Goal: Task Accomplishment & Management: Manage account settings

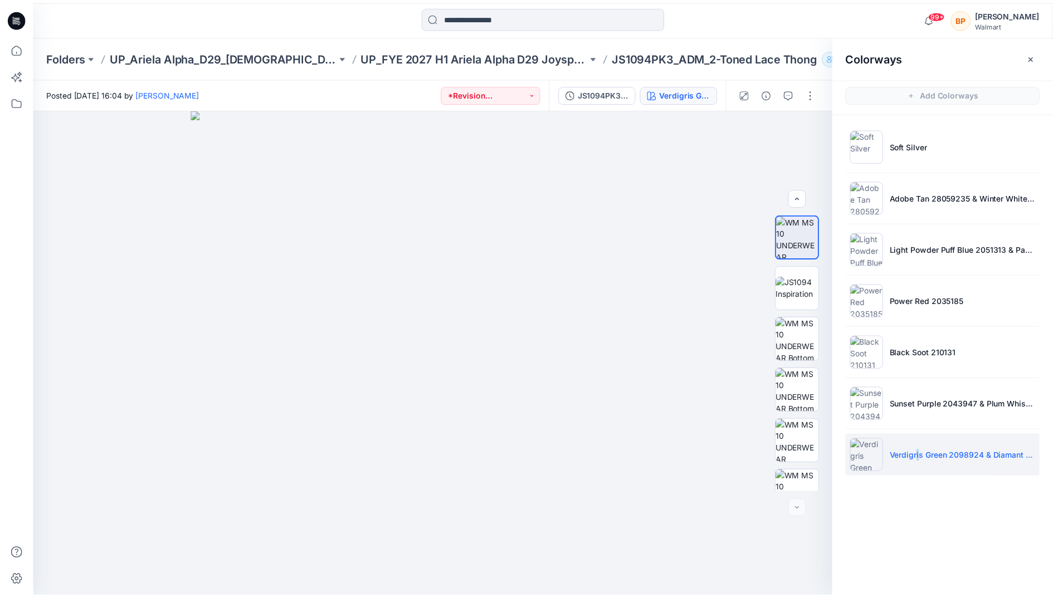
scroll to position [125, 0]
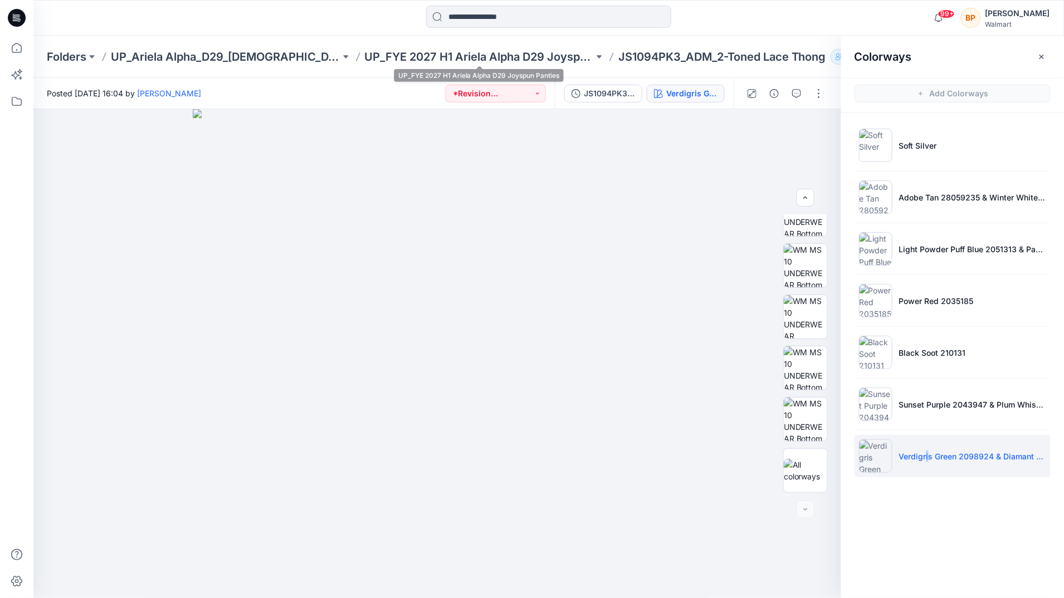
click at [500, 64] on p "UP_FYE 2027 H1 Ariela Alpha D29 Joyspun Panties" at bounding box center [479, 57] width 229 height 16
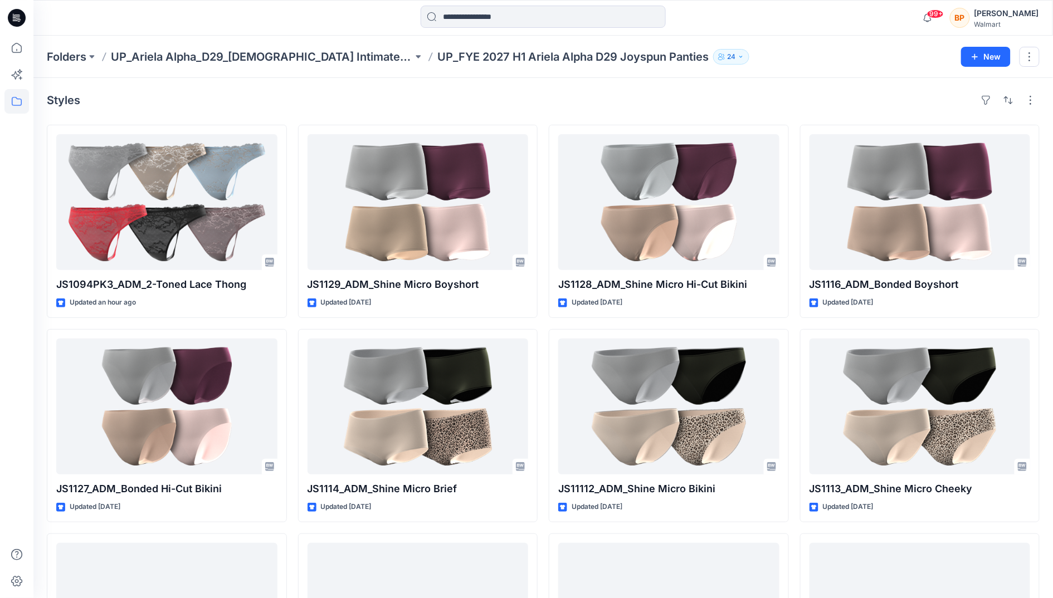
click at [275, 67] on div "Folders UP_Ariela Alpha_D29_Ladies Intimates - Joyspun UP_FYE 2027 H1 Ariela Al…" at bounding box center [542, 57] width 1019 height 42
click at [271, 62] on p "UP_Ariela Alpha_D29_[DEMOGRAPHIC_DATA] Intimates - Joyspun" at bounding box center [262, 57] width 302 height 16
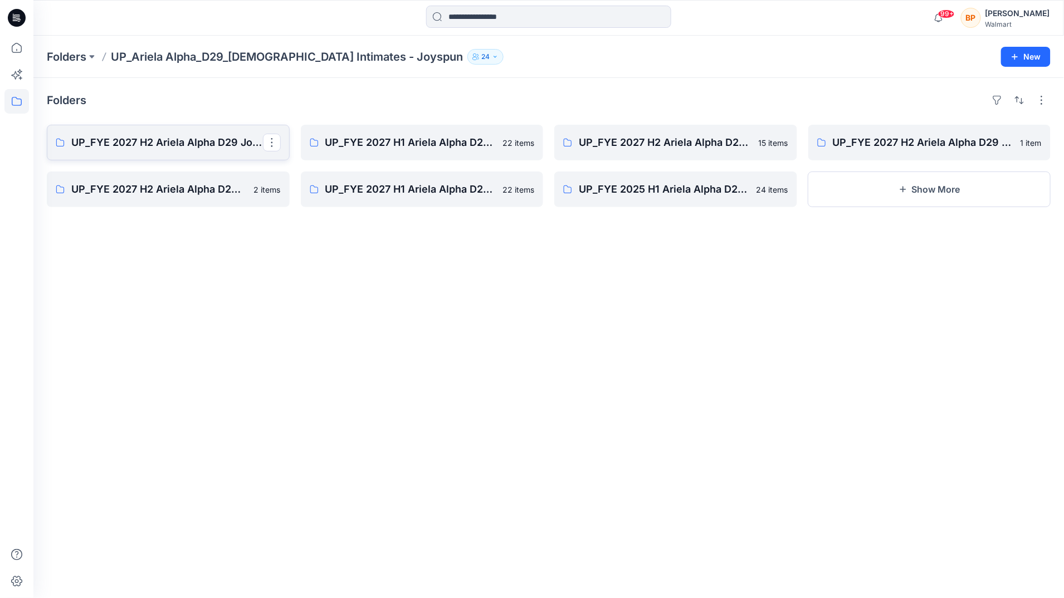
click at [175, 131] on link "UP_FYE 2027 H2 Ariela Alpha D29 Joyspun Panties" at bounding box center [168, 143] width 243 height 36
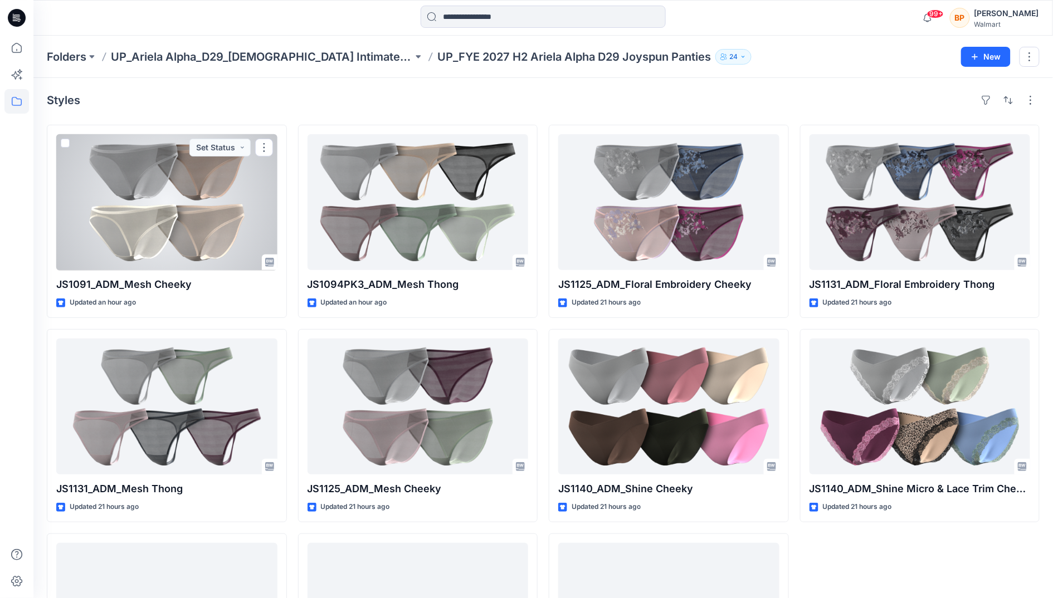
click at [206, 135] on div at bounding box center [166, 202] width 221 height 136
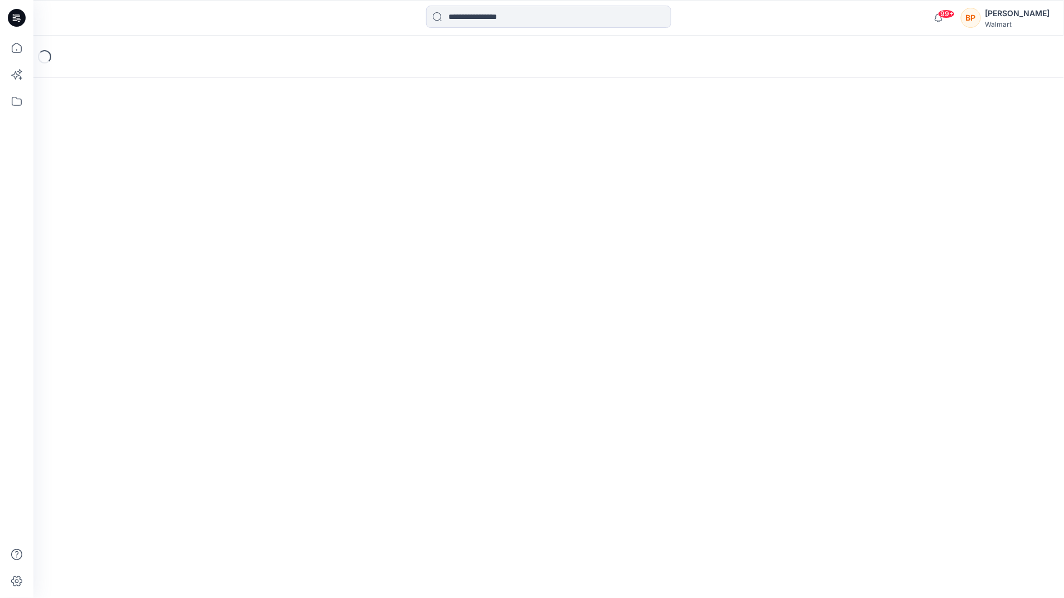
click at [206, 143] on div "Loading..." at bounding box center [548, 317] width 1030 height 563
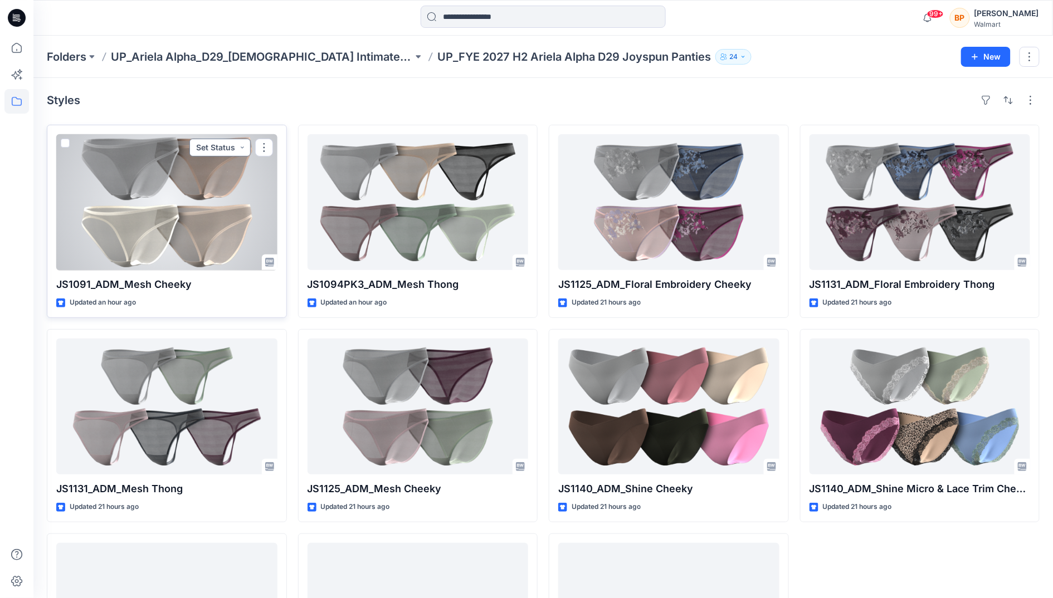
click at [216, 152] on button "Set Status" at bounding box center [219, 148] width 61 height 18
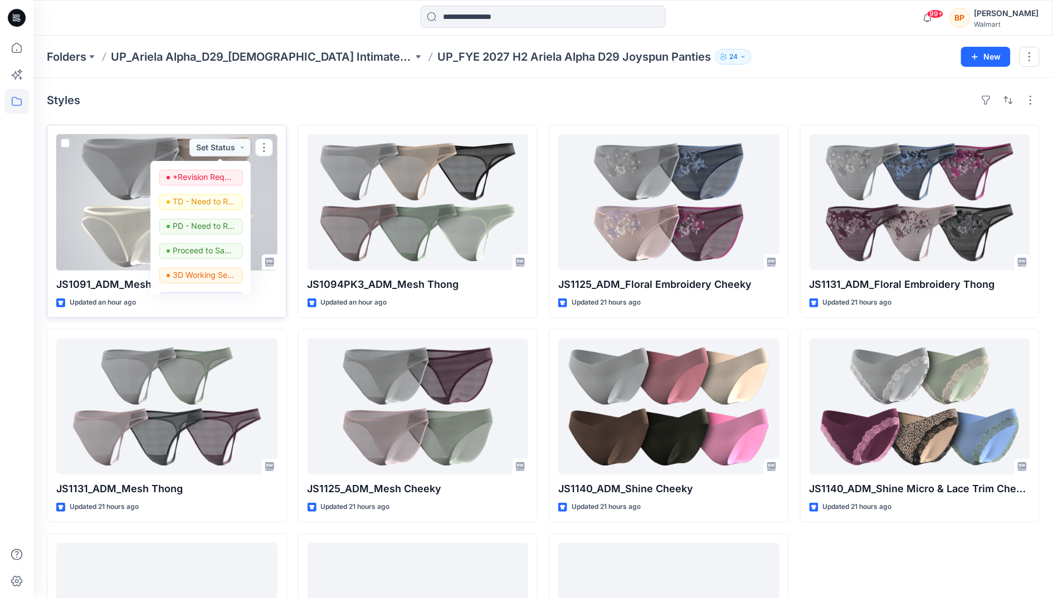
scroll to position [111, 0]
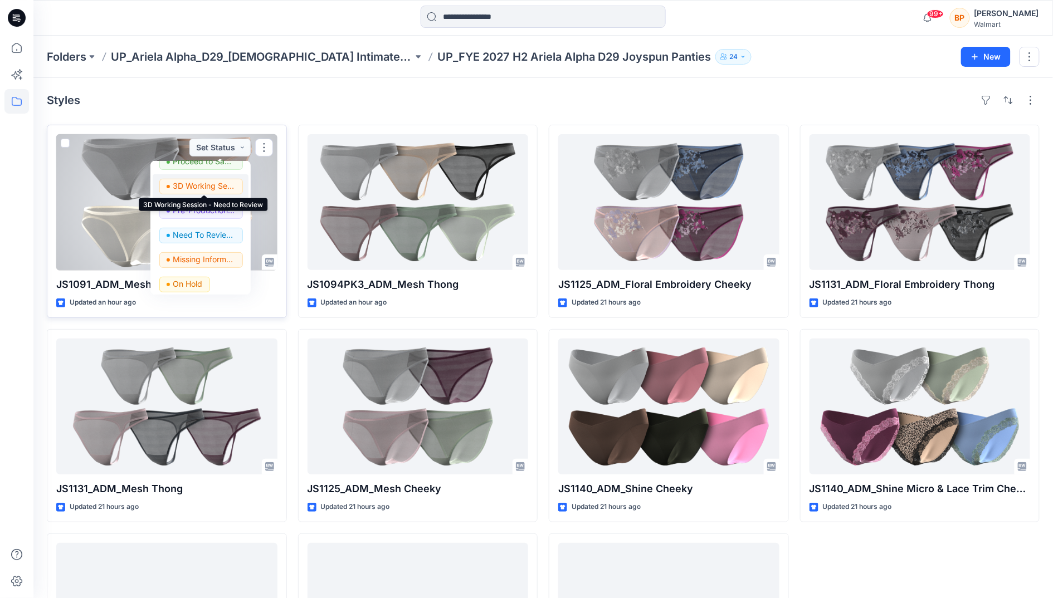
click at [218, 187] on p "3D Working Session - Need to Review" at bounding box center [204, 186] width 62 height 14
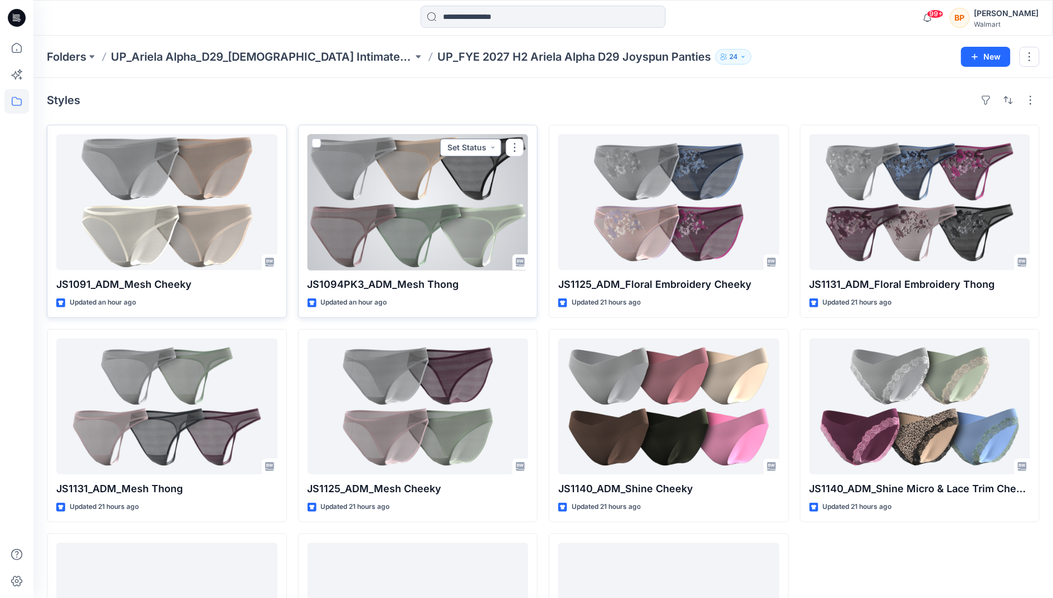
click at [477, 155] on button "Set Status" at bounding box center [470, 148] width 61 height 18
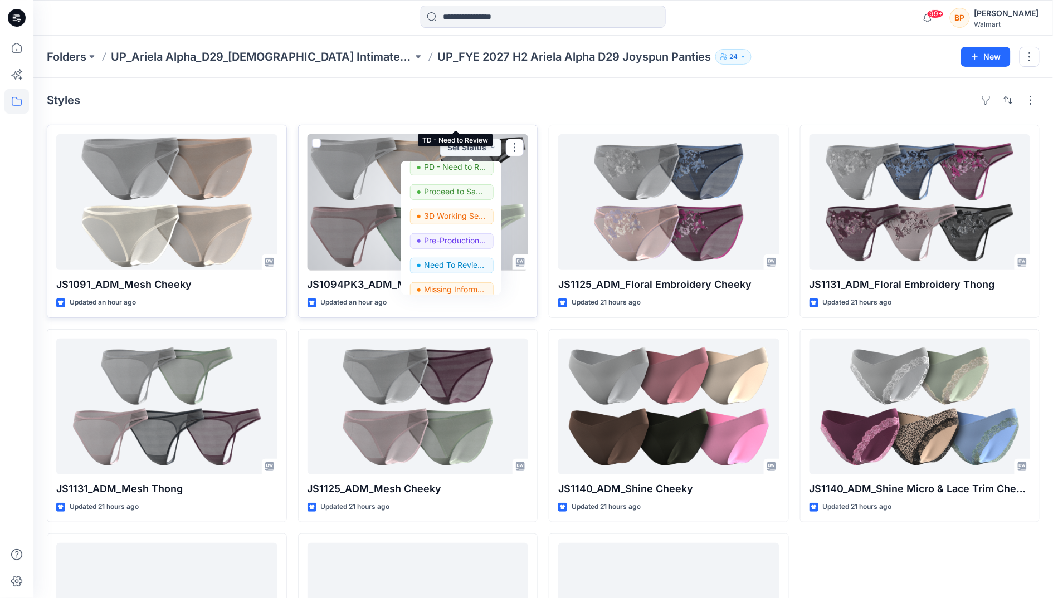
scroll to position [103, 0]
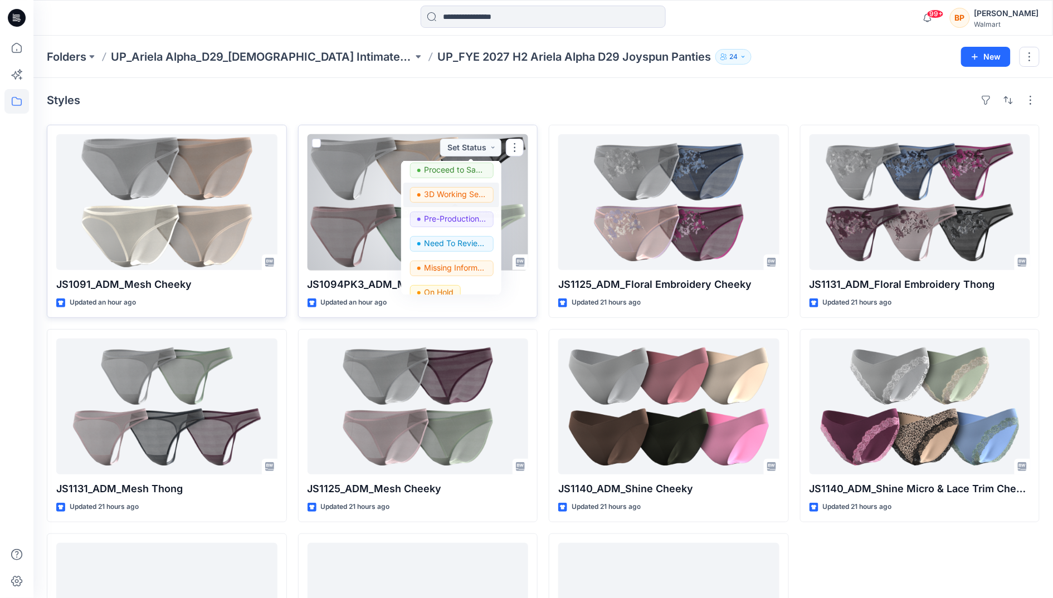
click at [443, 193] on p "3D Working Session - Need to Review" at bounding box center [455, 194] width 62 height 14
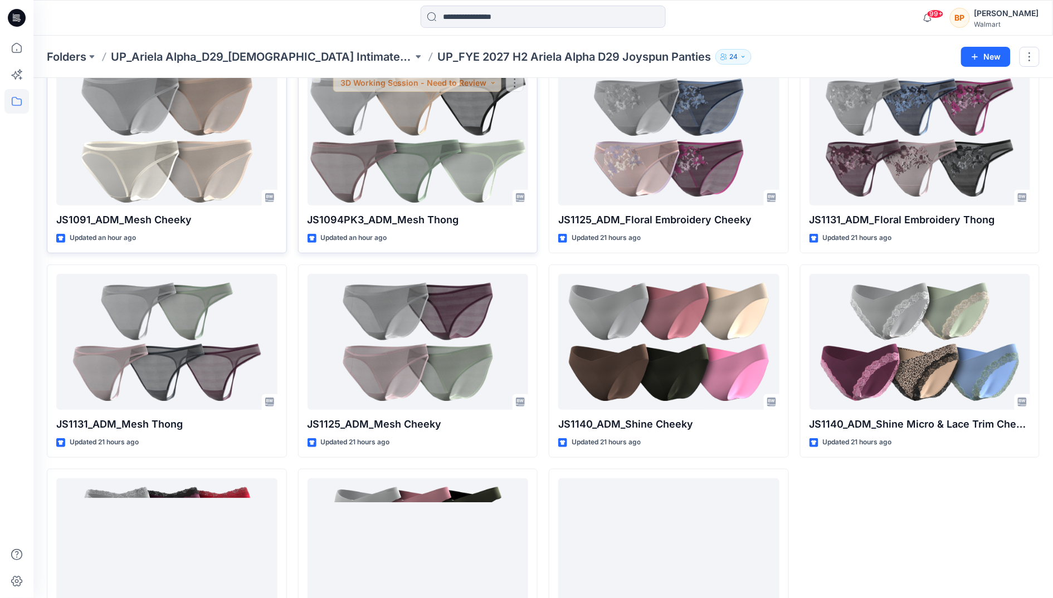
scroll to position [0, 0]
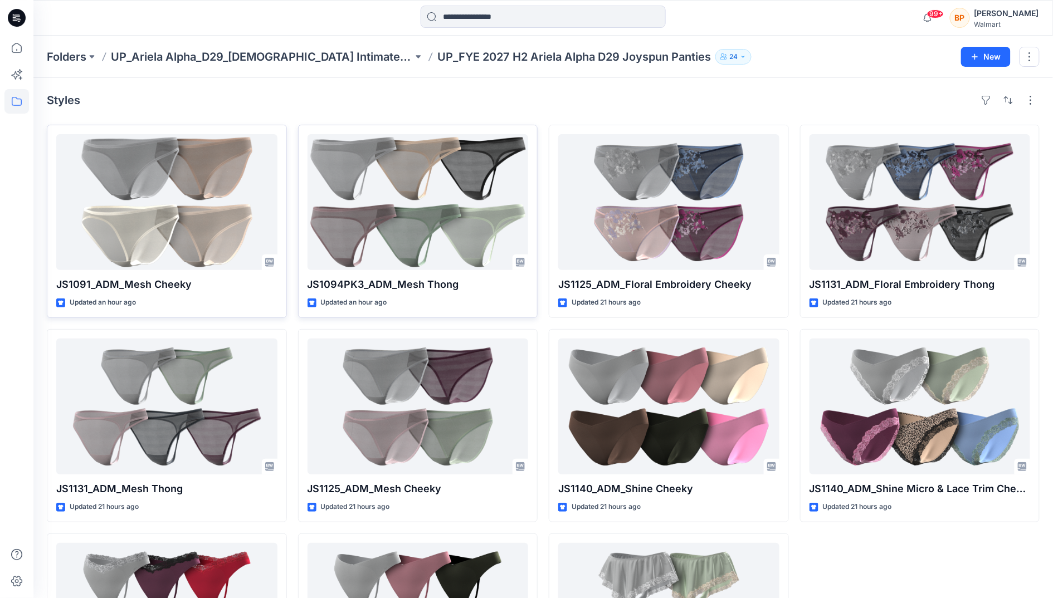
click at [289, 67] on div "Folders UP_Ariela Alpha_D29_Ladies Intimates - Joyspun UP_FYE 2027 H2 Ariela Al…" at bounding box center [542, 57] width 1019 height 42
click at [289, 49] on p "UP_Ariela Alpha_D29_[DEMOGRAPHIC_DATA] Intimates - Joyspun" at bounding box center [262, 57] width 302 height 16
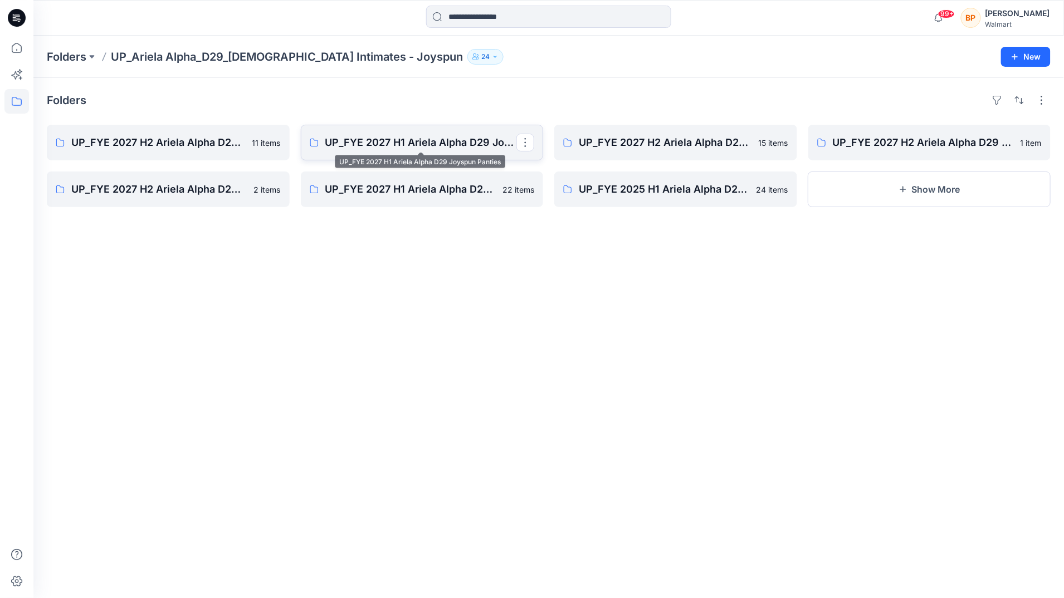
click at [459, 146] on p "UP_FYE 2027 H1 Ariela Alpha D29 Joyspun Panties" at bounding box center [421, 143] width 192 height 16
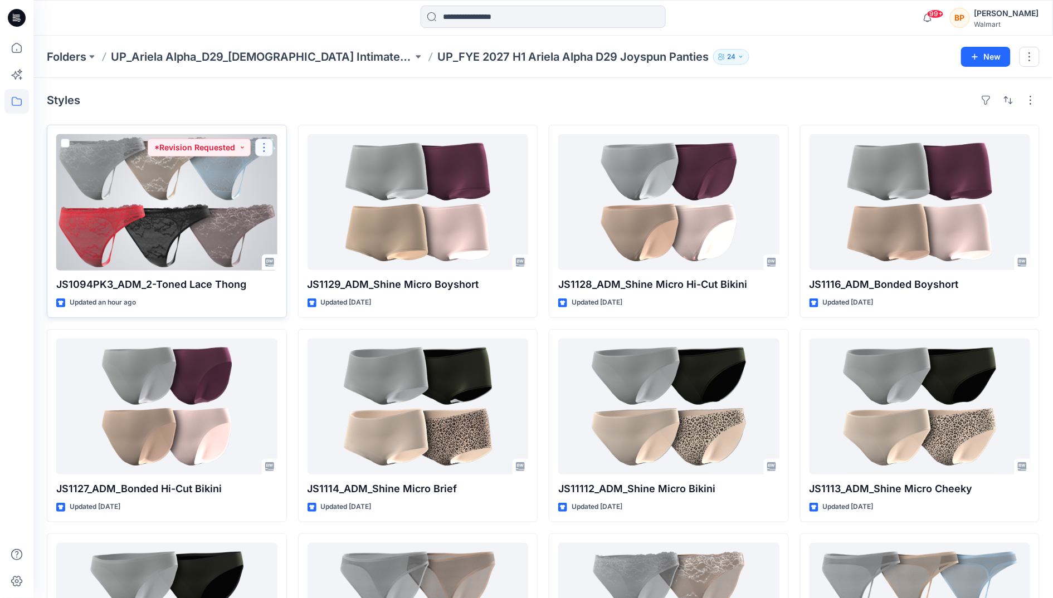
click at [257, 146] on button "button" at bounding box center [264, 148] width 18 height 18
click at [305, 212] on p "Duplicate to..." at bounding box center [302, 215] width 51 height 12
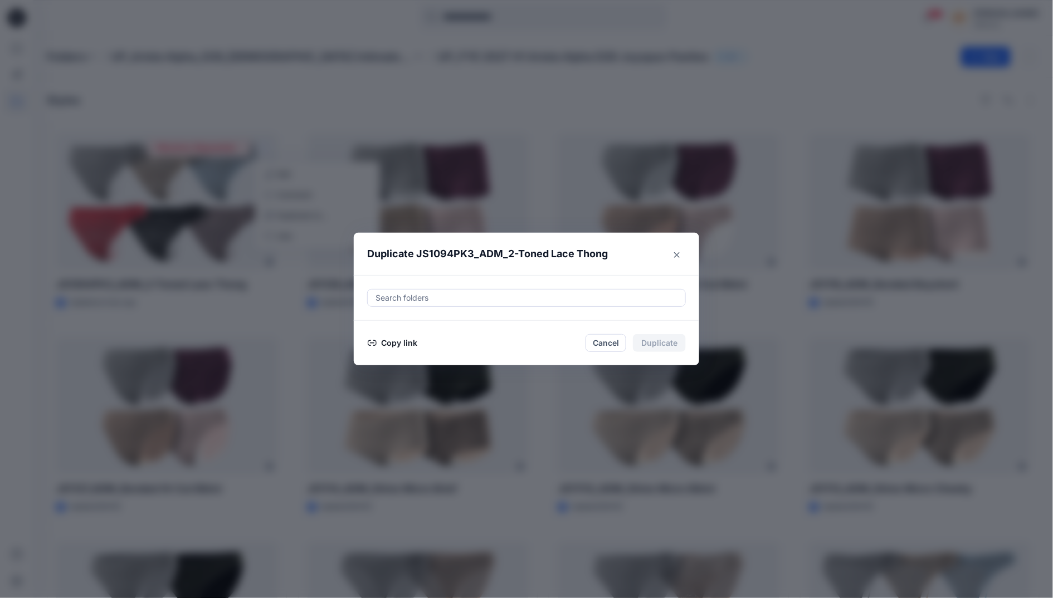
click at [674, 338] on div "Cancel Duplicate" at bounding box center [635, 343] width 100 height 18
click at [621, 295] on div at bounding box center [526, 297] width 304 height 13
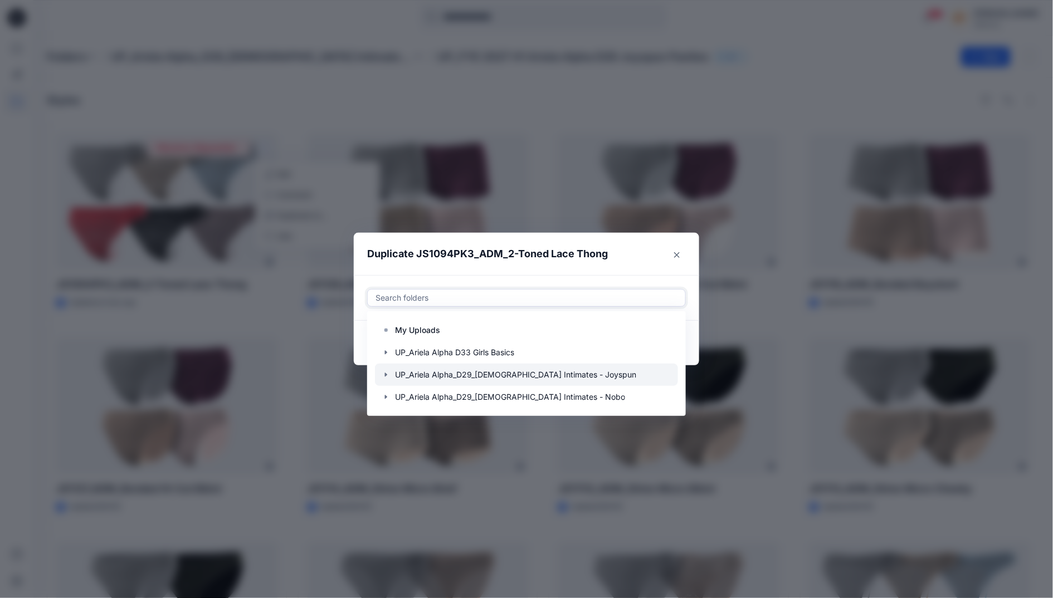
click at [388, 374] on icon "button" at bounding box center [386, 374] width 9 height 9
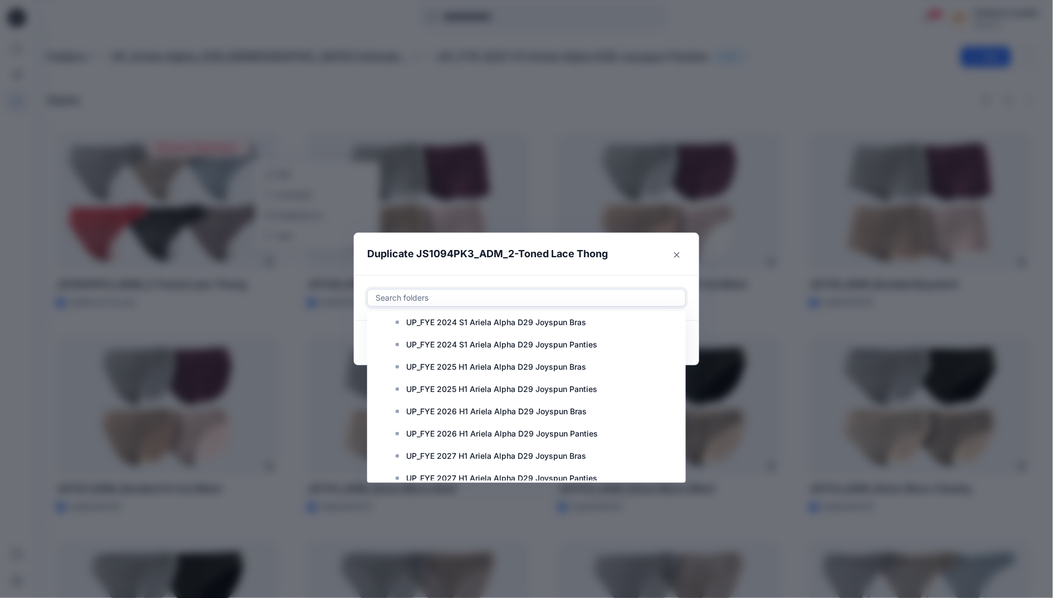
scroll to position [334, 0]
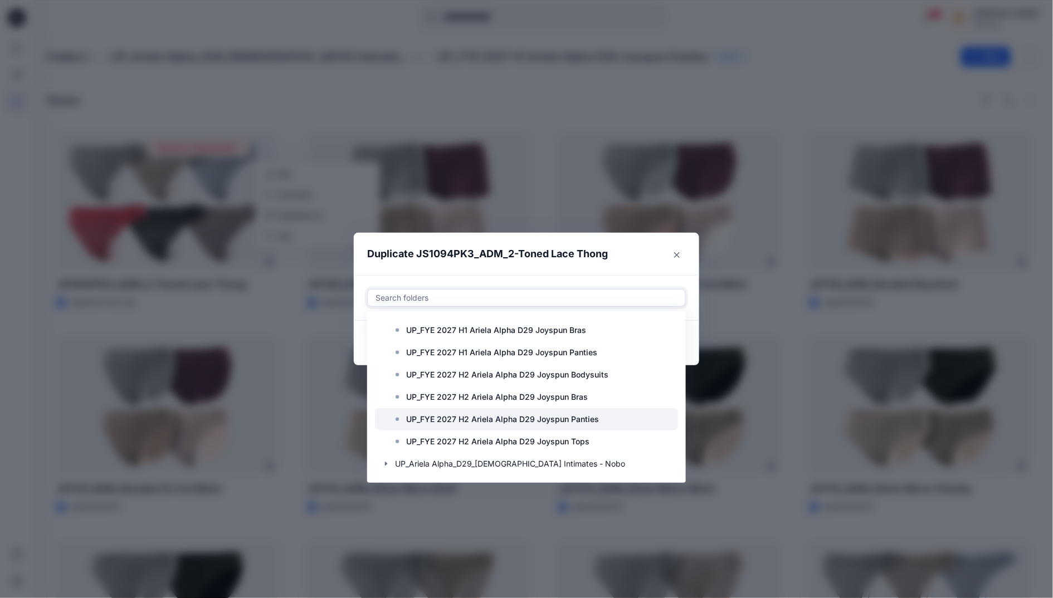
click at [475, 416] on p "UP_FYE 2027 H2 Ariela Alpha D29 Joyspun Panties" at bounding box center [502, 419] width 193 height 13
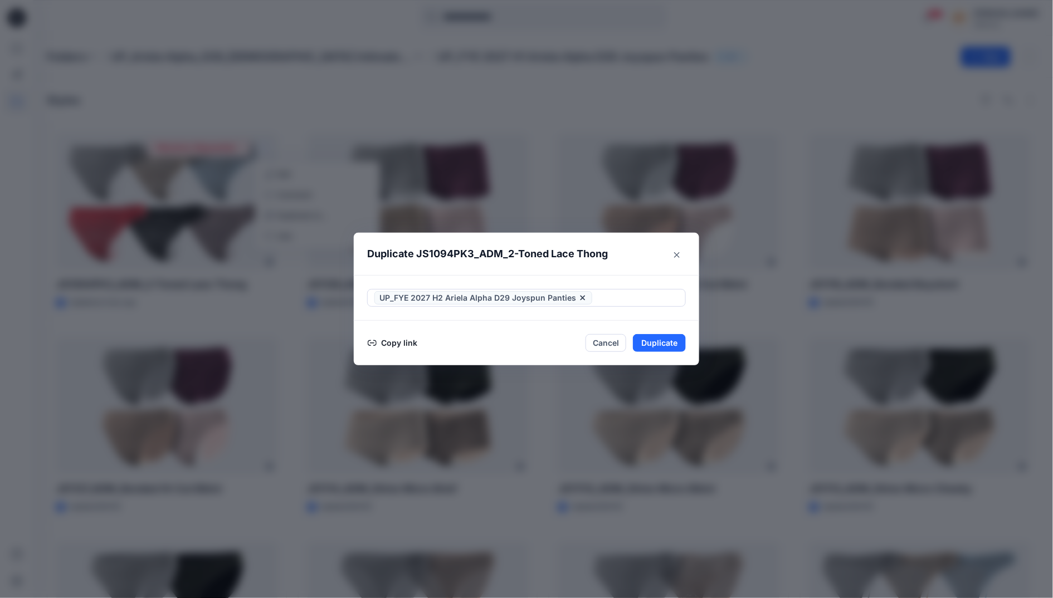
click at [658, 282] on div "UP_FYE 2027 H2 Ariela Alpha D29 Joyspun Panties" at bounding box center [526, 298] width 345 height 46
click at [680, 348] on button "Duplicate" at bounding box center [659, 343] width 53 height 18
click at [678, 350] on button "Close" at bounding box center [667, 343] width 36 height 18
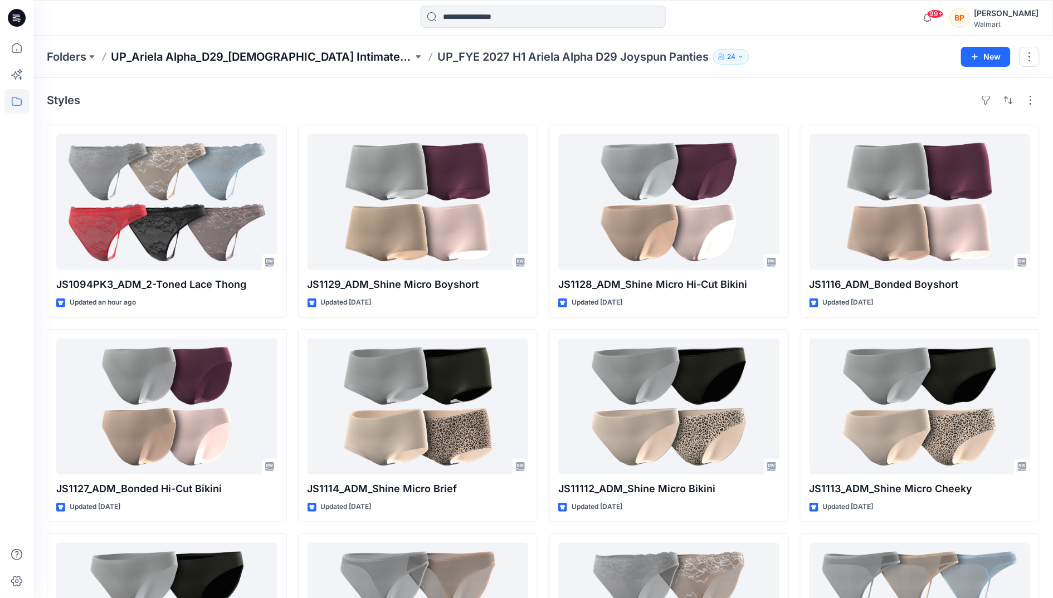
click at [294, 51] on p "UP_Ariela Alpha_D29_[DEMOGRAPHIC_DATA] Intimates - Joyspun" at bounding box center [262, 57] width 302 height 16
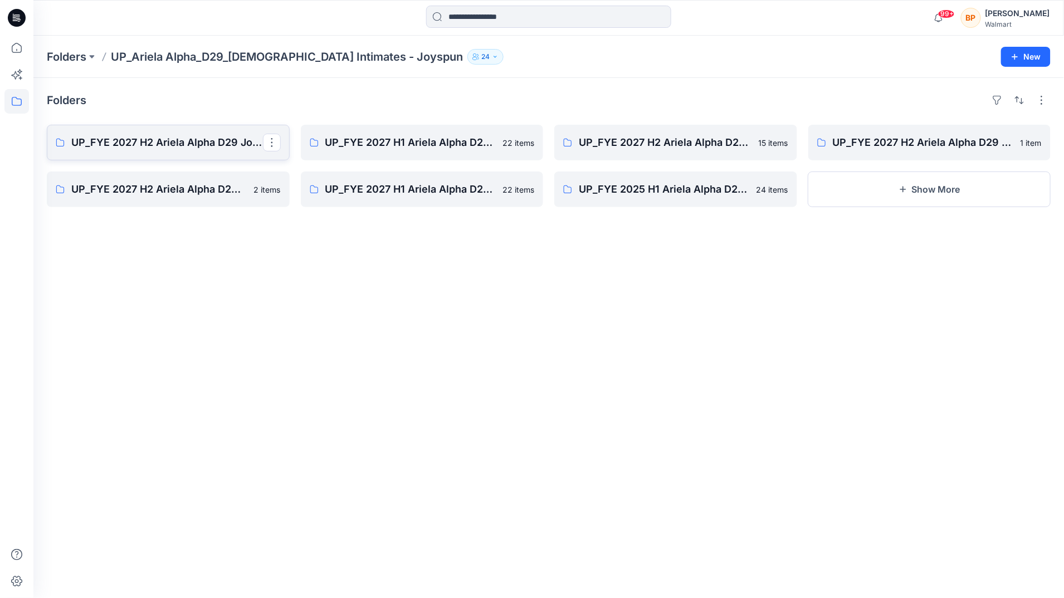
click at [206, 146] on p "UP_FYE 2027 H2 Ariela Alpha D29 Joyspun Panties" at bounding box center [167, 143] width 192 height 16
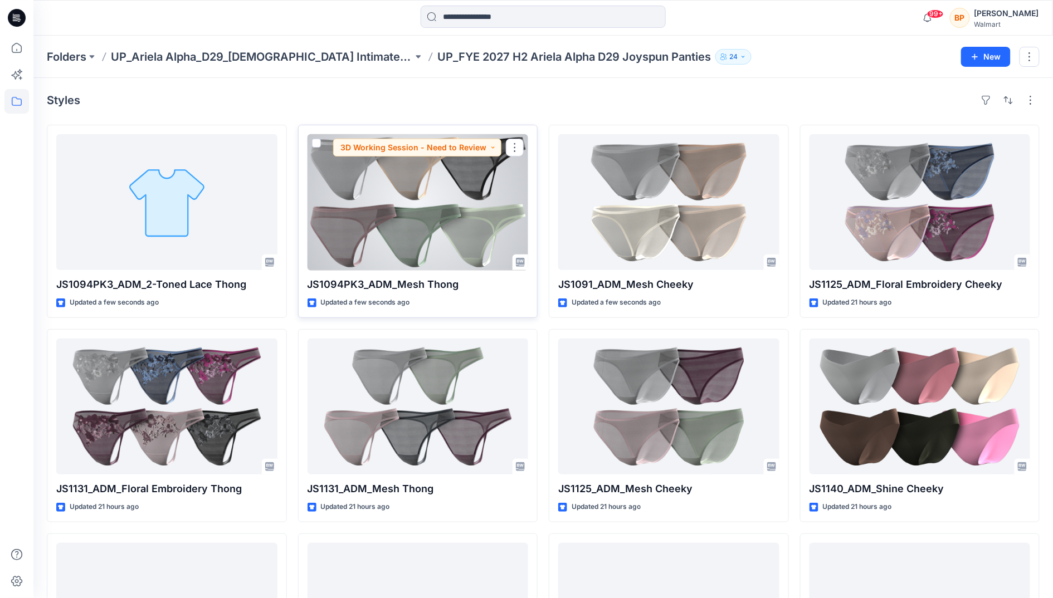
click at [462, 226] on div at bounding box center [417, 202] width 221 height 136
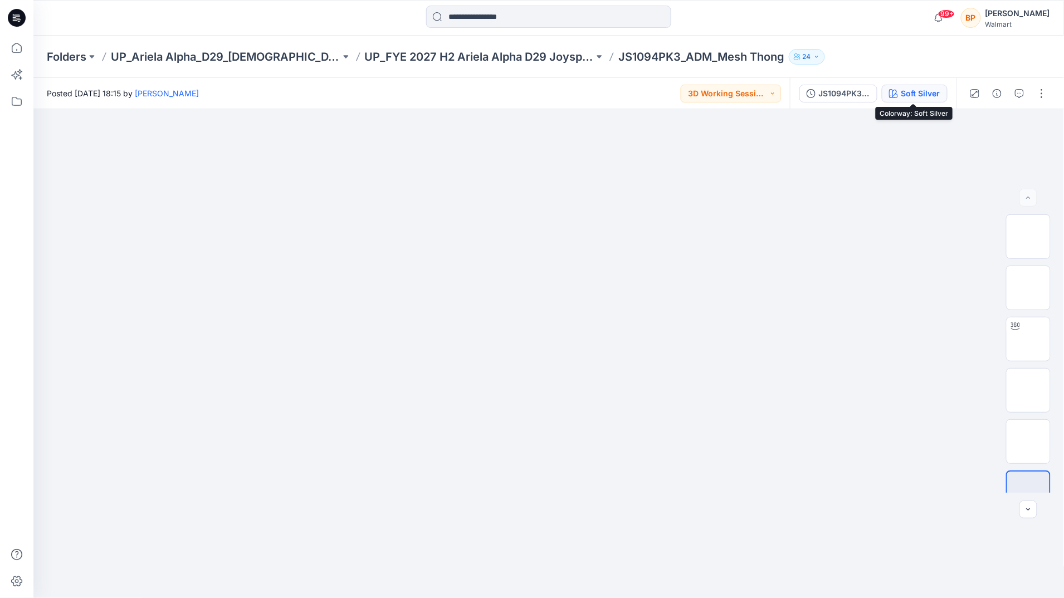
click at [883, 88] on button "Soft Silver" at bounding box center [915, 94] width 66 height 18
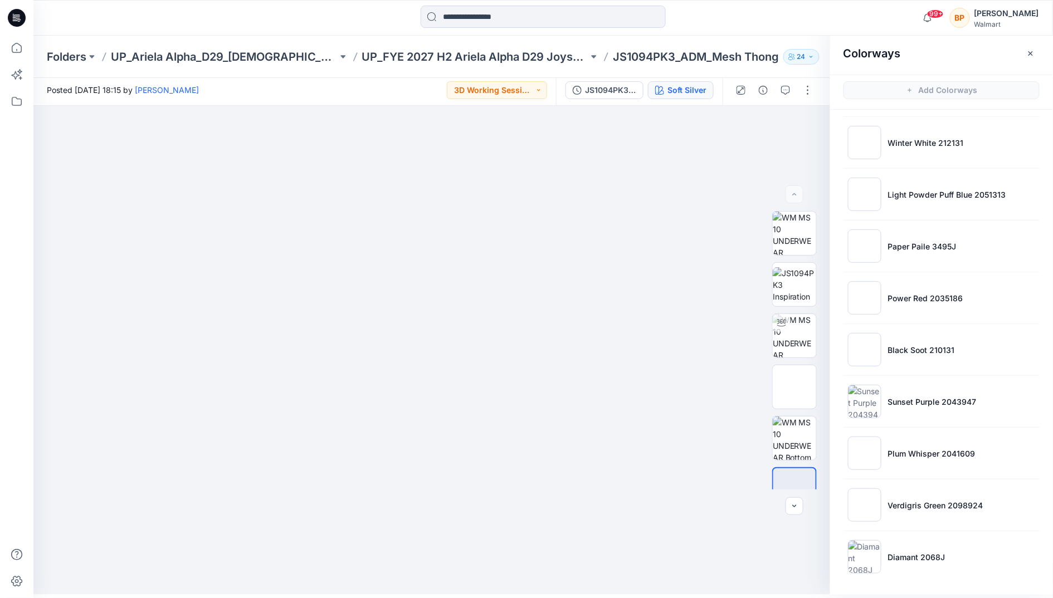
scroll to position [105, 0]
click at [804, 87] on button "button" at bounding box center [808, 90] width 18 height 18
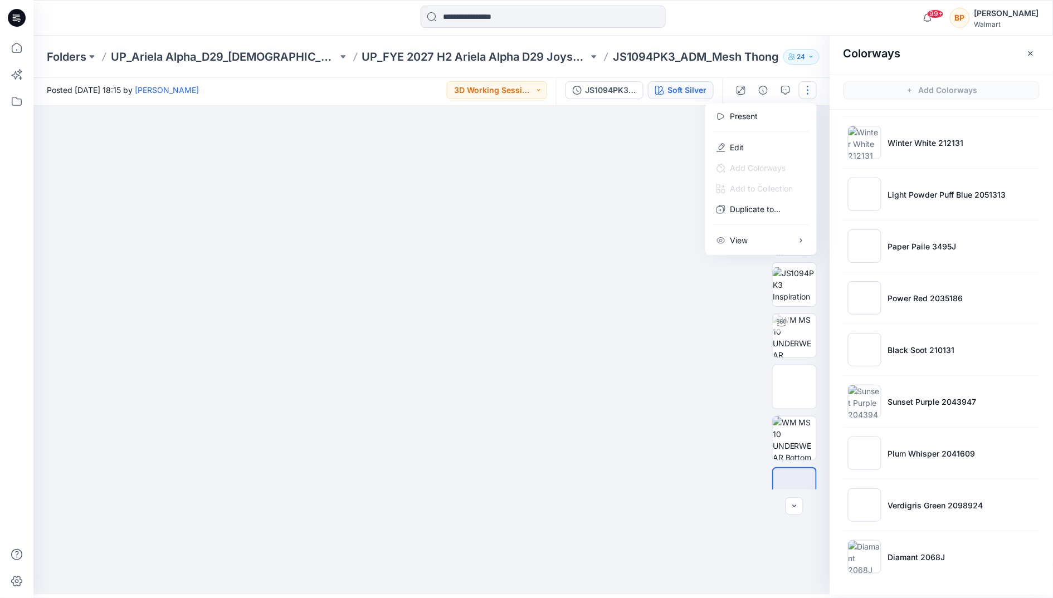
click at [750, 133] on div at bounding box center [760, 131] width 107 height 11
click at [750, 146] on button "Edit" at bounding box center [761, 147] width 102 height 21
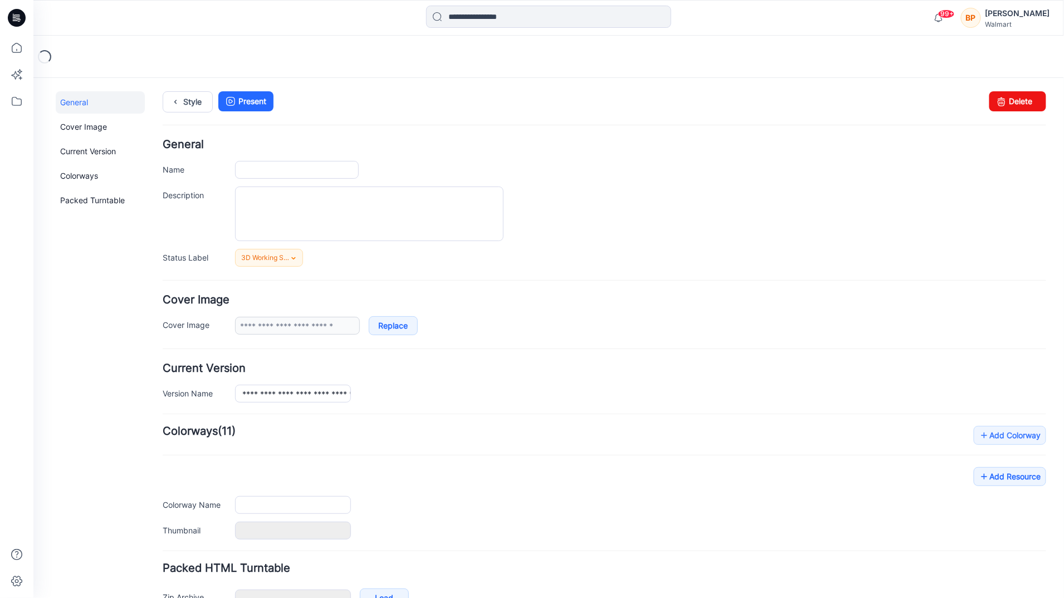
type input "**********"
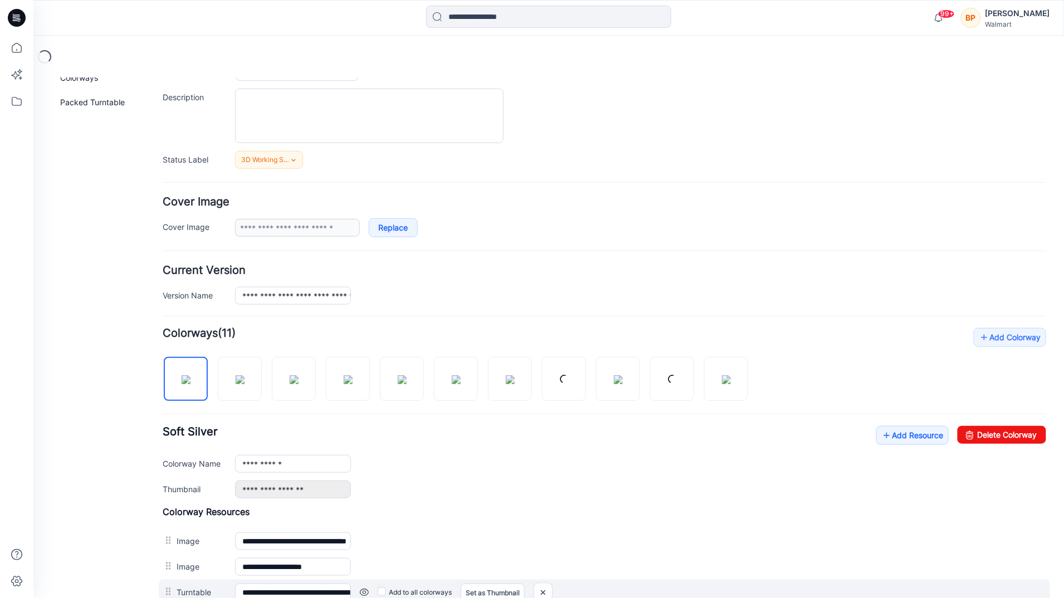
scroll to position [290, 0]
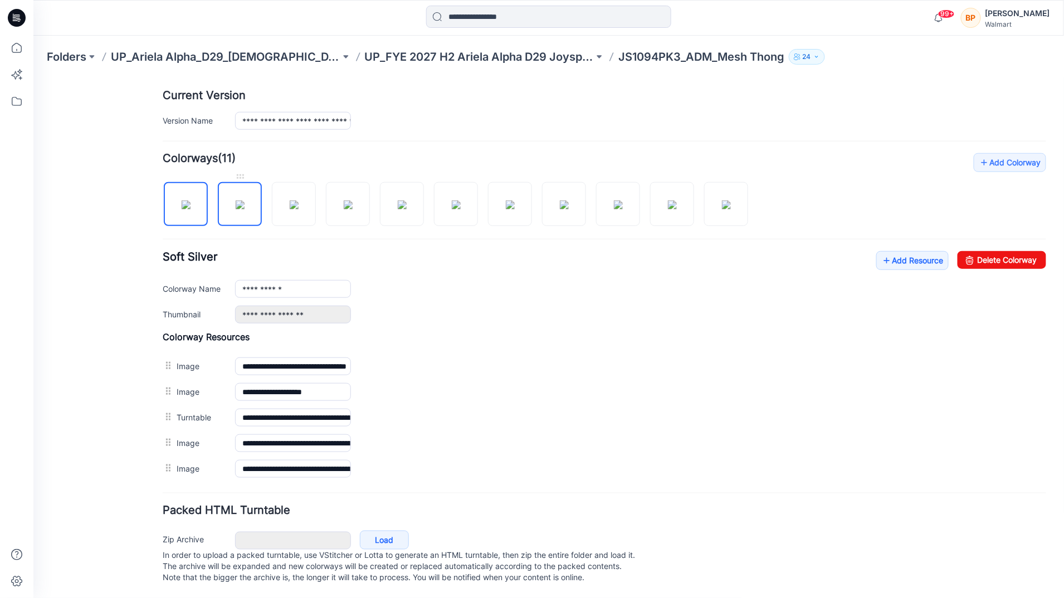
click at [236, 206] on img at bounding box center [239, 204] width 9 height 9
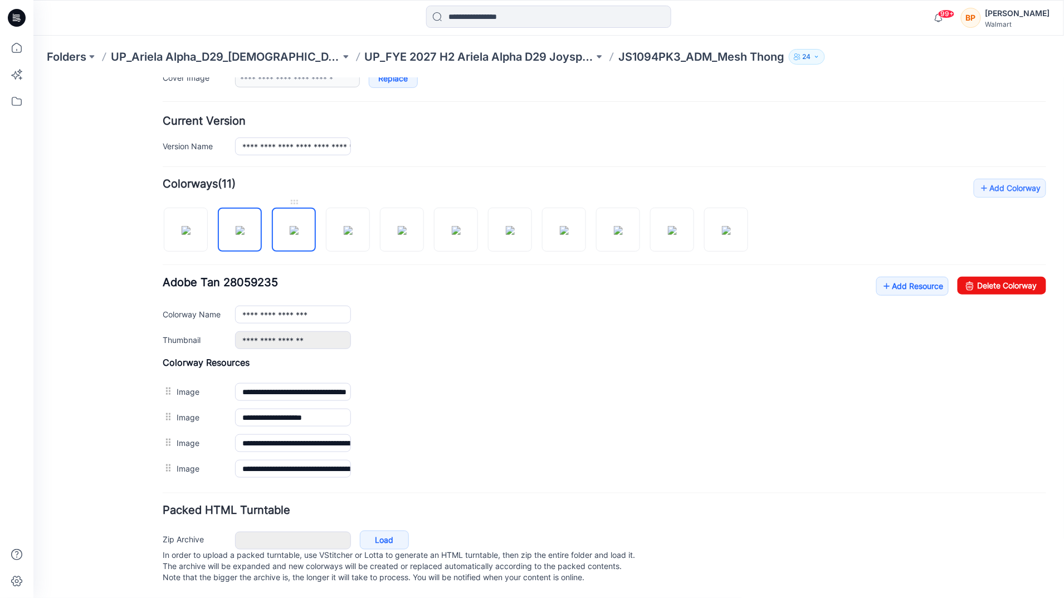
click at [289, 226] on img at bounding box center [293, 230] width 9 height 9
type input "**********"
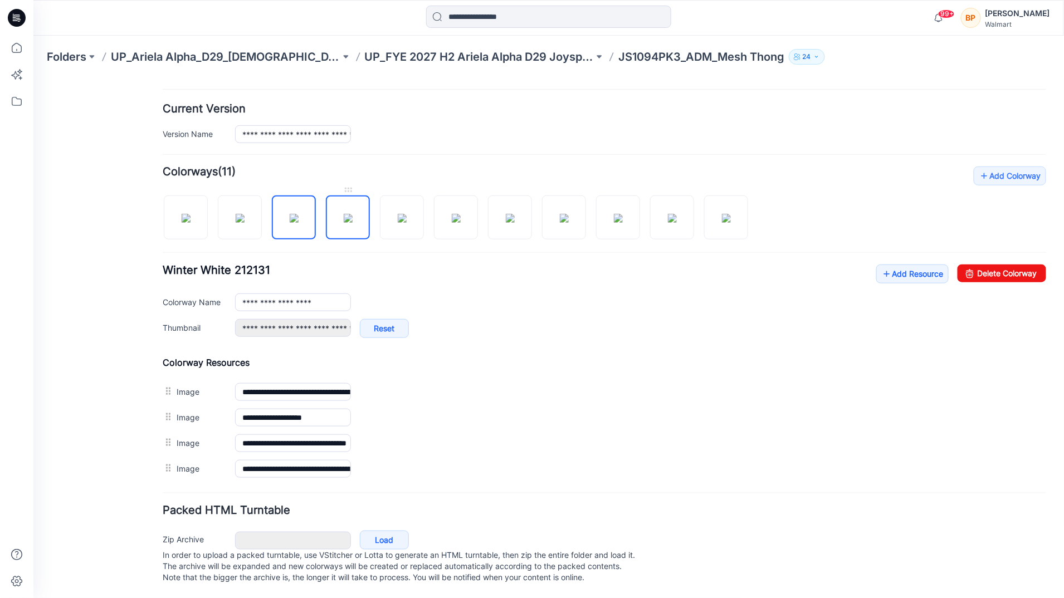
click at [343, 222] on img at bounding box center [347, 217] width 9 height 9
type input "**********"
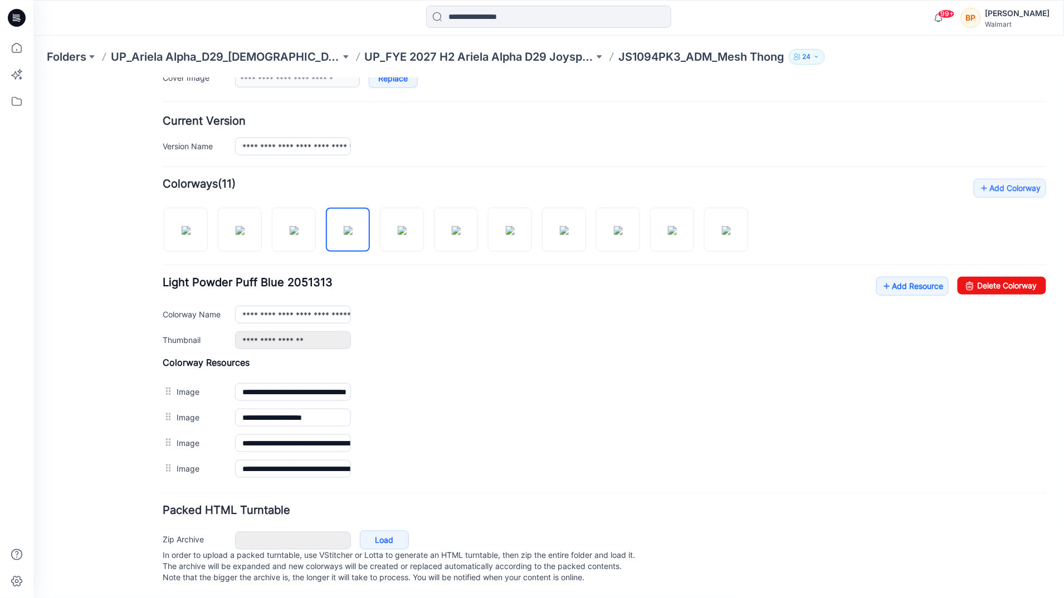
click at [1004, 260] on div "Add Colorway Colorways (11) Light Powder Puff Blue 2051313 Add Resource Delete …" at bounding box center [603, 329] width 883 height 303
click at [1004, 276] on link "Delete Colorway" at bounding box center [1001, 285] width 89 height 18
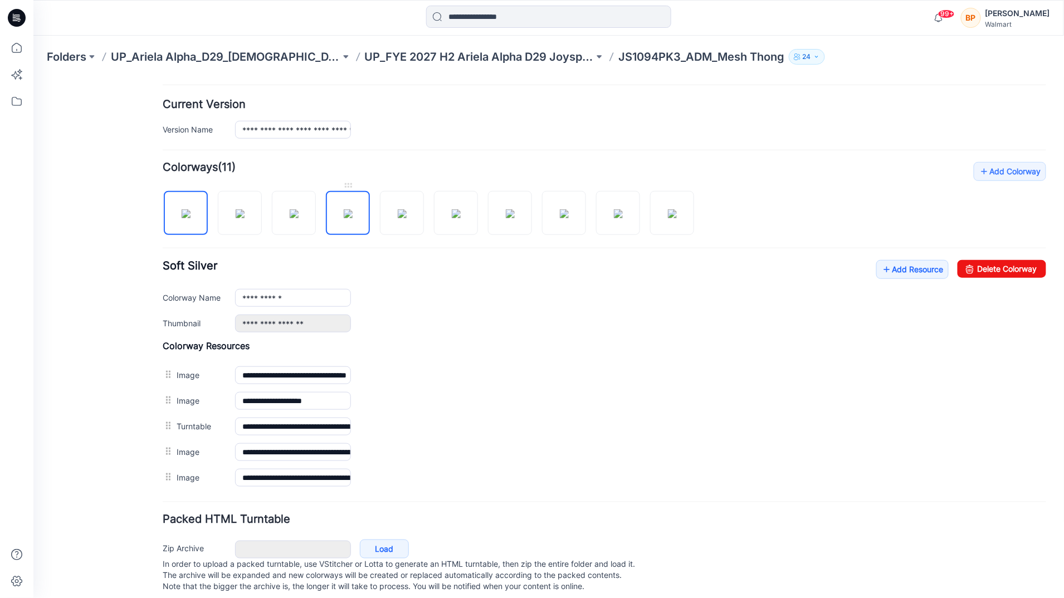
click at [343, 218] on img at bounding box center [347, 213] width 9 height 9
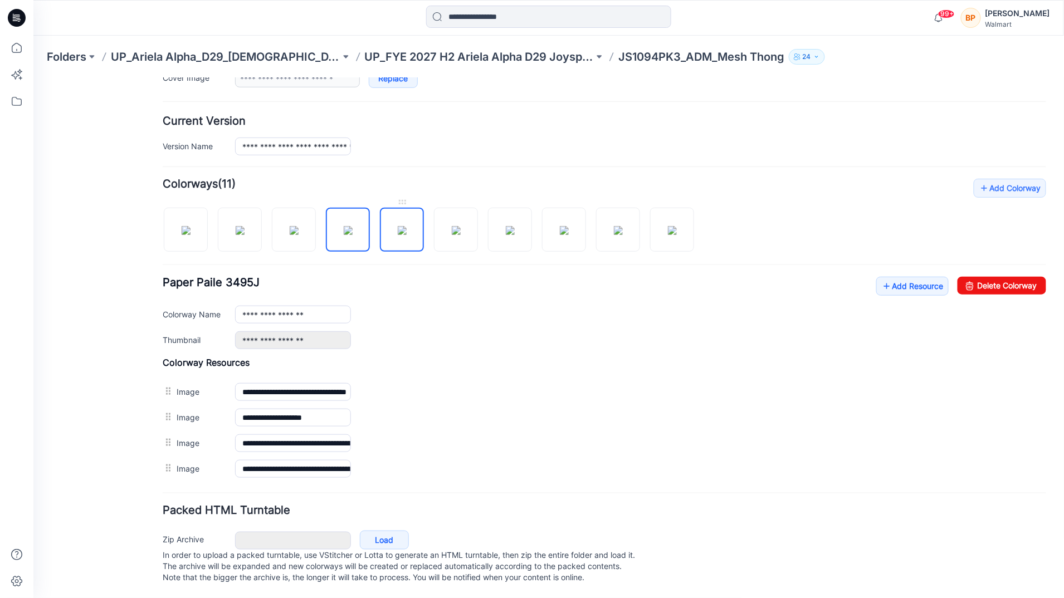
click at [397, 226] on img at bounding box center [401, 230] width 9 height 9
drag, startPoint x: 989, startPoint y: 285, endPoint x: 985, endPoint y: 276, distance: 9.5
click at [989, 285] on div "**********" at bounding box center [603, 312] width 883 height 72
click at [985, 276] on link "Delete Colorway" at bounding box center [1001, 285] width 89 height 18
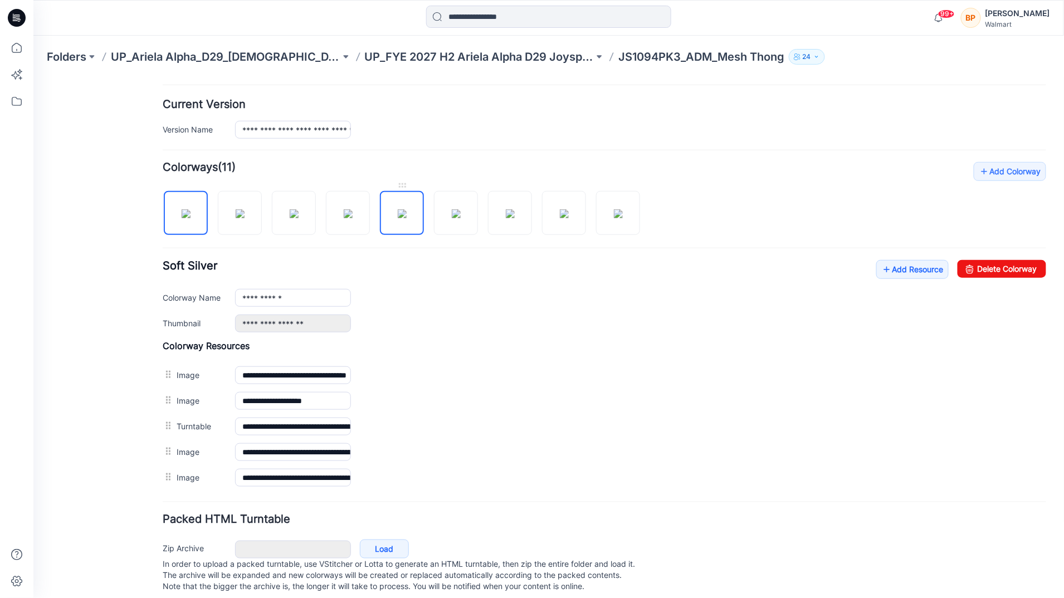
click at [406, 216] on img at bounding box center [401, 213] width 9 height 9
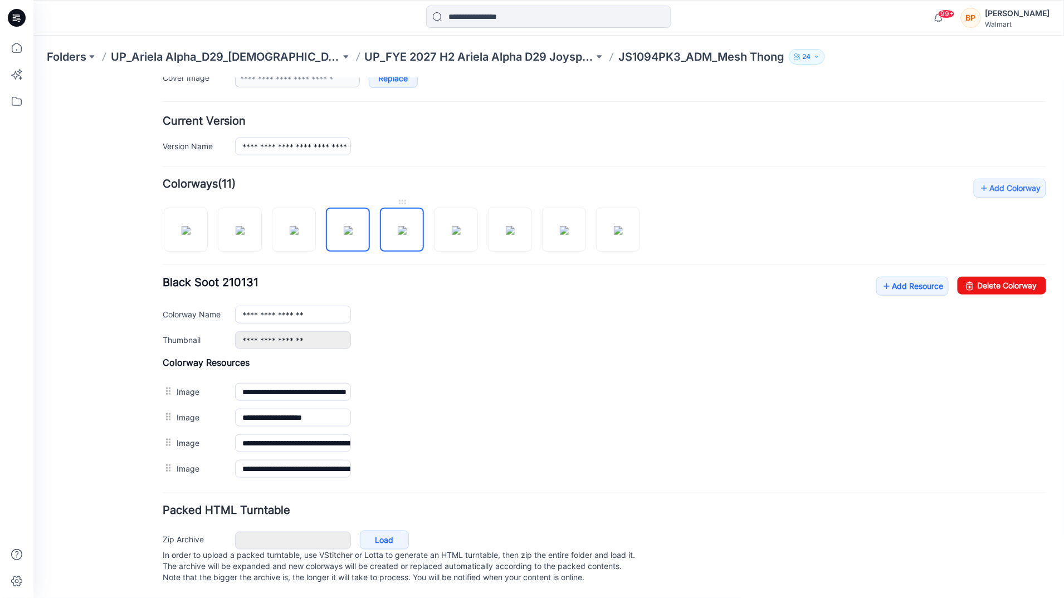
click at [406, 226] on img at bounding box center [401, 230] width 9 height 9
click at [514, 226] on img at bounding box center [509, 230] width 9 height 9
type input "**********"
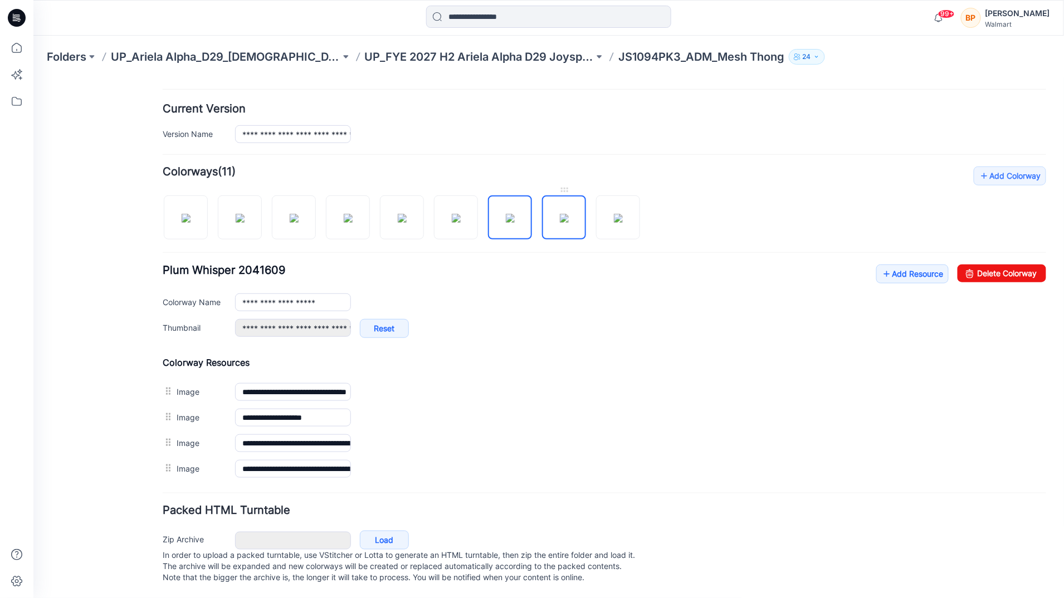
click at [559, 213] on img at bounding box center [563, 217] width 9 height 9
type input "**********"
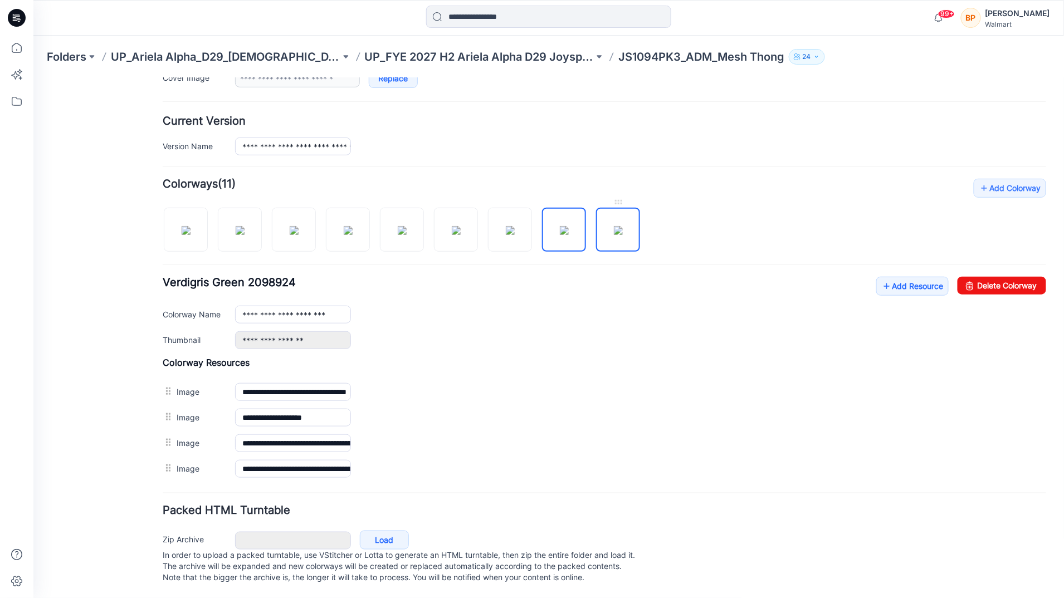
click at [613, 226] on img at bounding box center [617, 230] width 9 height 9
click at [559, 226] on img at bounding box center [563, 230] width 9 height 9
click at [406, 226] on img at bounding box center [401, 230] width 9 height 9
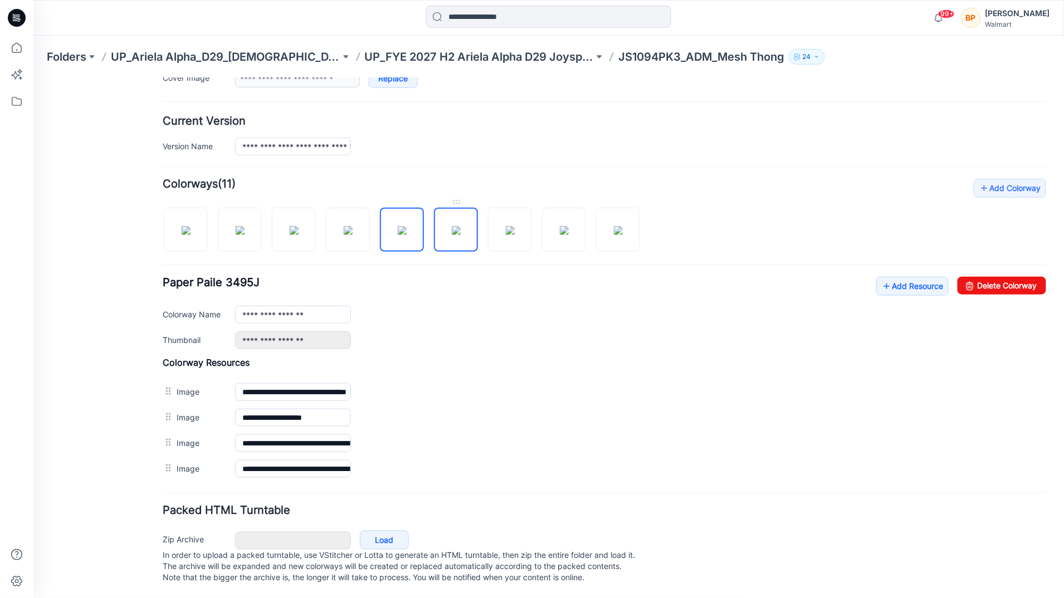
click at [451, 226] on img at bounding box center [455, 230] width 9 height 9
click at [509, 226] on img at bounding box center [509, 230] width 9 height 9
type input "**********"
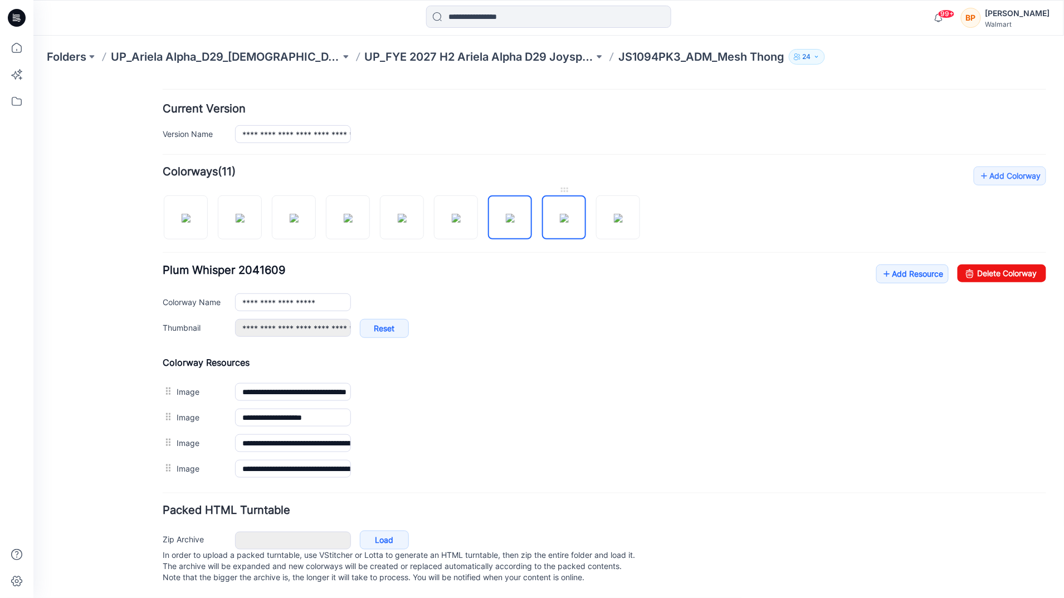
click at [560, 214] on img at bounding box center [563, 217] width 9 height 9
type input "**********"
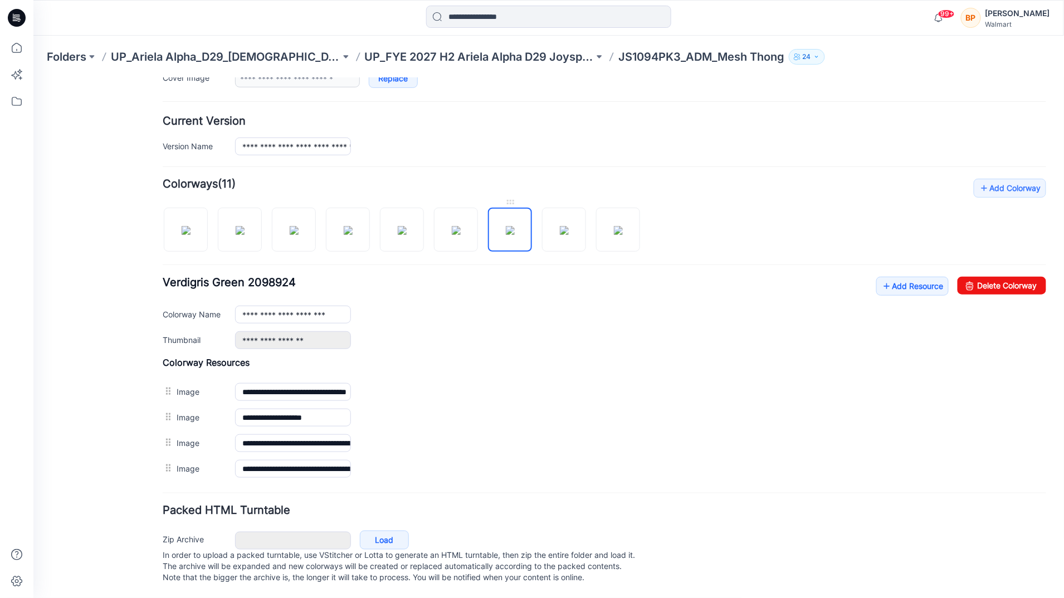
click at [514, 226] on img at bounding box center [509, 230] width 9 height 9
click at [567, 228] on img at bounding box center [563, 230] width 9 height 9
click at [613, 226] on img at bounding box center [617, 230] width 9 height 9
click at [559, 226] on img at bounding box center [563, 230] width 9 height 9
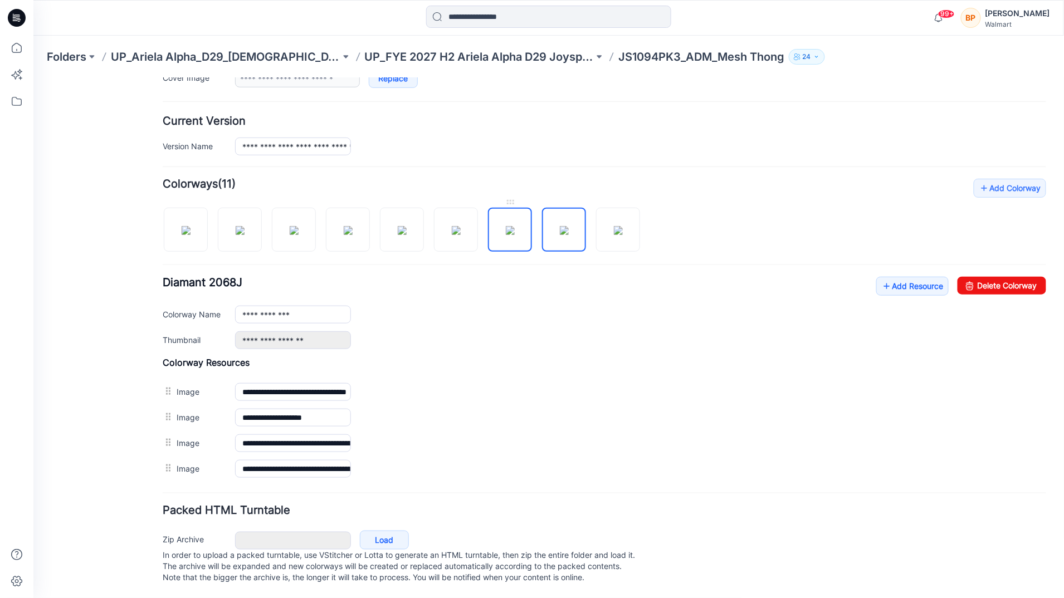
click at [505, 226] on img at bounding box center [509, 230] width 9 height 9
click at [455, 226] on img at bounding box center [455, 230] width 9 height 9
type input "**********"
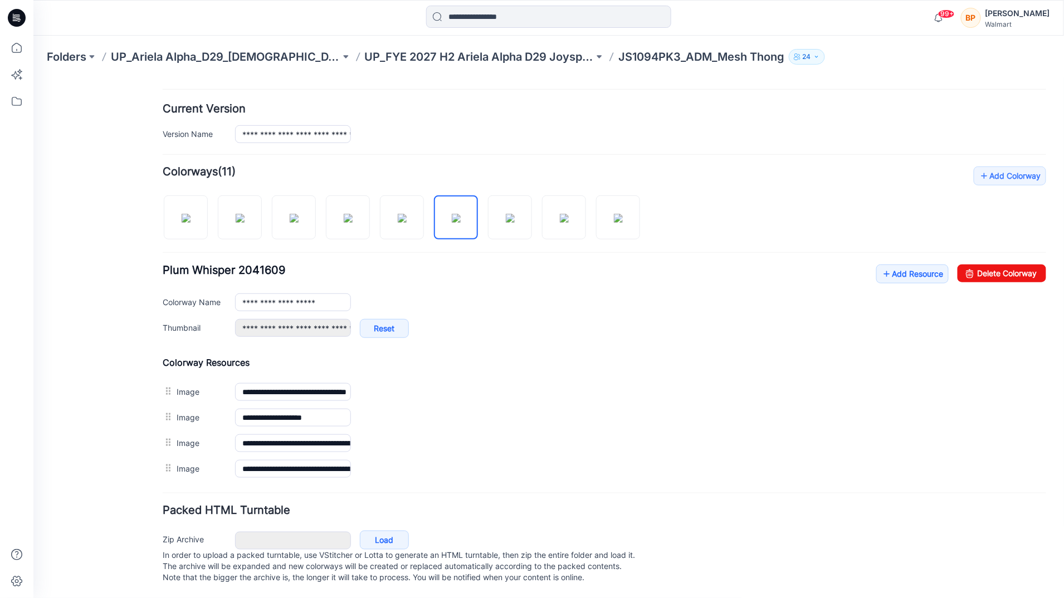
click at [427, 218] on div at bounding box center [405, 211] width 486 height 57
drag, startPoint x: 424, startPoint y: 218, endPoint x: 384, endPoint y: 218, distance: 39.5
click at [423, 218] on div at bounding box center [405, 211] width 486 height 57
click at [397, 218] on img at bounding box center [401, 217] width 9 height 9
type input "**********"
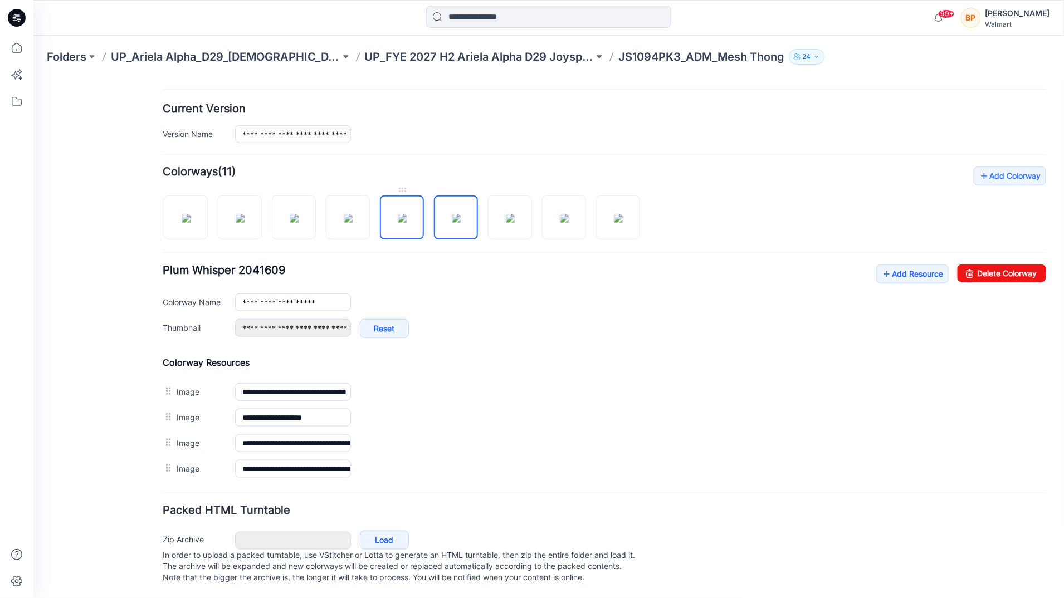
type input "**********"
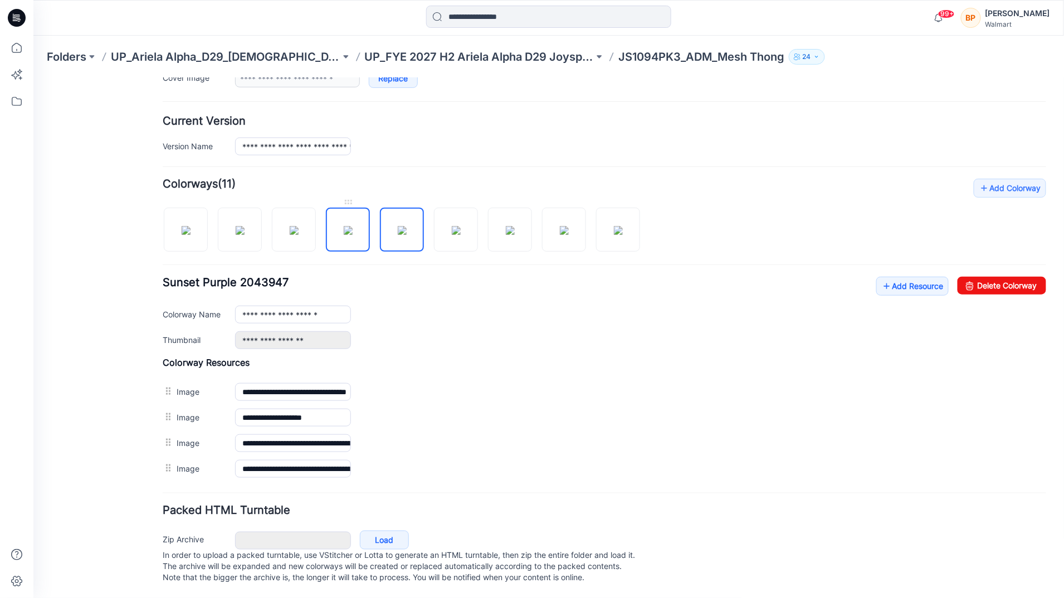
click at [349, 226] on img at bounding box center [347, 230] width 9 height 9
click at [289, 226] on img at bounding box center [293, 230] width 9 height 9
type input "**********"
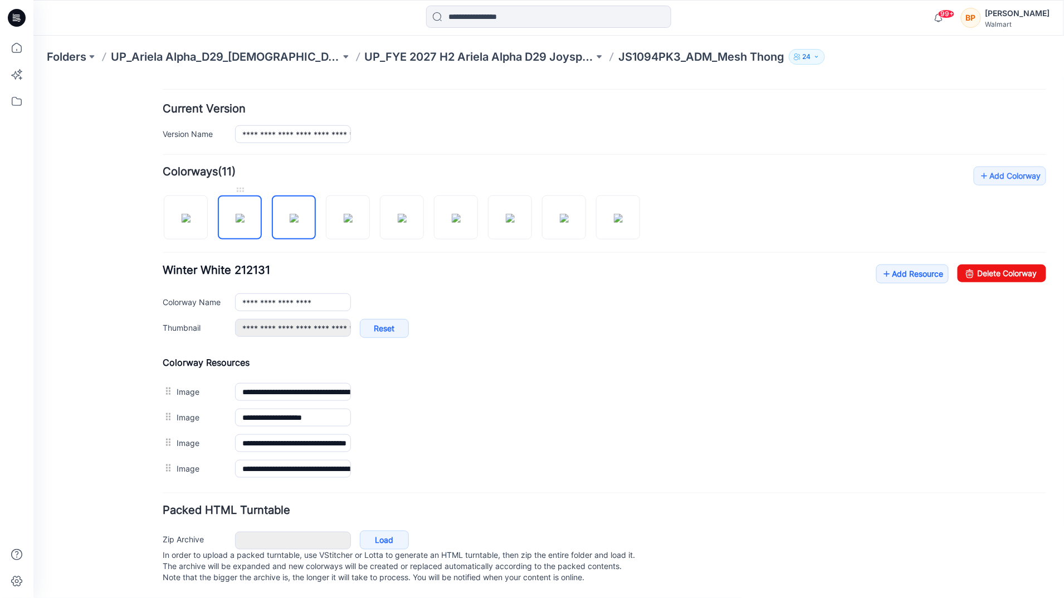
click at [235, 219] on img at bounding box center [239, 217] width 9 height 9
type input "**********"
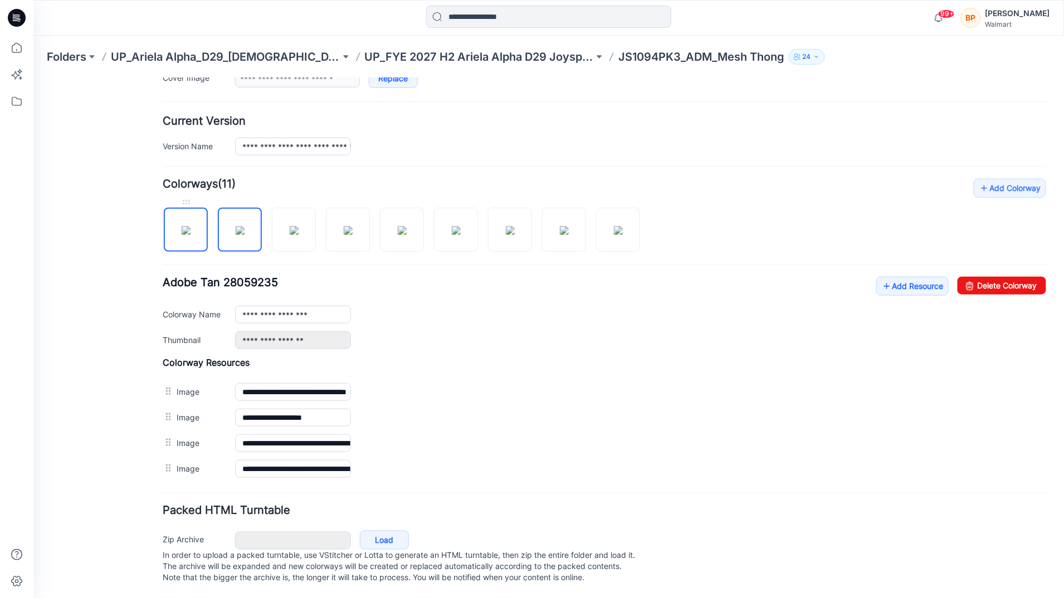
click at [181, 226] on img at bounding box center [185, 230] width 9 height 9
type input "**********"
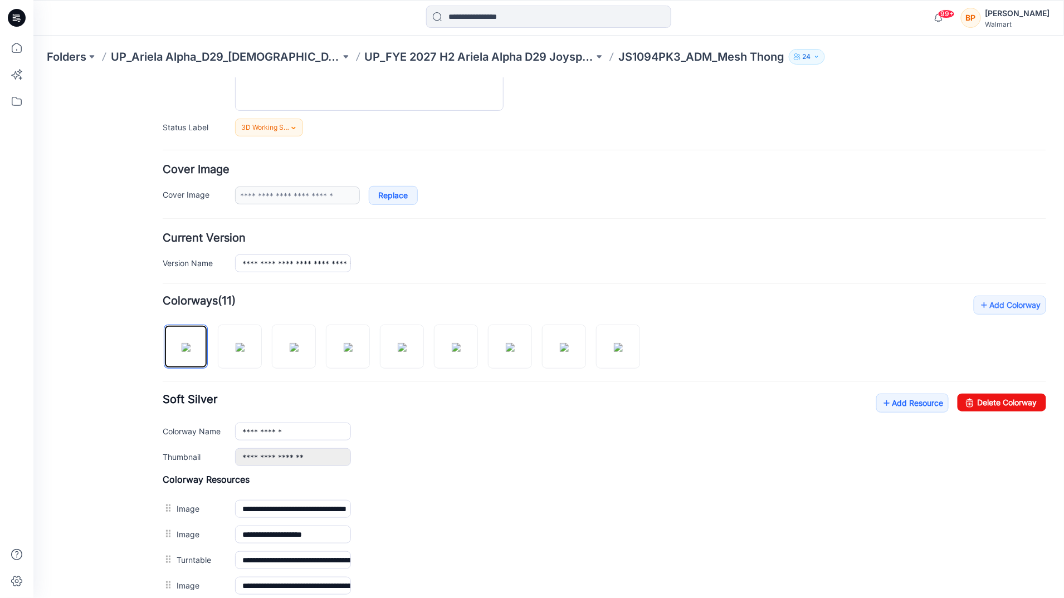
scroll to position [0, 0]
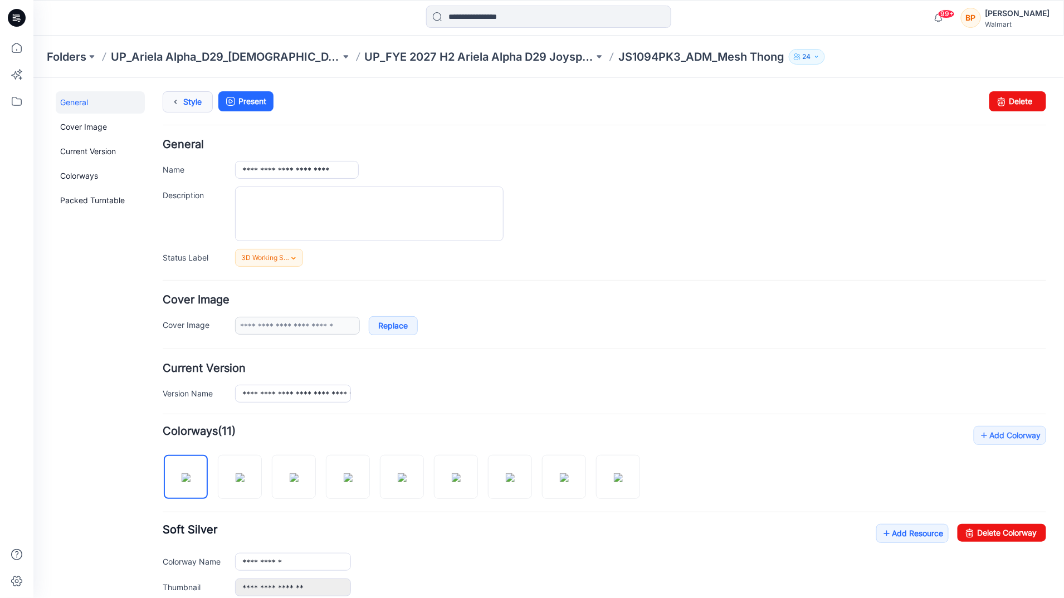
click at [187, 105] on link "Style" at bounding box center [187, 101] width 50 height 21
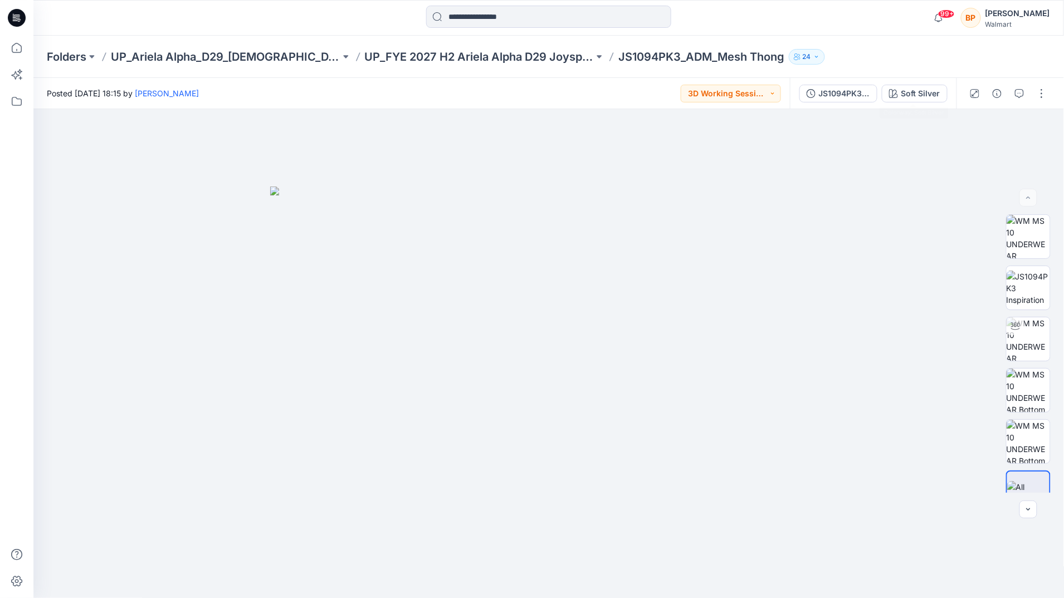
click at [914, 88] on div "Soft Silver" at bounding box center [920, 93] width 39 height 12
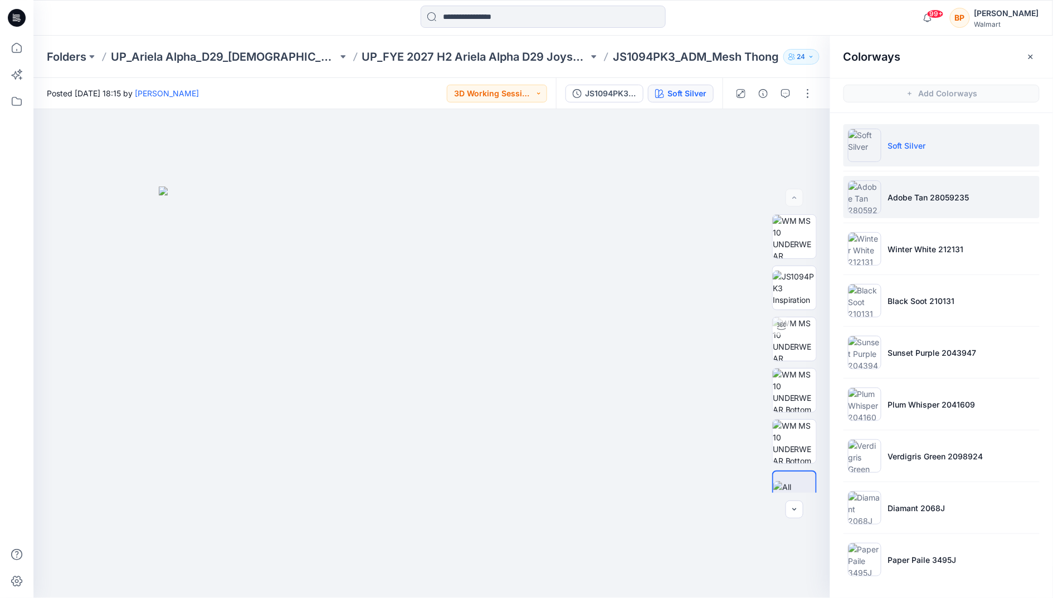
click at [949, 209] on li "Adobe Tan 28059235" at bounding box center [941, 197] width 196 height 42
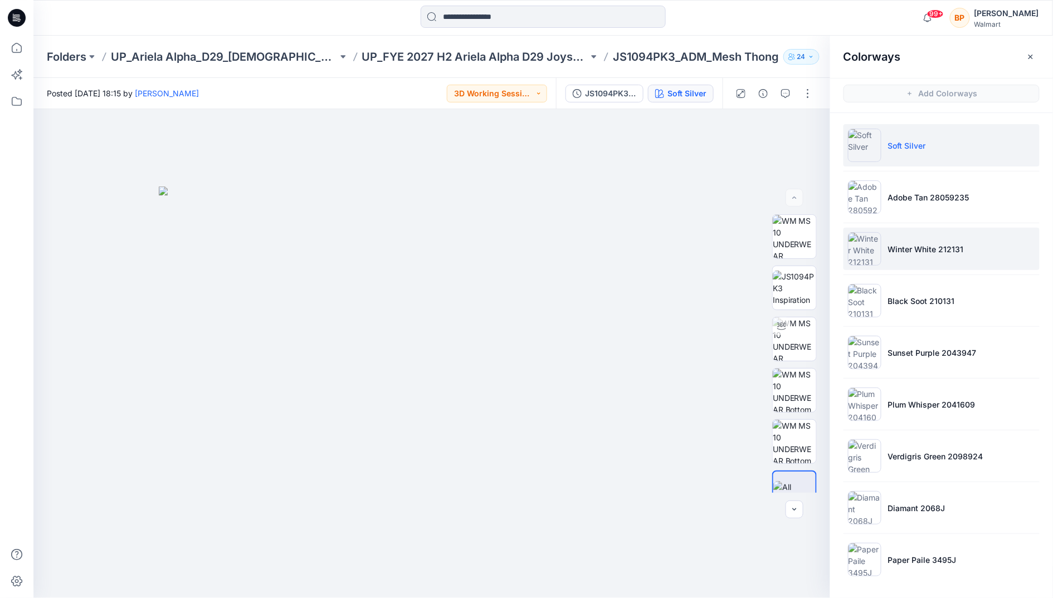
click at [950, 261] on li "Winter White 212131" at bounding box center [941, 249] width 196 height 42
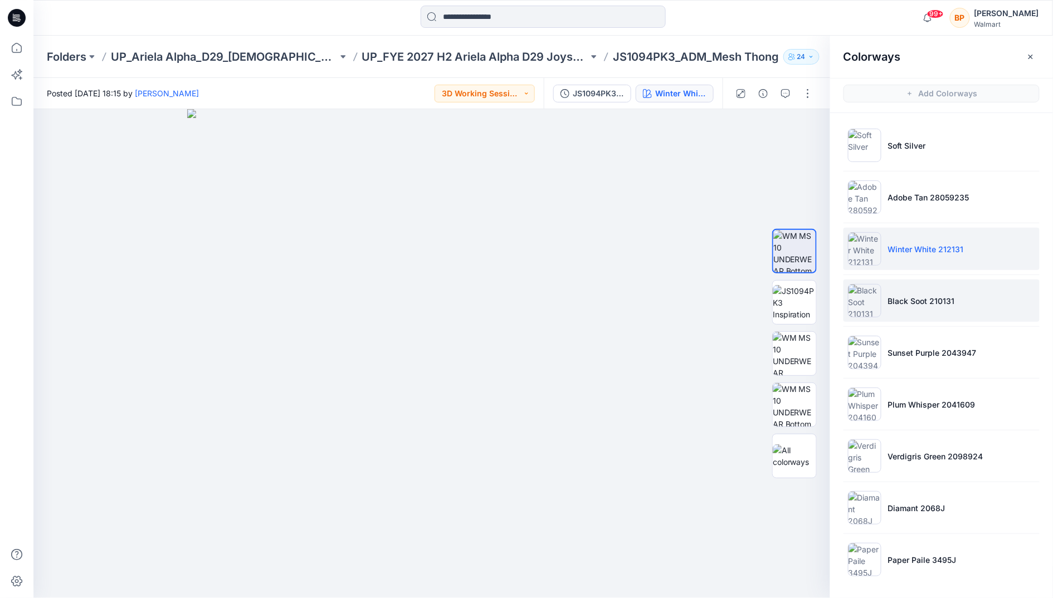
click at [924, 315] on li "Black Soot 210131" at bounding box center [941, 301] width 196 height 42
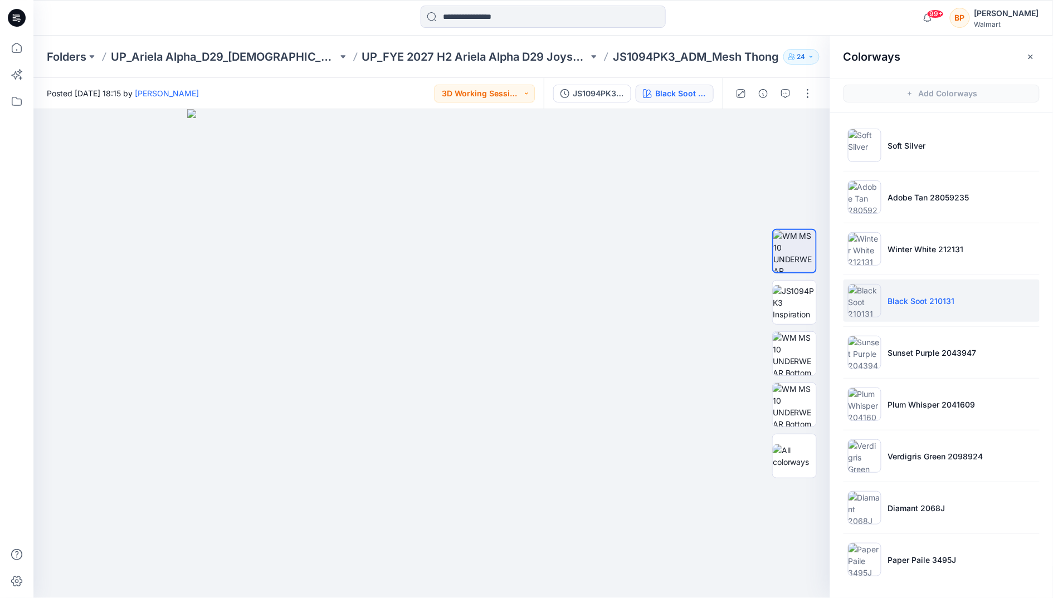
click at [949, 375] on ul "Soft Silver Adobe Tan 28059235 Winter White 212131 Black Soot 210131 Sunset Pur…" at bounding box center [941, 352] width 223 height 479
click at [948, 427] on ul "Soft Silver Adobe Tan 28059235 Winter White 212131 Black Soot 210131 Sunset Pur…" at bounding box center [941, 352] width 223 height 479
click at [948, 416] on li "Plum Whisper 2041609" at bounding box center [941, 404] width 196 height 42
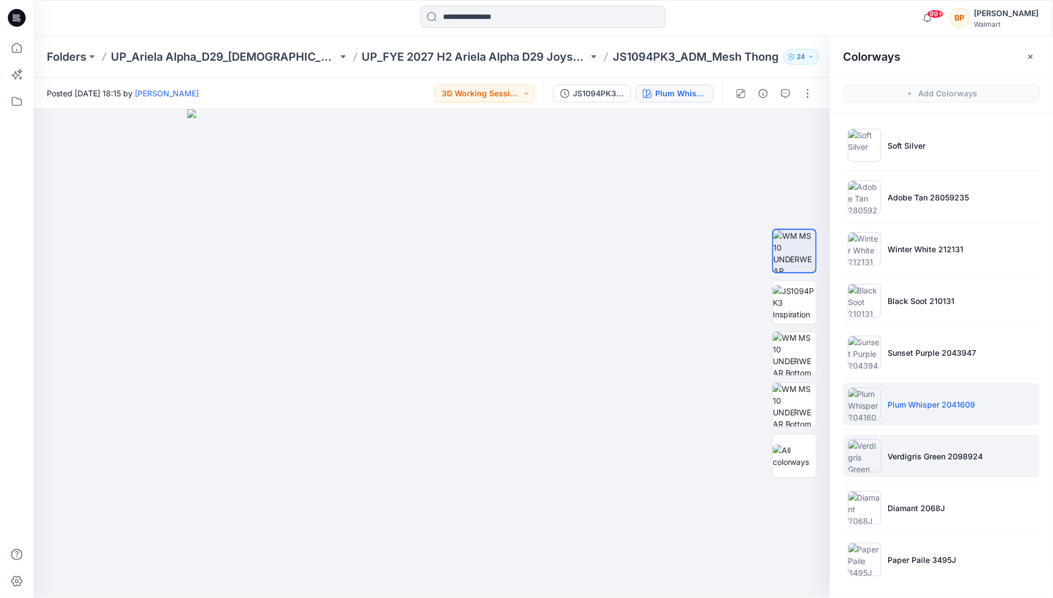
click at [958, 466] on li "Verdigris Green 2098924" at bounding box center [941, 456] width 196 height 42
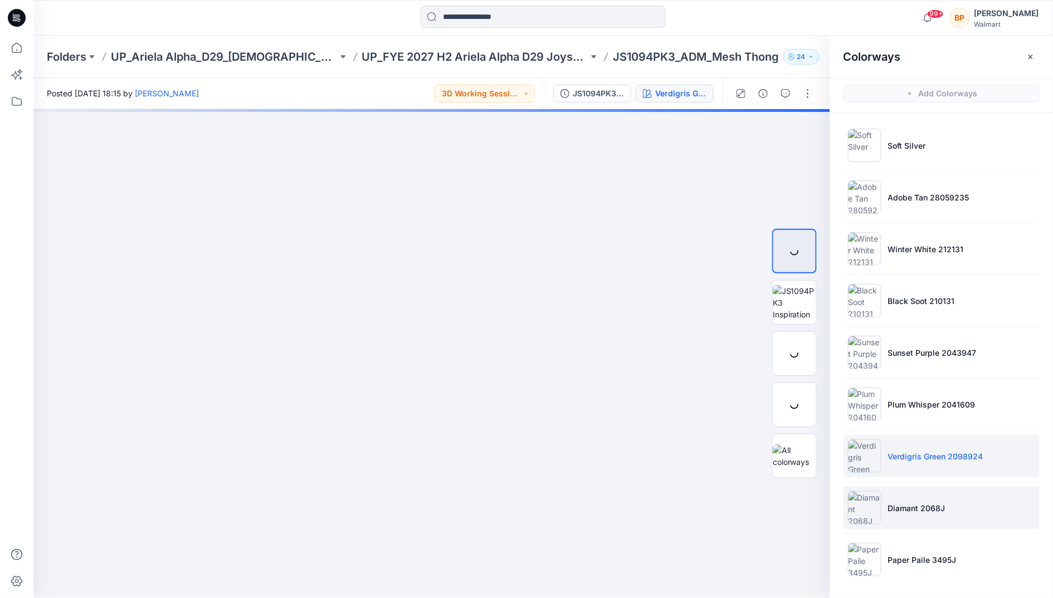
drag, startPoint x: 954, startPoint y: 510, endPoint x: 950, endPoint y: 551, distance: 41.4
click at [954, 511] on li "Diamant 2068J" at bounding box center [941, 508] width 196 height 42
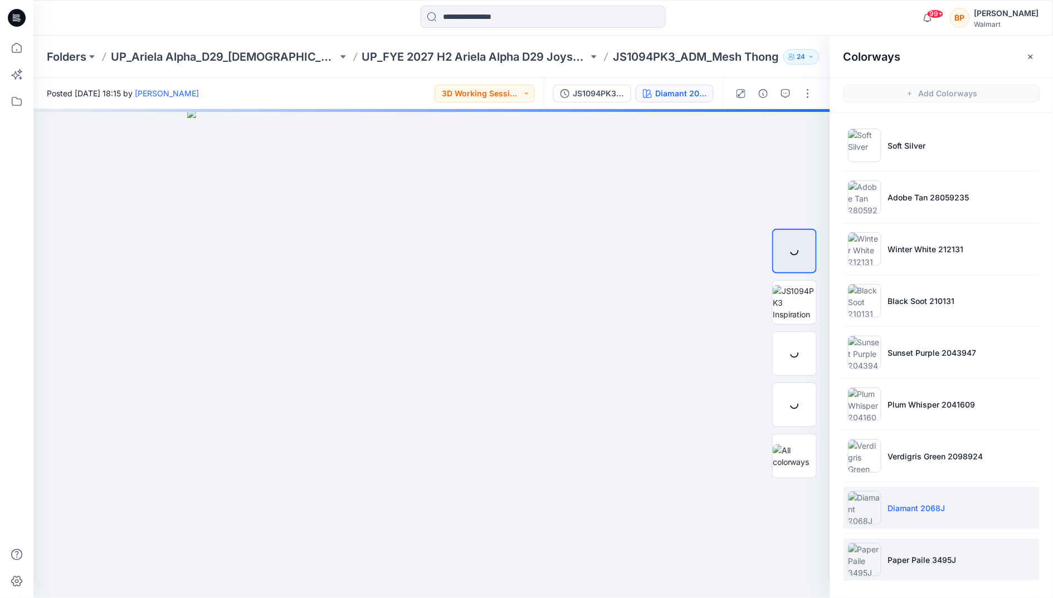
click at [949, 572] on li "Paper Paile 3495J" at bounding box center [941, 560] width 196 height 42
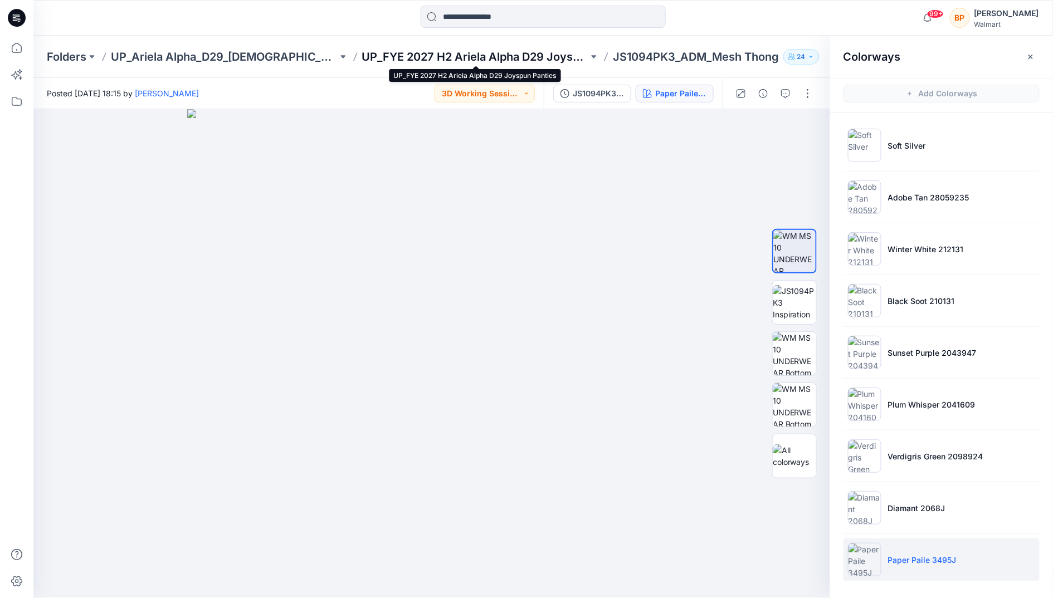
click at [532, 52] on p "UP_FYE 2027 H2 Ariela Alpha D29 Joyspun Panties" at bounding box center [475, 57] width 227 height 16
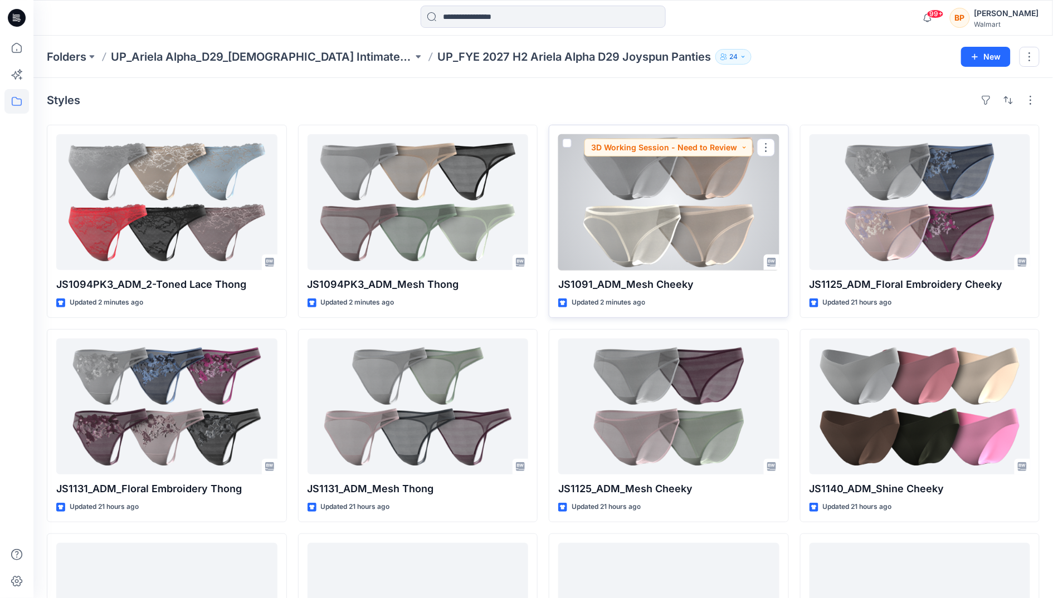
click at [715, 229] on div at bounding box center [668, 202] width 221 height 136
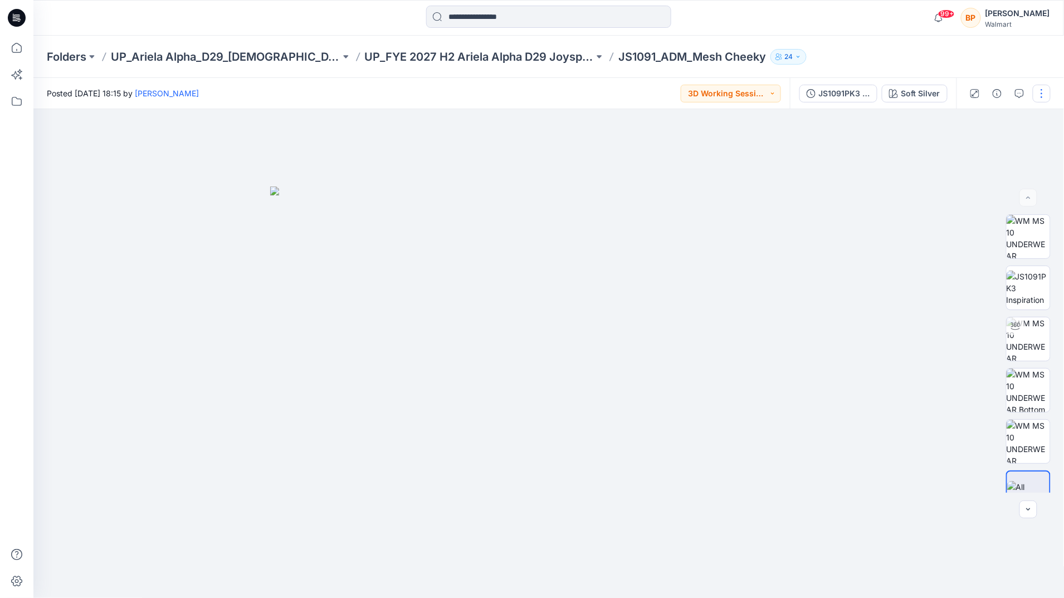
click at [1048, 85] on button "button" at bounding box center [1042, 94] width 18 height 18
click at [1024, 143] on button "Edit" at bounding box center [995, 150] width 102 height 21
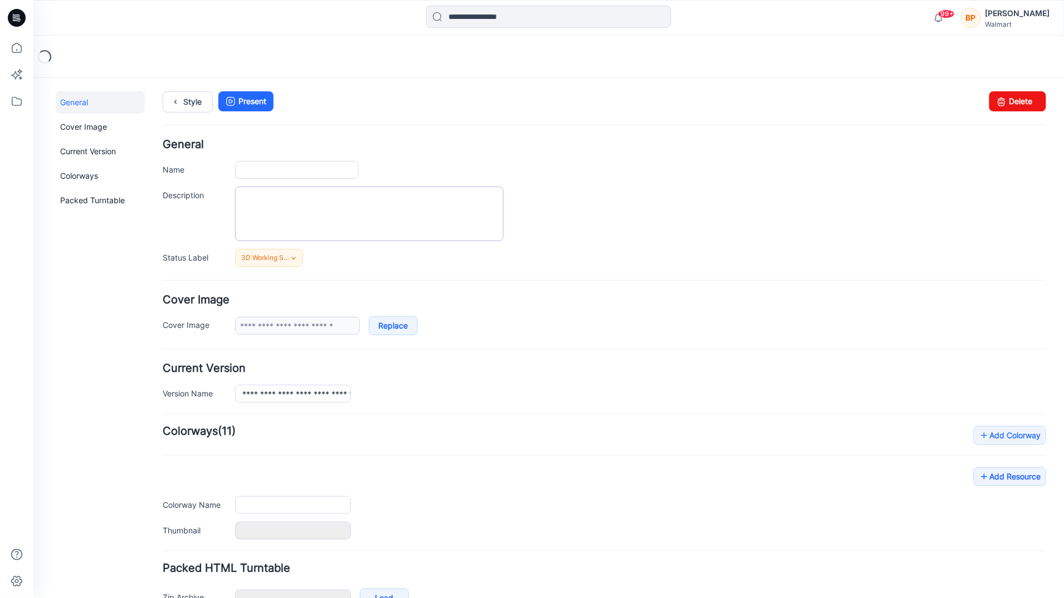
type input "**********"
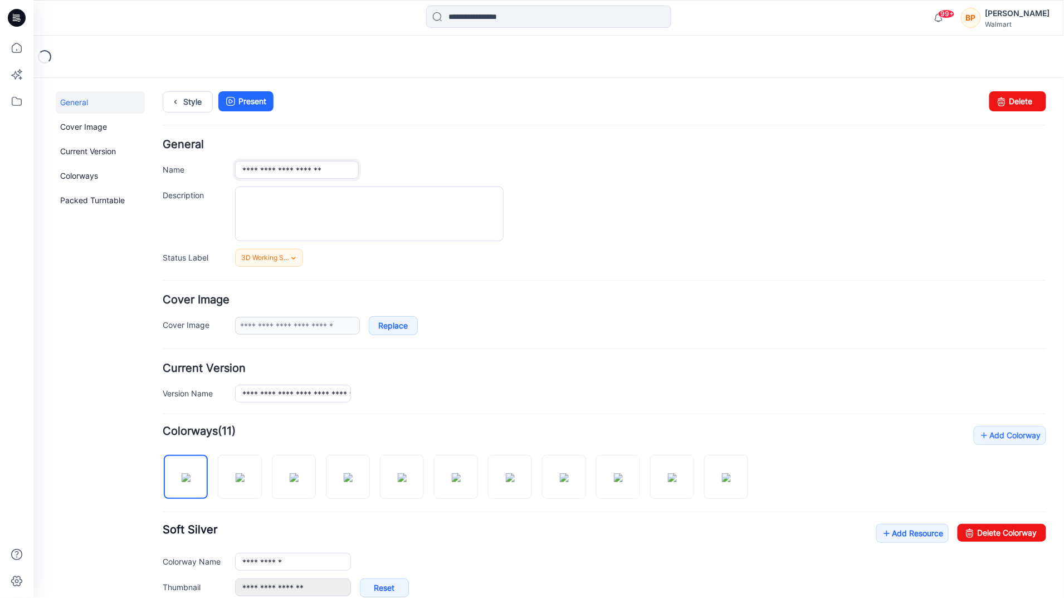
click at [263, 172] on input "**********" at bounding box center [297, 169] width 124 height 18
click at [267, 172] on input "**********" at bounding box center [297, 169] width 124 height 18
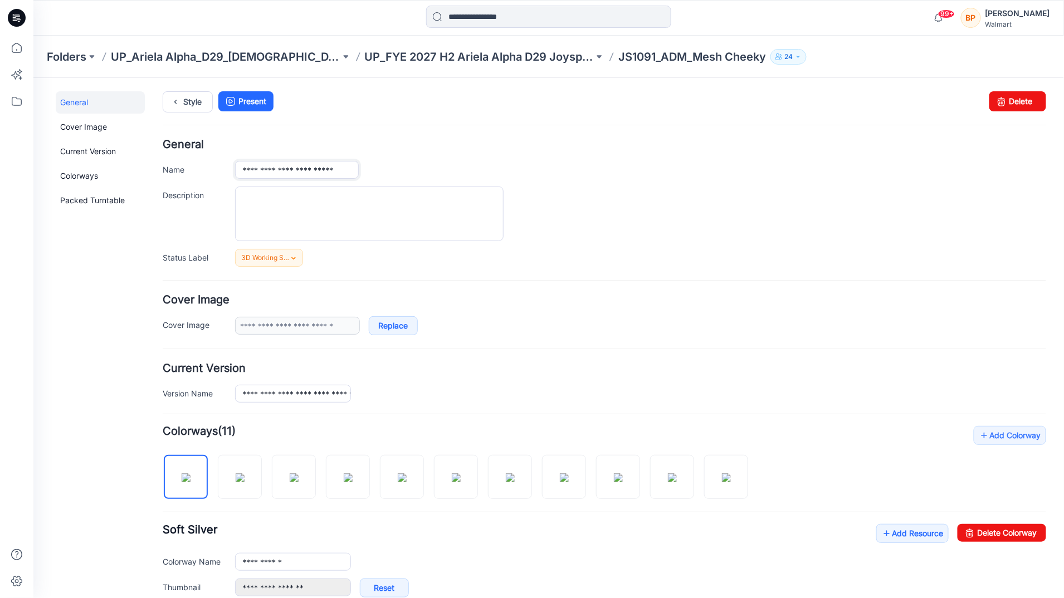
type input "**********"
click at [175, 114] on div "Style Present Changes Saved Delete" at bounding box center [603, 115] width 883 height 48
click at [244, 482] on img at bounding box center [239, 477] width 9 height 9
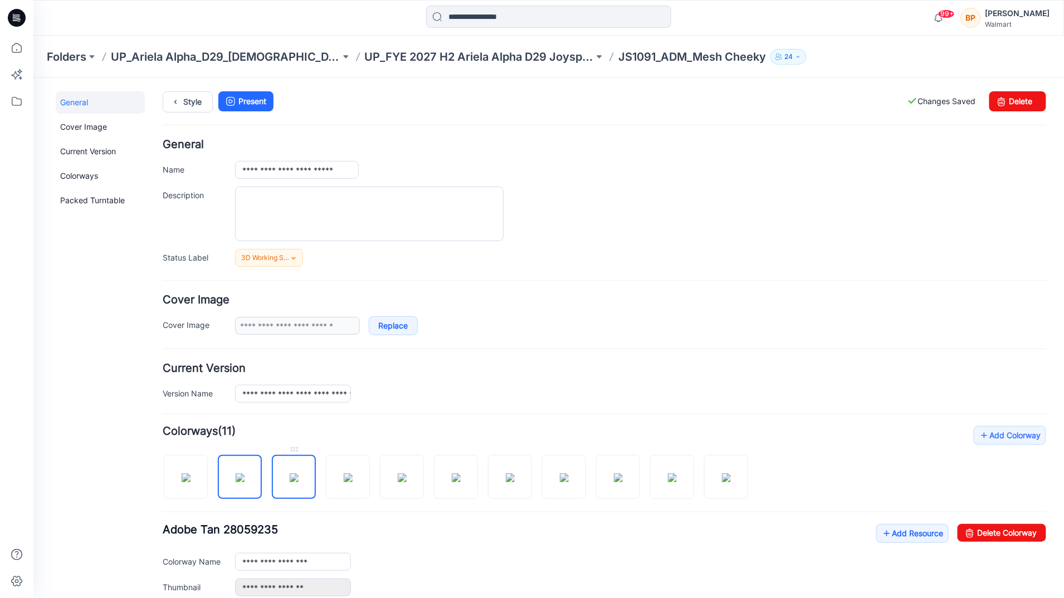
click at [292, 482] on img at bounding box center [293, 477] width 9 height 9
click at [343, 482] on img at bounding box center [347, 477] width 9 height 9
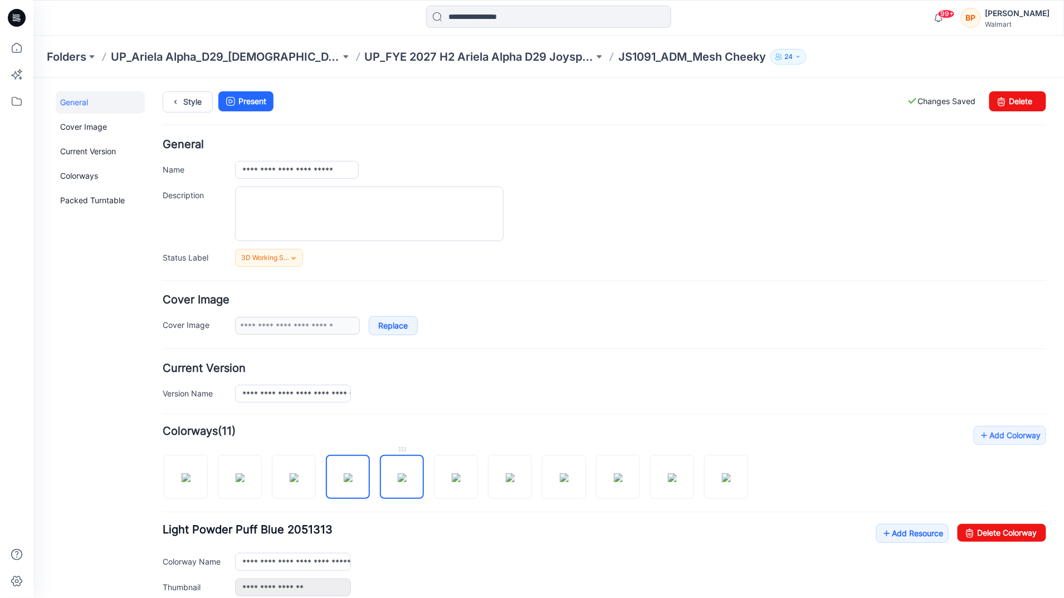
click at [400, 482] on img at bounding box center [401, 477] width 9 height 9
click at [343, 473] on img at bounding box center [347, 477] width 9 height 9
click at [978, 539] on link "Delete Colorway" at bounding box center [1001, 533] width 89 height 18
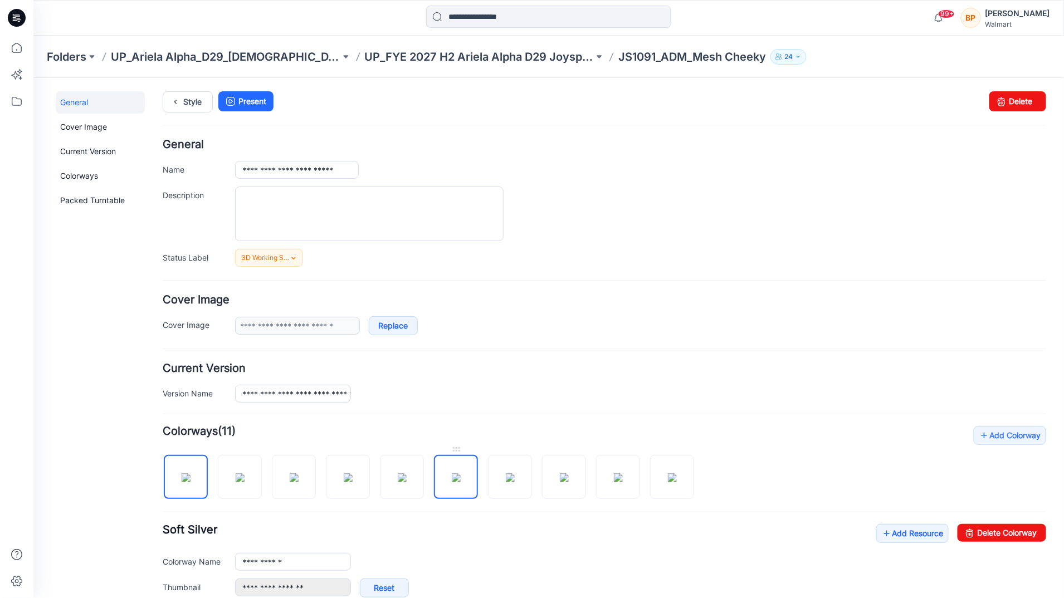
click at [453, 475] on img at bounding box center [455, 477] width 9 height 9
click at [406, 482] on img at bounding box center [401, 477] width 9 height 9
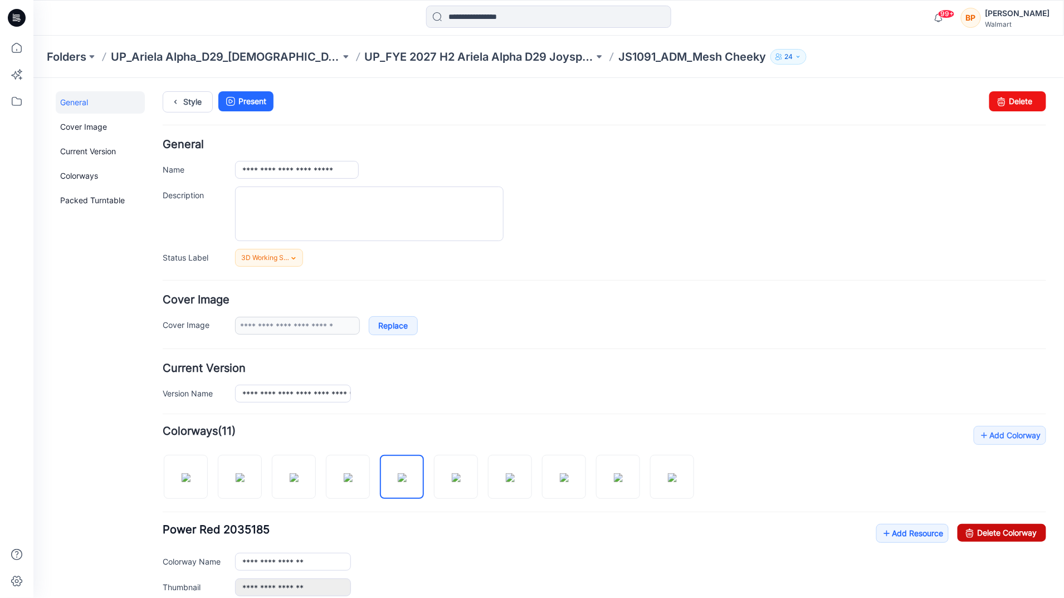
click at [1022, 538] on link "Delete Colorway" at bounding box center [1001, 533] width 89 height 18
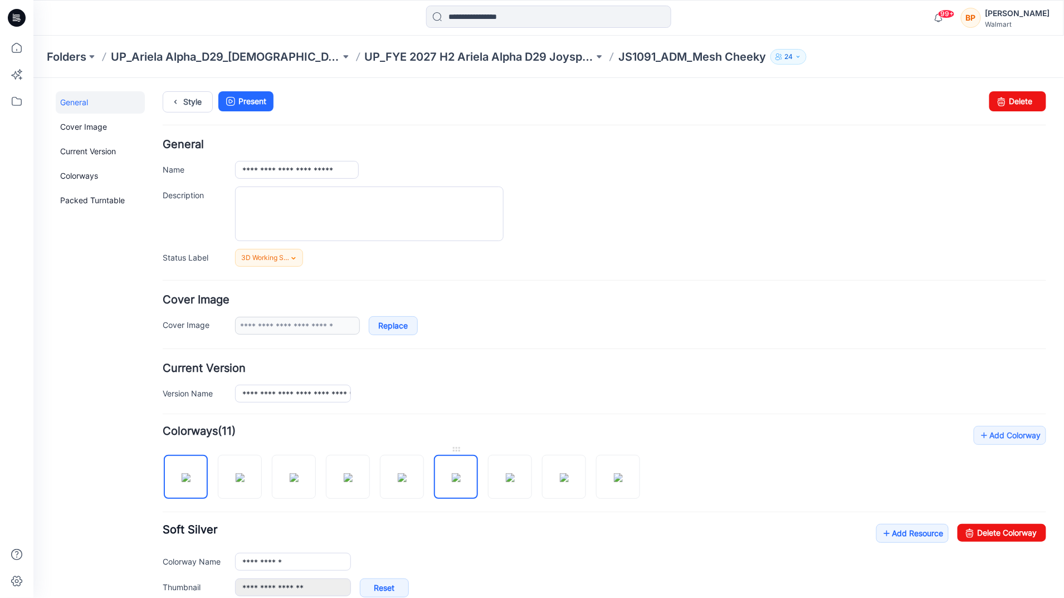
click at [451, 478] on img at bounding box center [455, 477] width 9 height 9
click at [538, 486] on div at bounding box center [405, 470] width 486 height 57
click at [514, 482] on img at bounding box center [509, 477] width 9 height 9
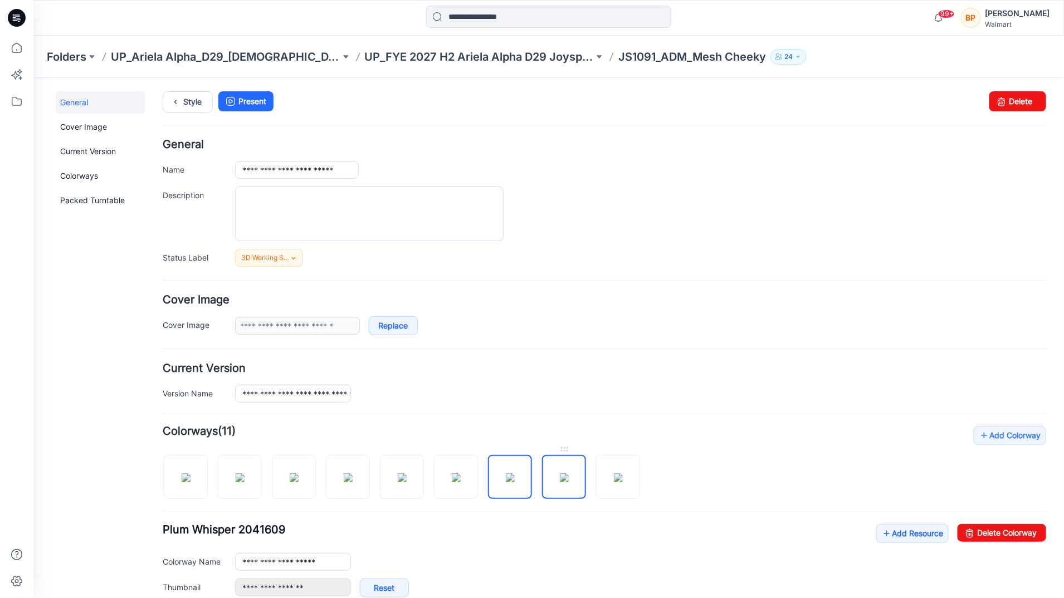
click at [566, 482] on img at bounding box center [563, 477] width 9 height 9
click at [595, 485] on link at bounding box center [617, 477] width 44 height 44
type input "**********"
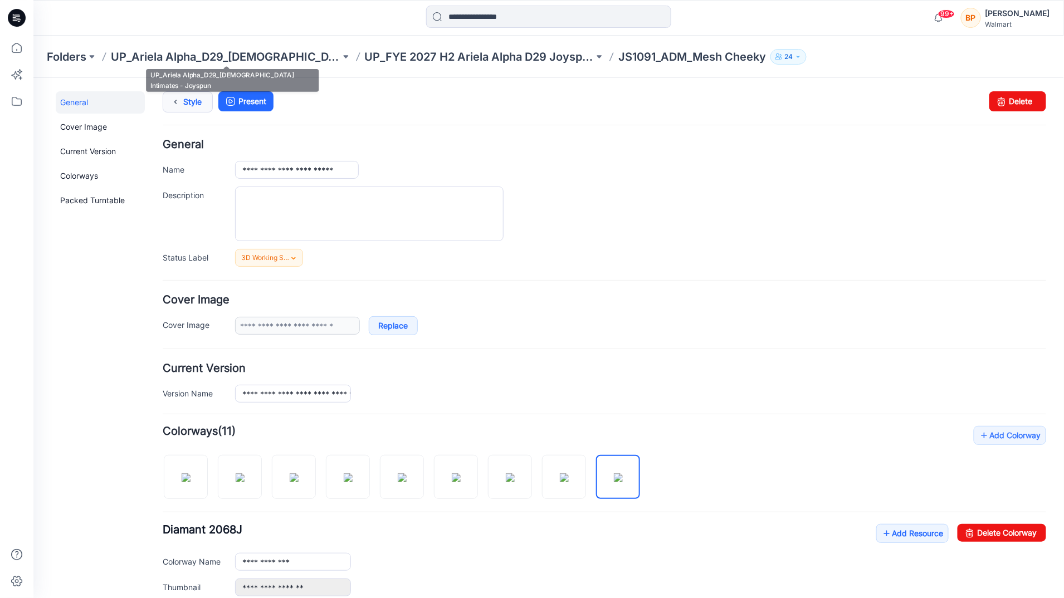
click at [187, 105] on link "Style" at bounding box center [187, 101] width 50 height 21
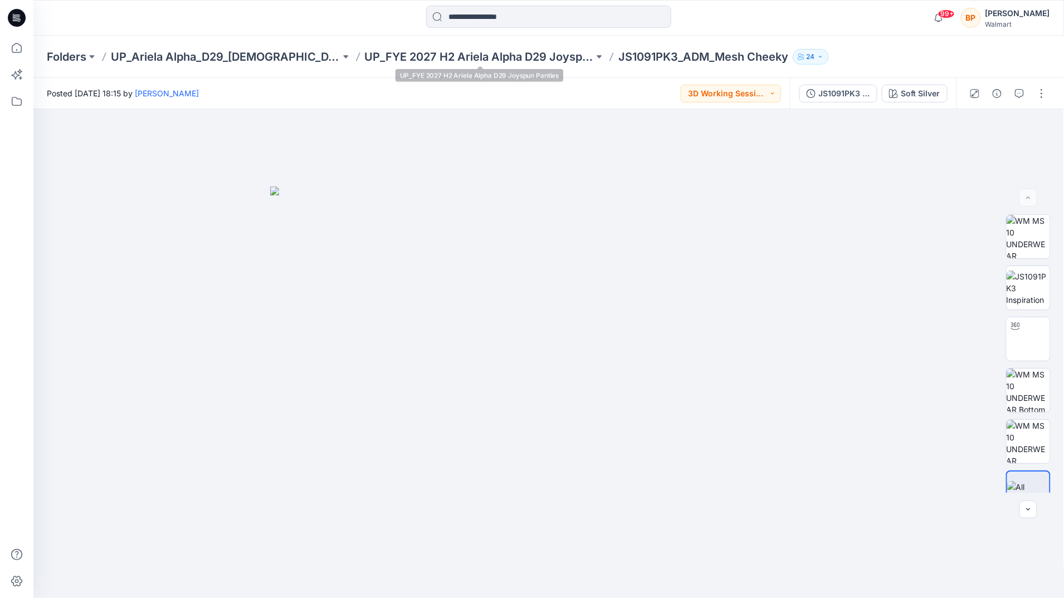
click at [553, 47] on div "Folders UP_Ariela Alpha_D29_[DEMOGRAPHIC_DATA] Intimates - Joyspun UP_FYE 2027 …" at bounding box center [548, 57] width 1030 height 42
click at [551, 50] on p "UP_FYE 2027 H2 Ariela Alpha D29 Joyspun Panties" at bounding box center [479, 57] width 229 height 16
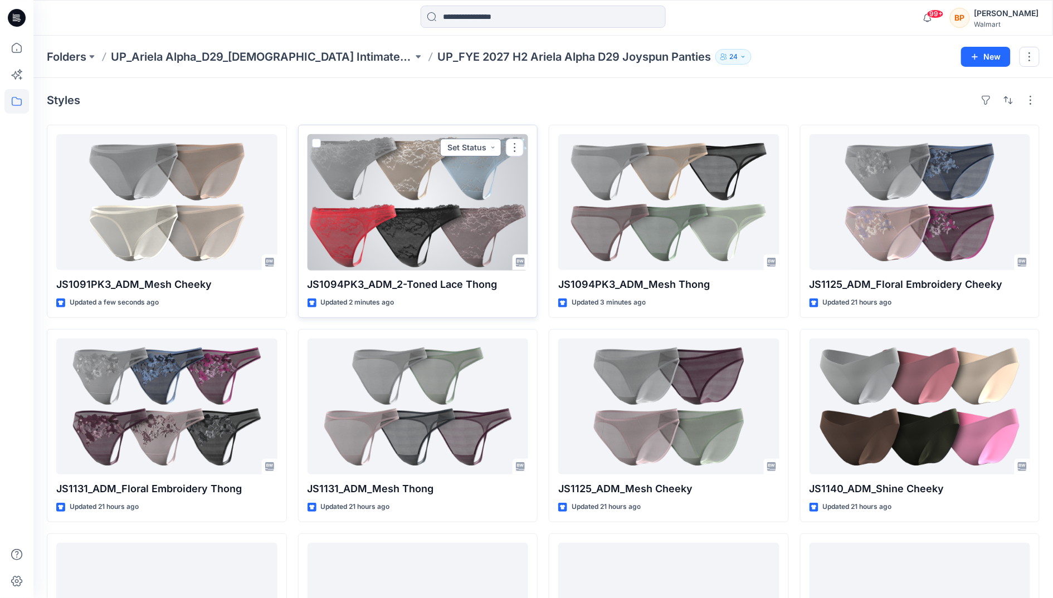
click at [462, 150] on button "Set Status" at bounding box center [470, 148] width 61 height 18
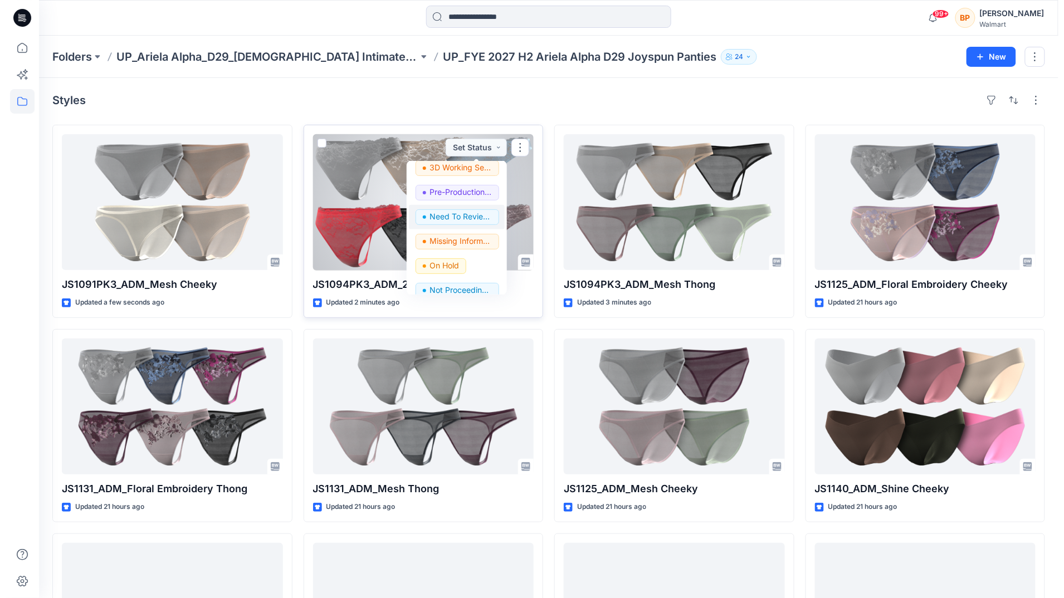
scroll to position [112, 0]
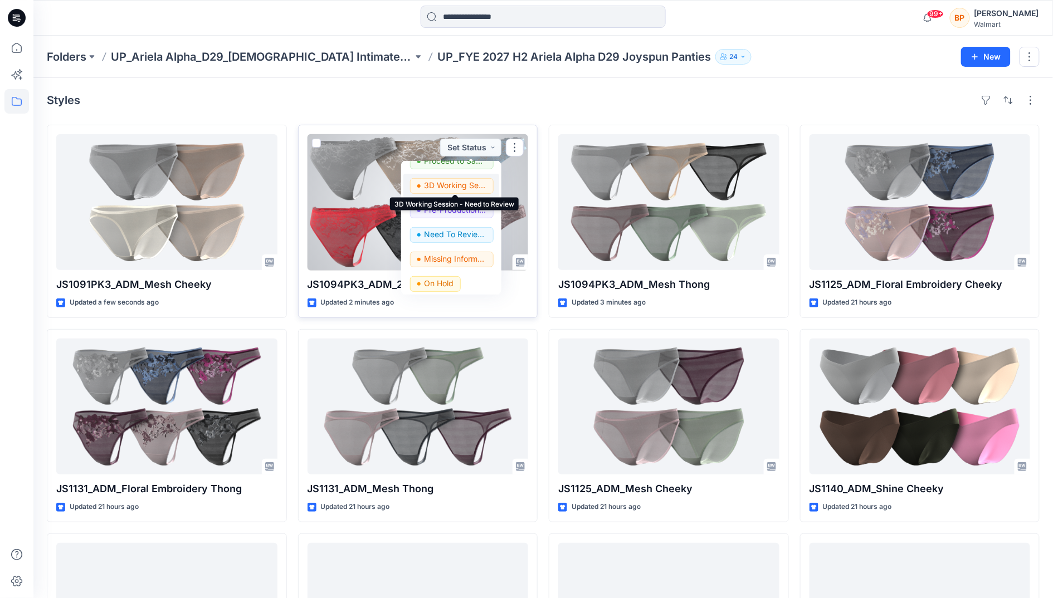
click at [476, 189] on p "3D Working Session - Need to Review" at bounding box center [455, 185] width 62 height 14
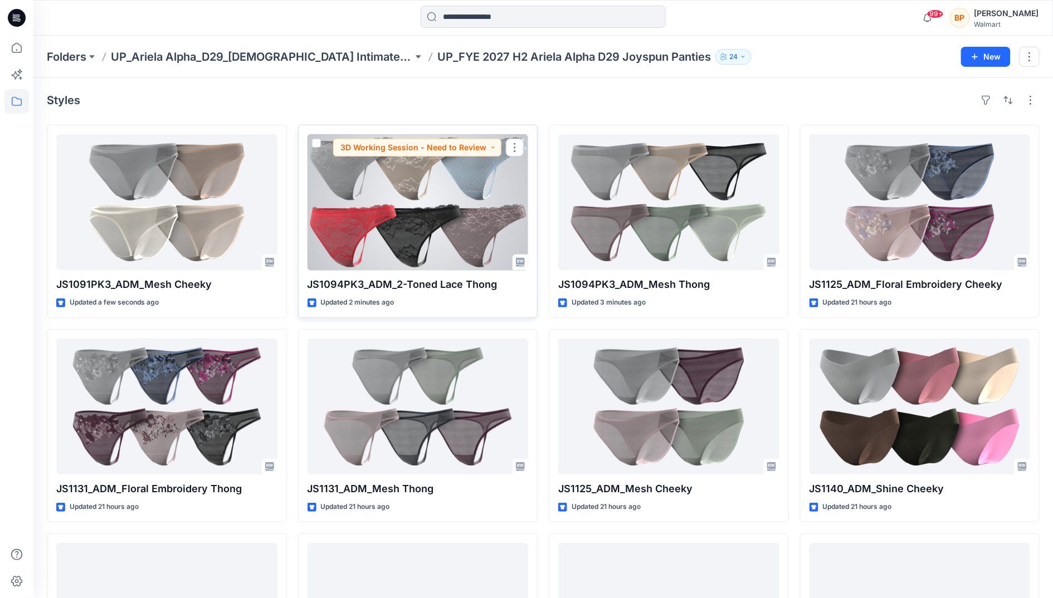
click at [481, 210] on div at bounding box center [417, 202] width 221 height 136
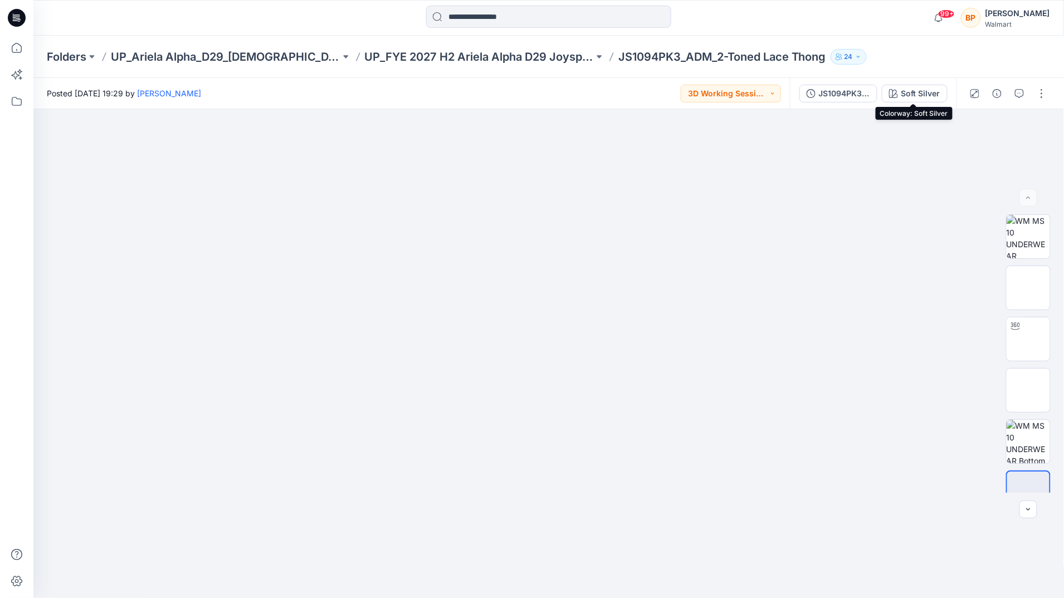
click at [927, 102] on button "Soft Silver" at bounding box center [915, 94] width 66 height 18
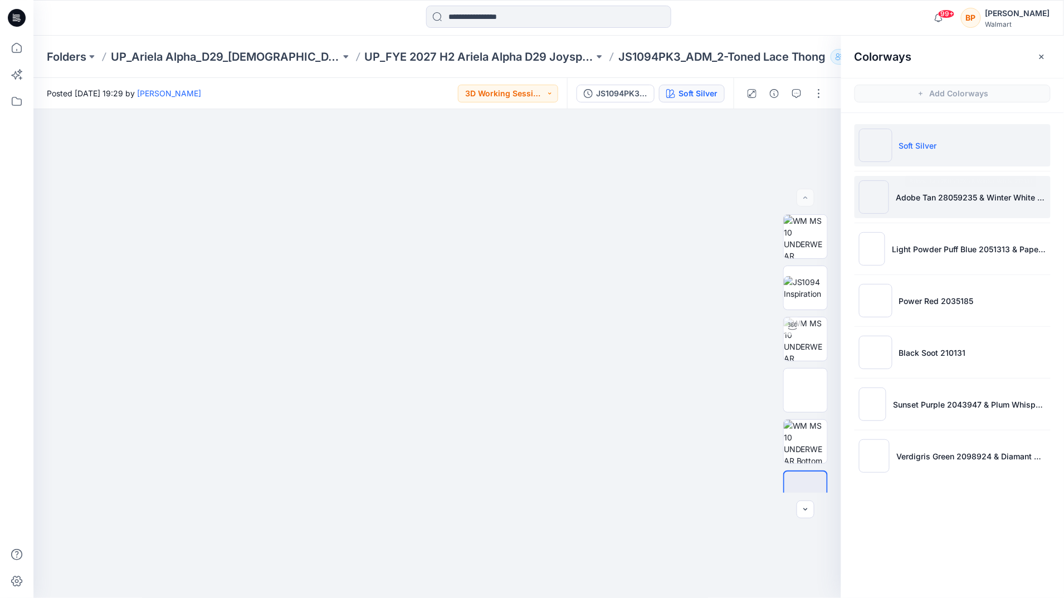
drag, startPoint x: 929, startPoint y: 203, endPoint x: 929, endPoint y: 218, distance: 15.0
click at [929, 212] on li "Adobe Tan 28059235 & Winter White 212131" at bounding box center [952, 197] width 196 height 42
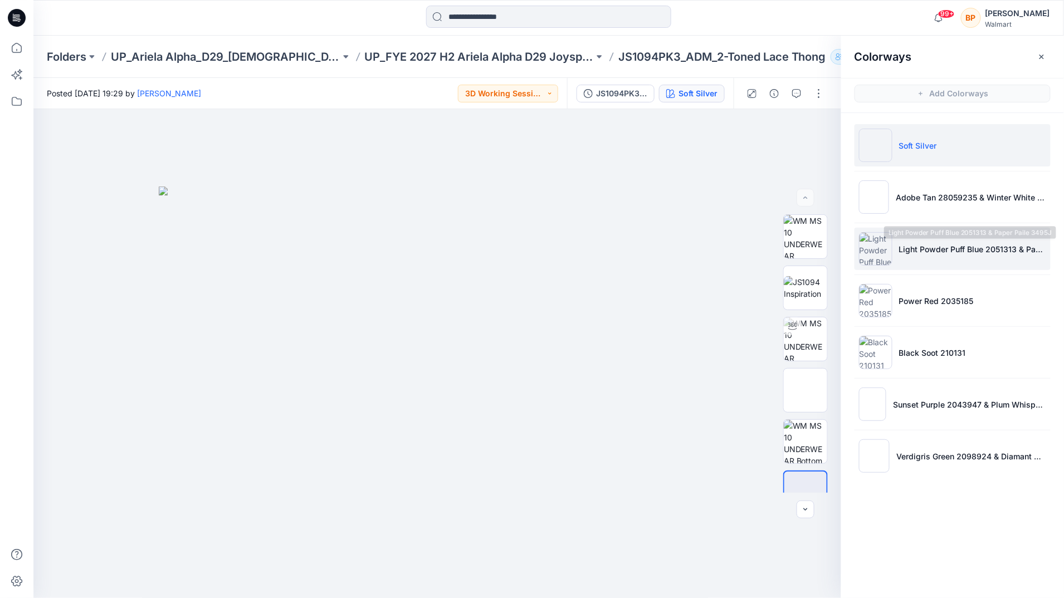
click at [933, 244] on p "Light Powder Puff Blue 2051313 & Paper Paile 3495J" at bounding box center [972, 249] width 147 height 12
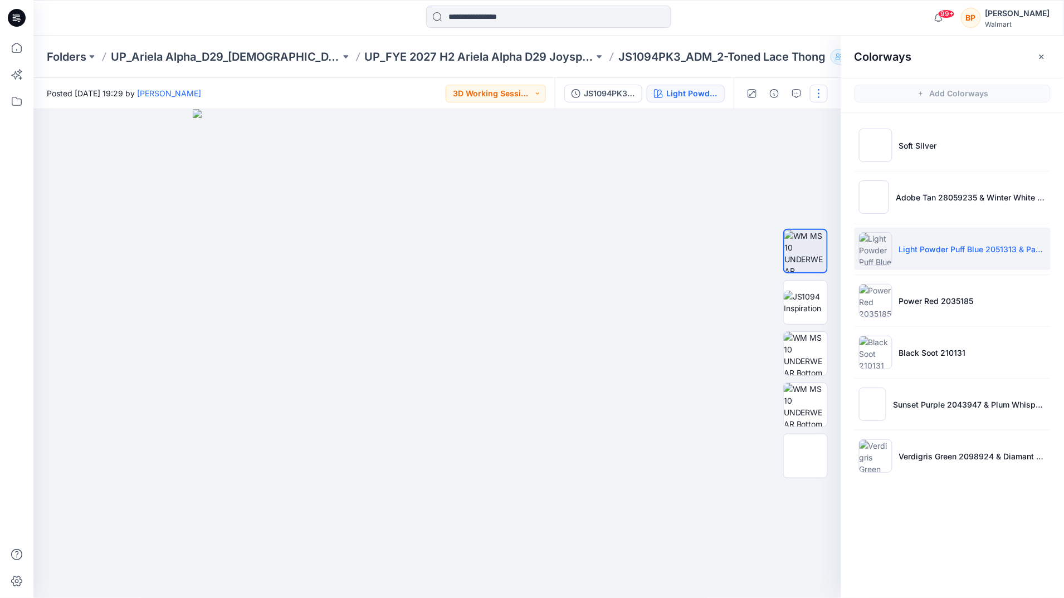
click at [820, 101] on button "button" at bounding box center [819, 94] width 18 height 18
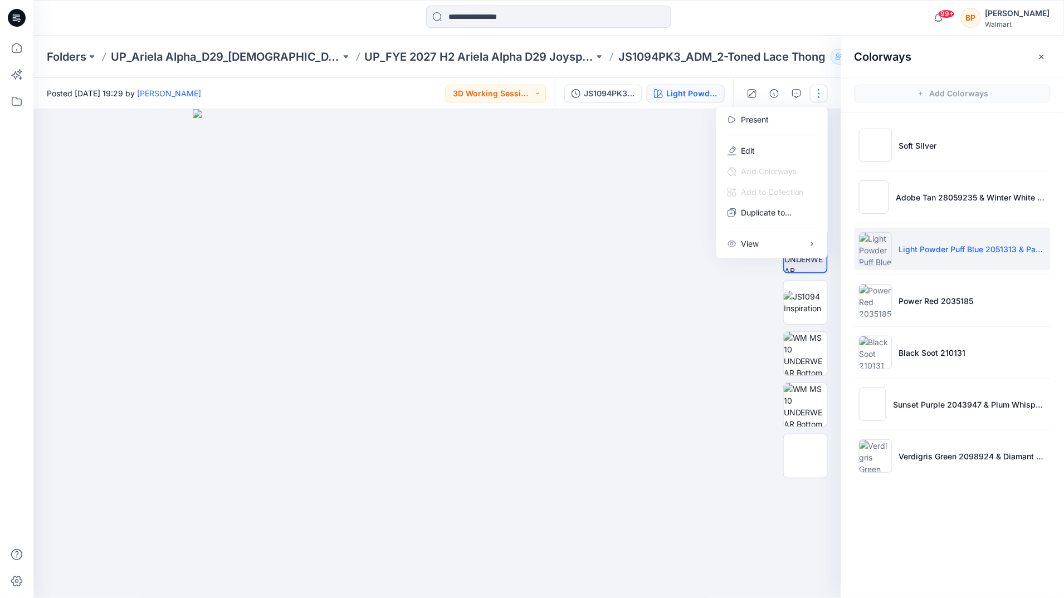
click at [780, 135] on hr at bounding box center [772, 135] width 96 height 1
click at [782, 144] on button "Edit" at bounding box center [772, 150] width 102 height 21
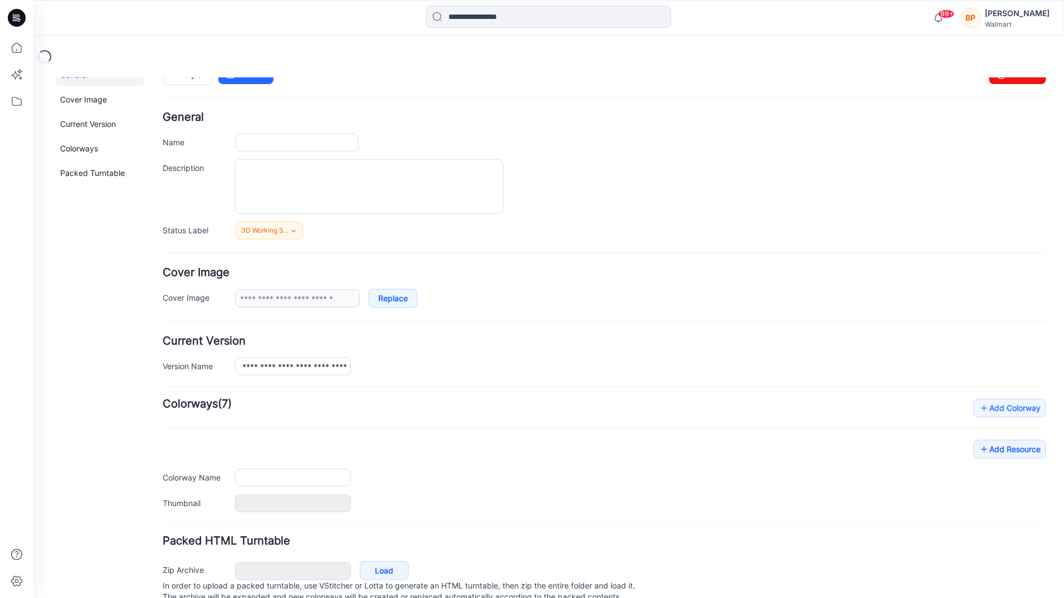
type input "**********"
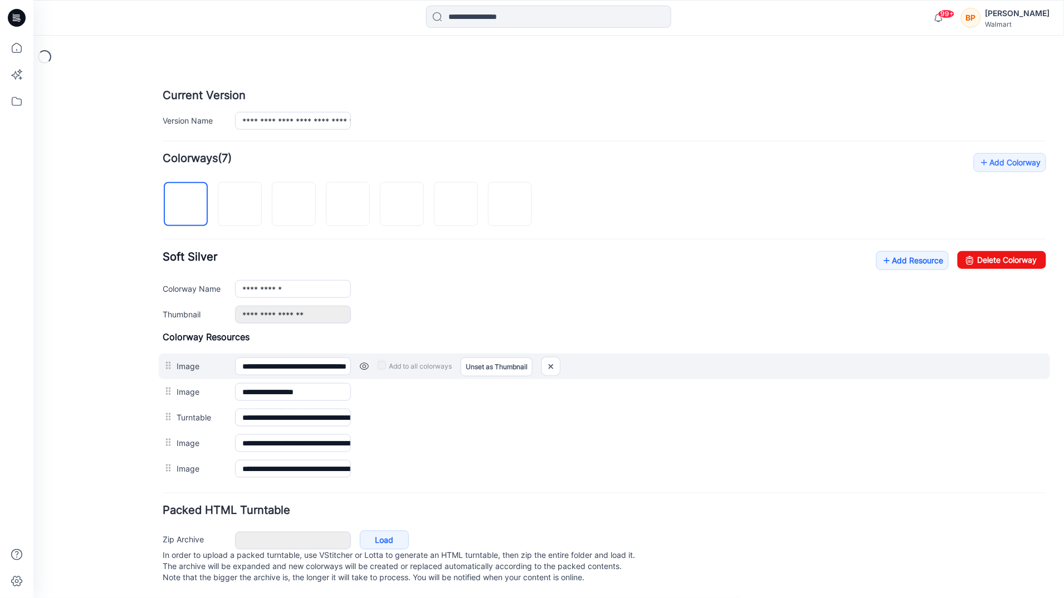
scroll to position [290, 0]
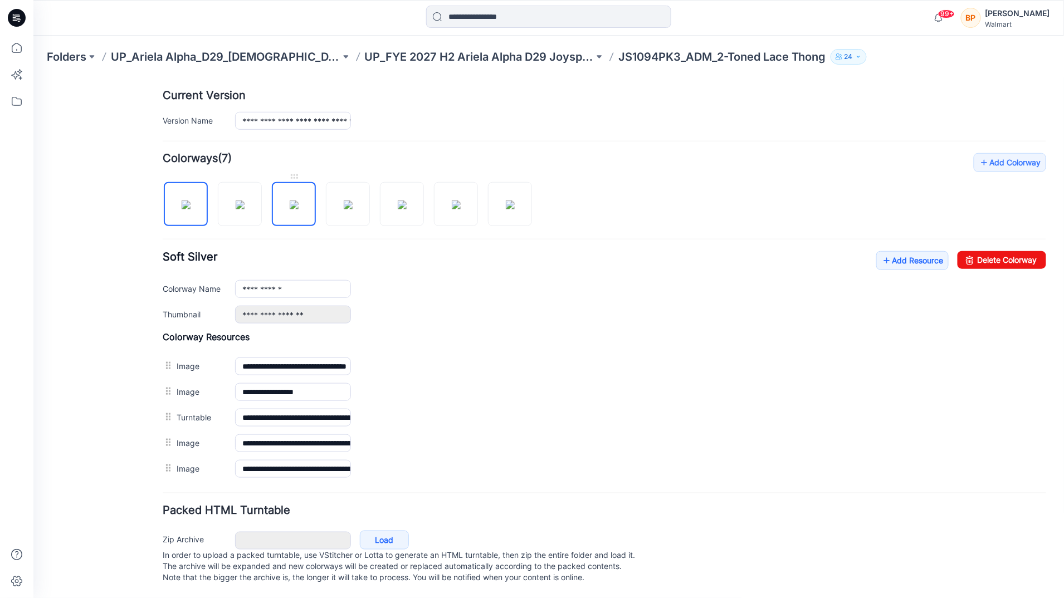
click at [311, 211] on div at bounding box center [293, 197] width 44 height 55
click at [298, 200] on img at bounding box center [293, 204] width 9 height 9
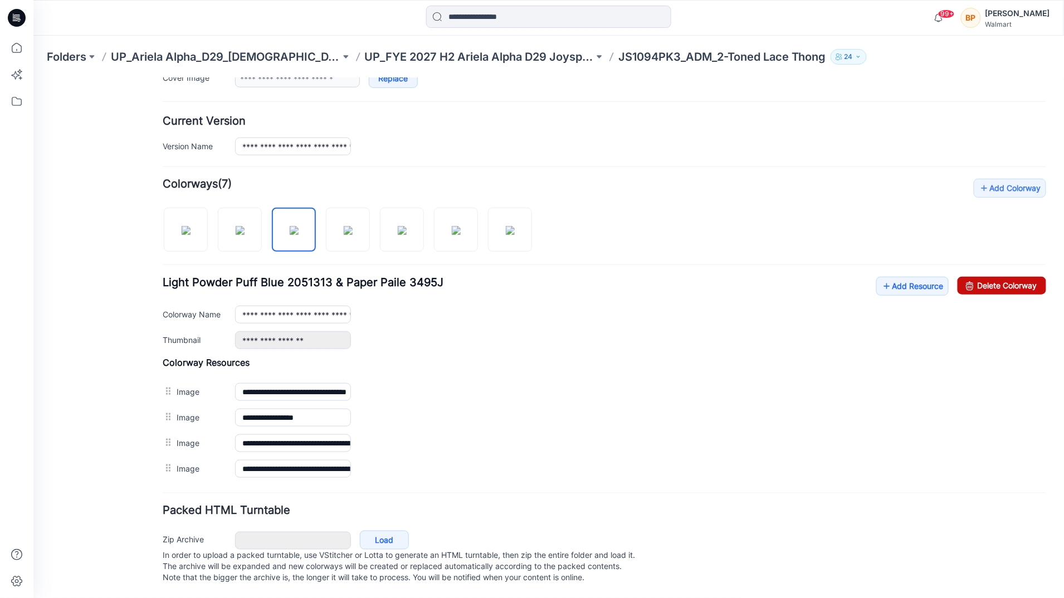
click at [961, 276] on icon at bounding box center [969, 285] width 16 height 18
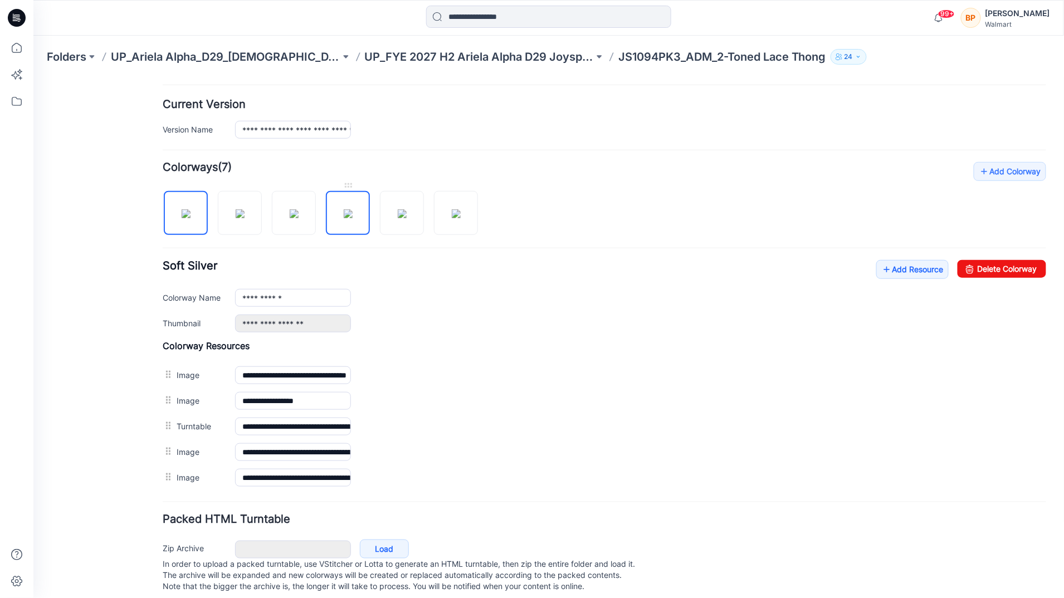
click at [343, 217] on img at bounding box center [347, 213] width 9 height 9
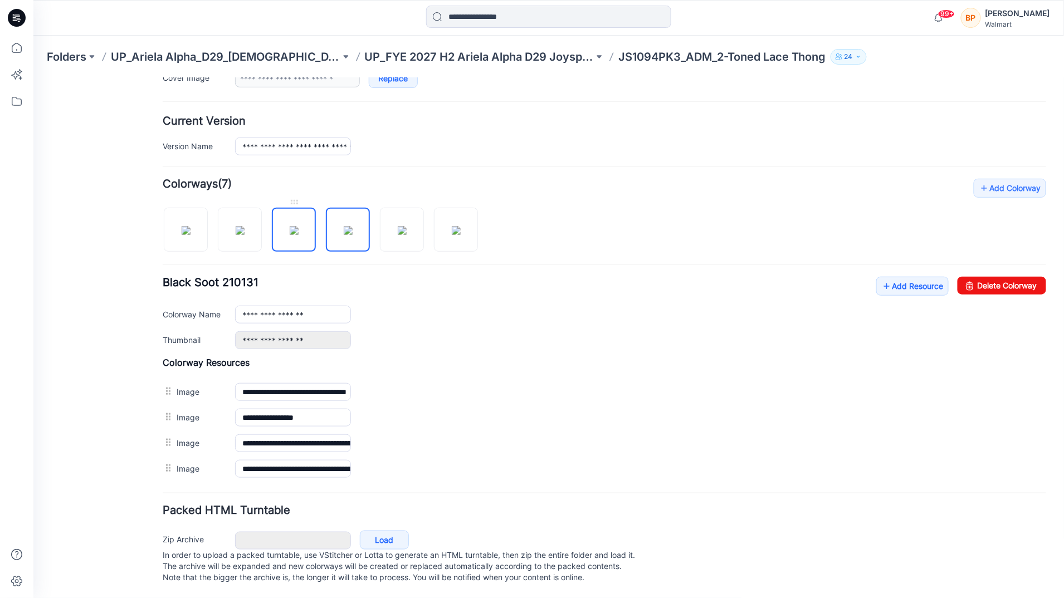
click at [297, 226] on img at bounding box center [293, 230] width 9 height 9
click at [1028, 276] on link "Delete Colorway" at bounding box center [1001, 285] width 89 height 18
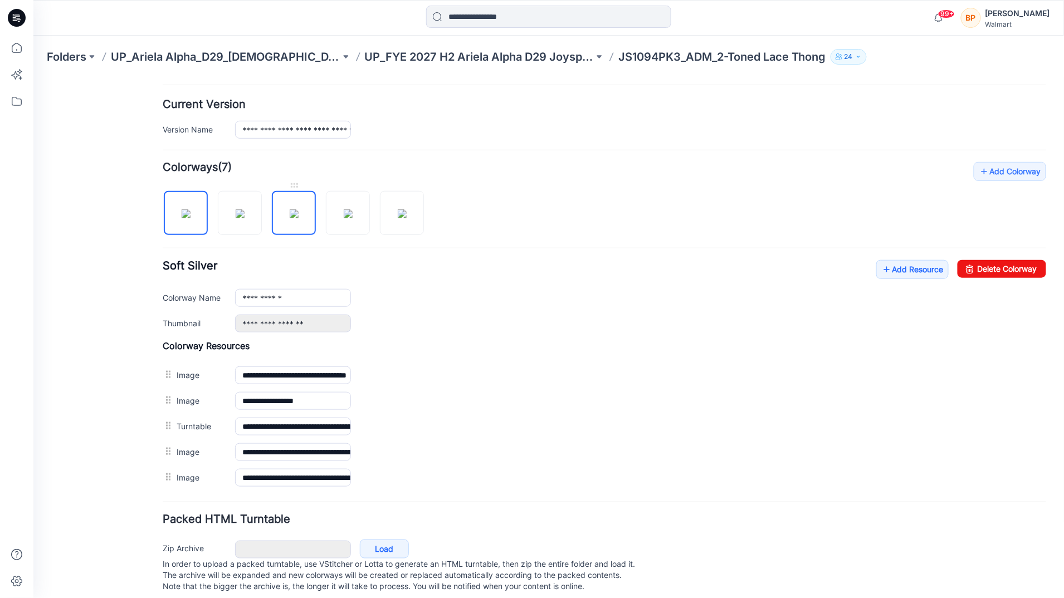
click at [289, 209] on img at bounding box center [293, 213] width 9 height 9
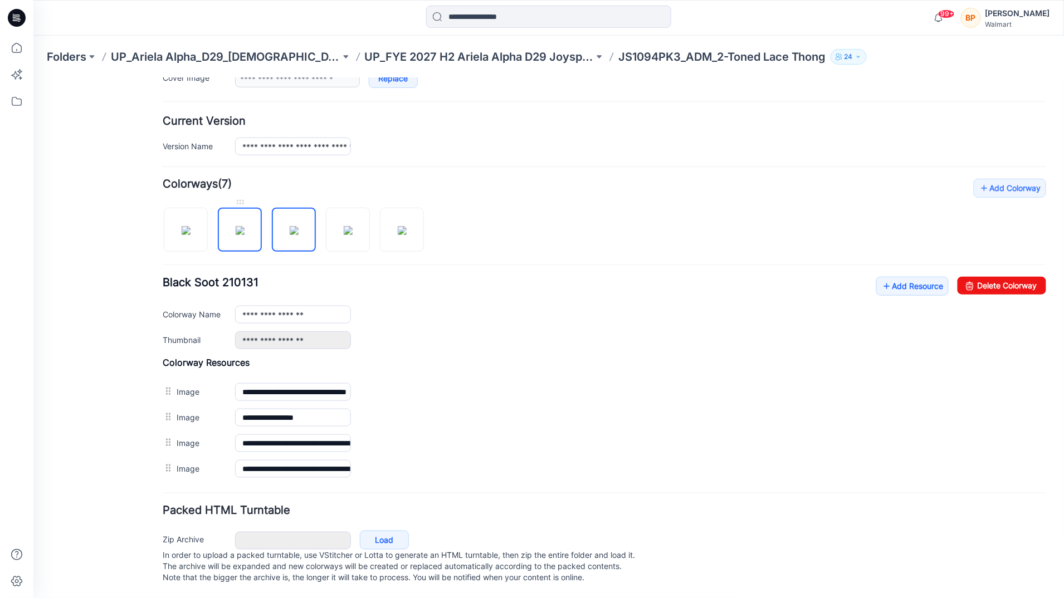
click at [244, 226] on img at bounding box center [239, 230] width 9 height 9
click at [343, 226] on img at bounding box center [347, 230] width 9 height 9
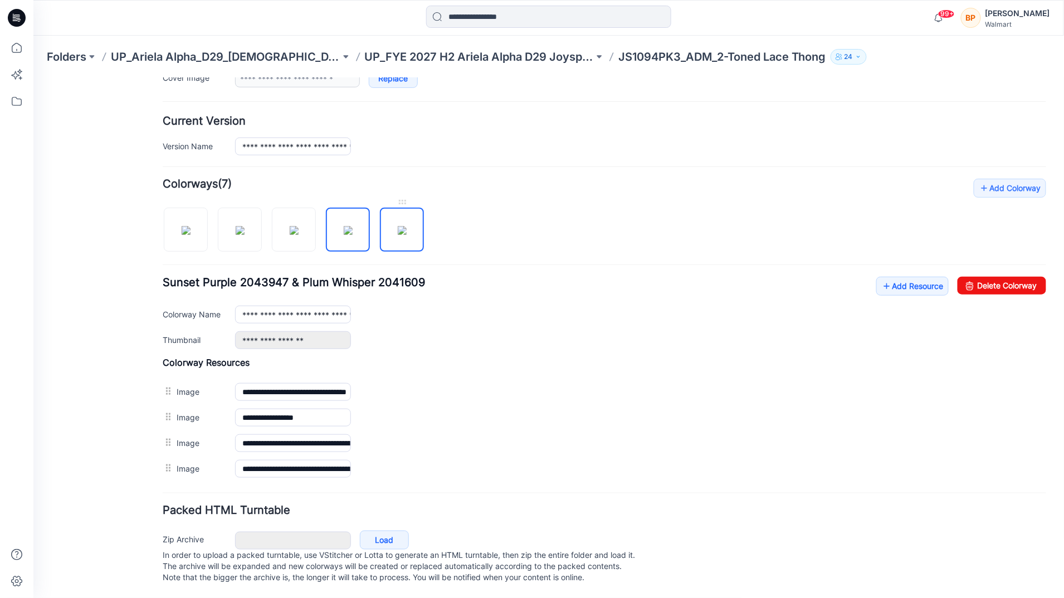
click at [399, 226] on img at bounding box center [401, 230] width 9 height 9
type input "**********"
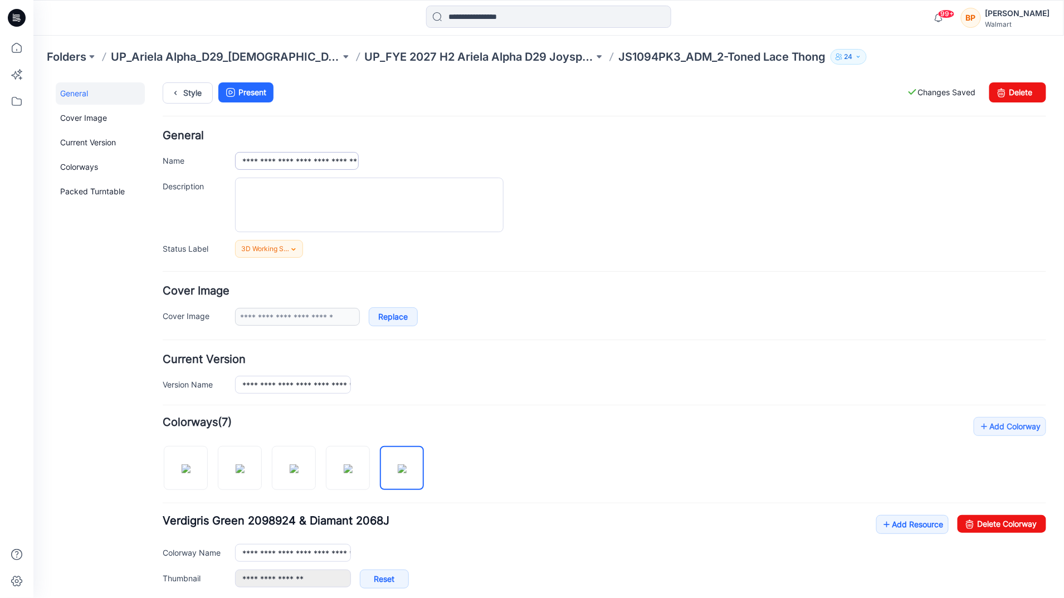
scroll to position [0, 0]
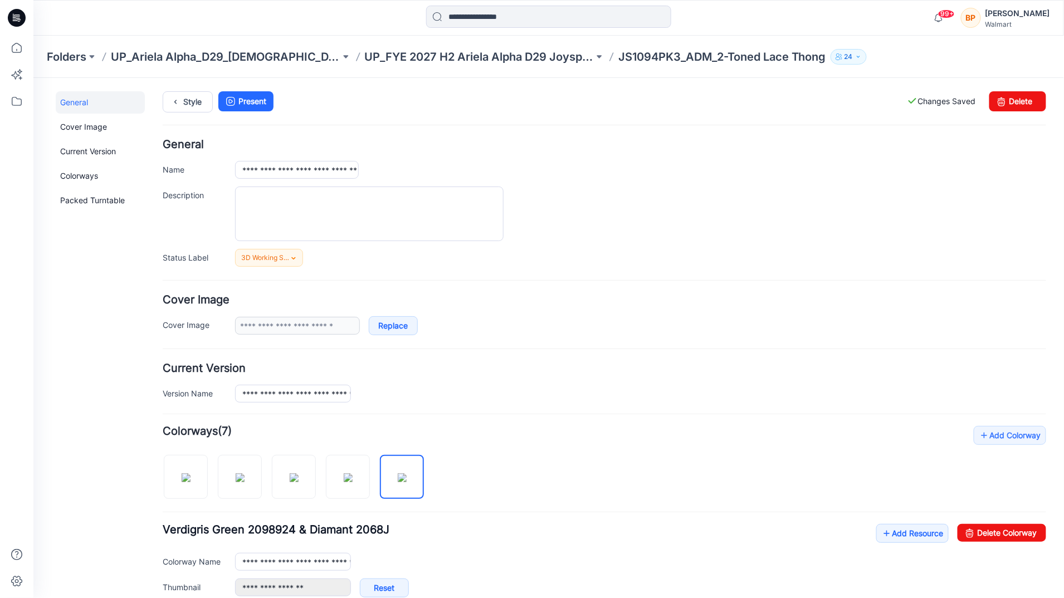
click at [151, 104] on div "**********" at bounding box center [541, 505] width 1017 height 857
click at [191, 97] on link "Style" at bounding box center [187, 101] width 50 height 21
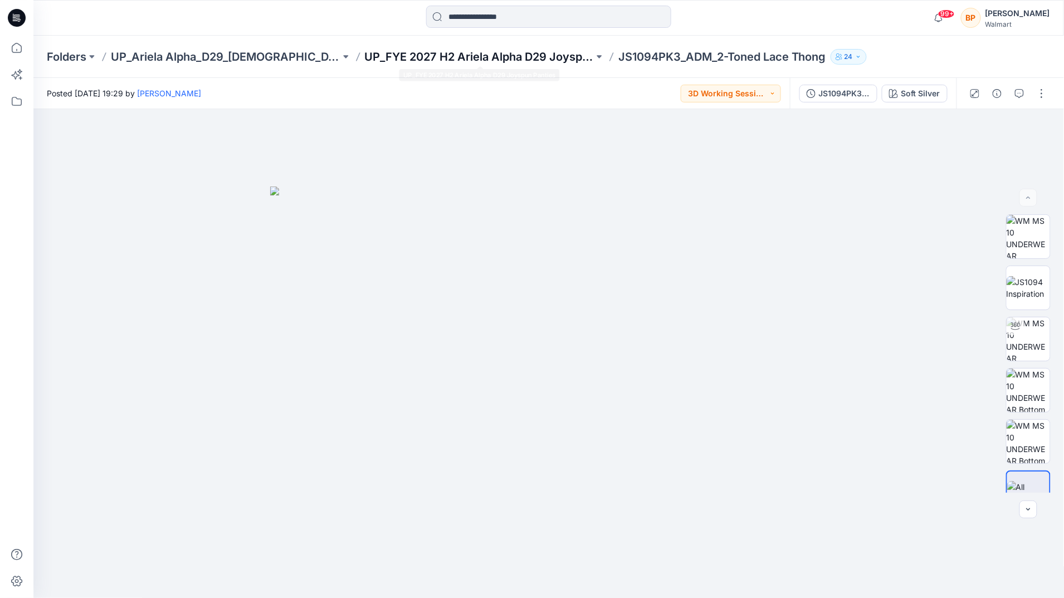
click at [467, 60] on p "UP_FYE 2027 H2 Ariela Alpha D29 Joyspun Panties" at bounding box center [479, 57] width 229 height 16
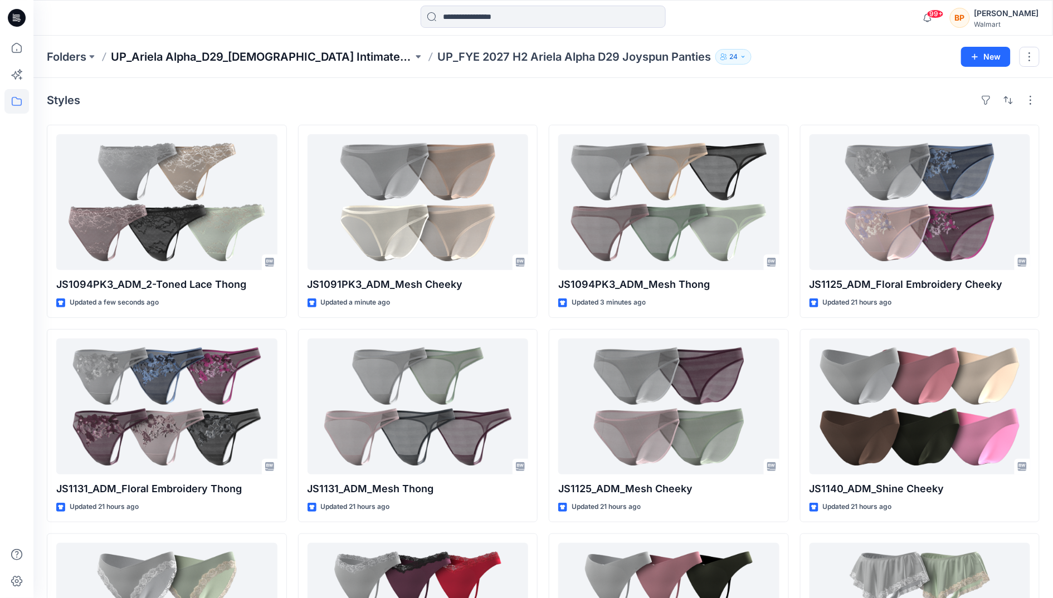
click at [246, 58] on p "UP_Ariela Alpha_D29_[DEMOGRAPHIC_DATA] Intimates - Joyspun" at bounding box center [262, 57] width 302 height 16
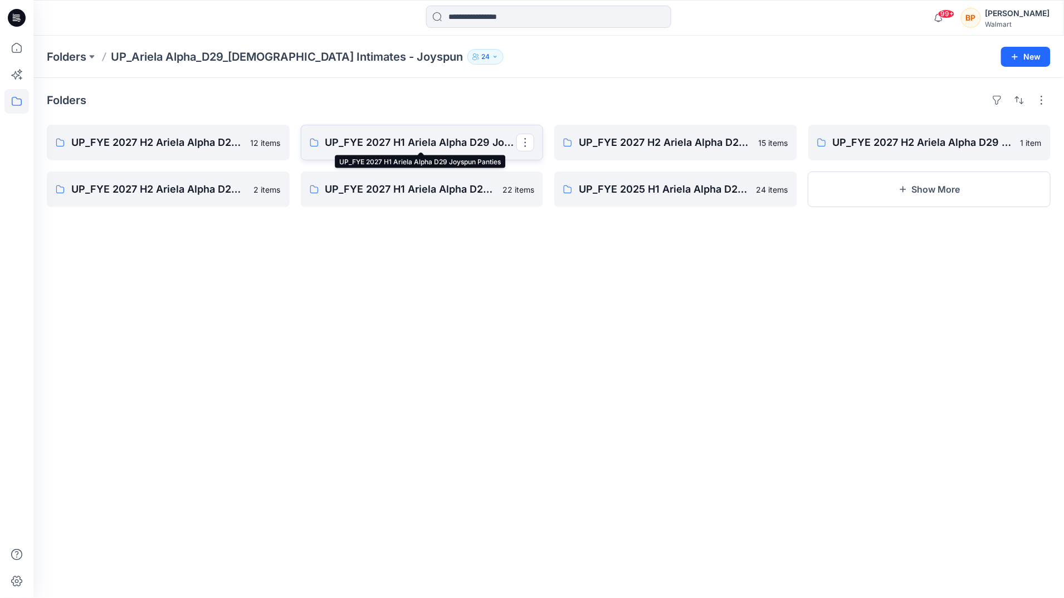
click at [446, 140] on p "UP_FYE 2027 H1 Ariela Alpha D29 Joyspun Panties" at bounding box center [421, 143] width 192 height 16
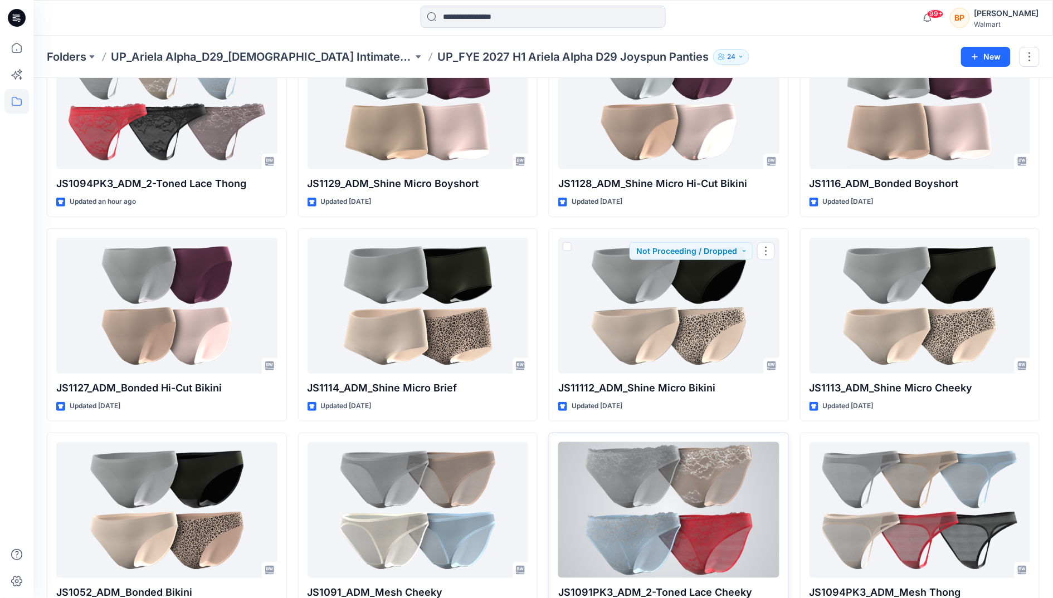
scroll to position [183, 0]
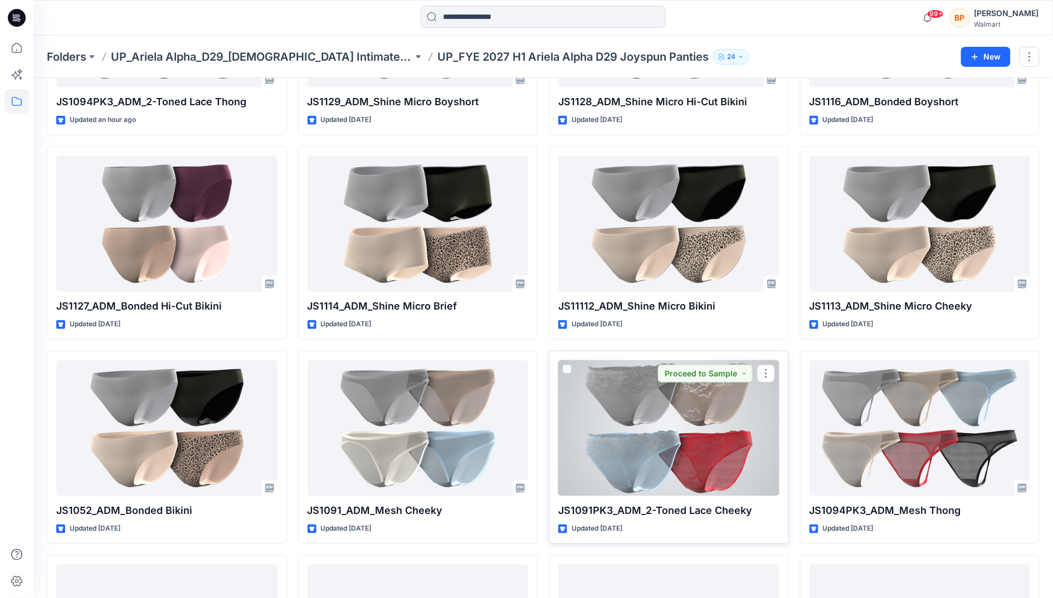
click at [568, 369] on span at bounding box center [567, 369] width 9 height 9
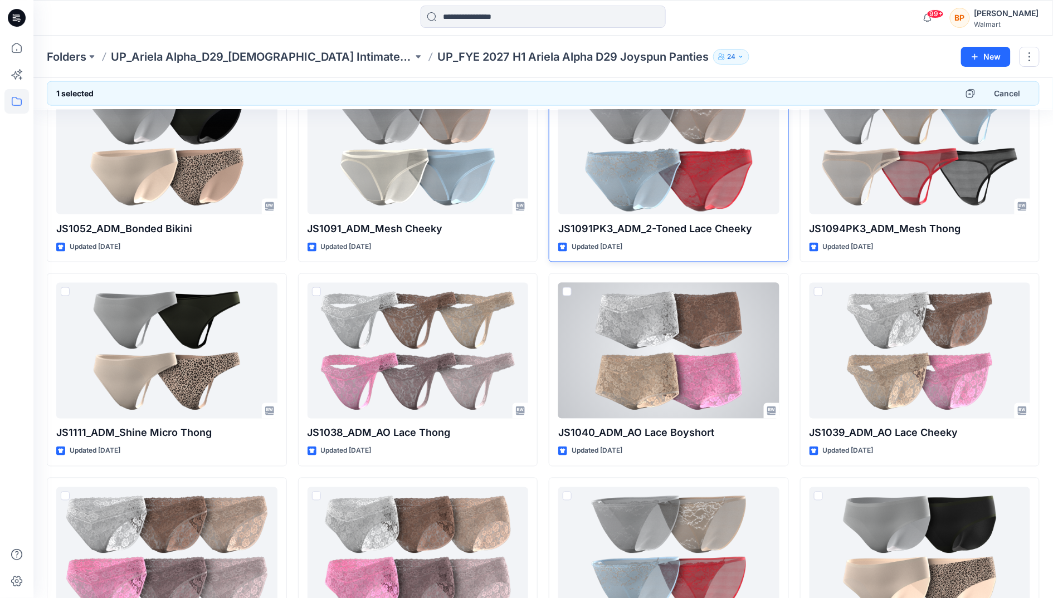
scroll to position [390, 0]
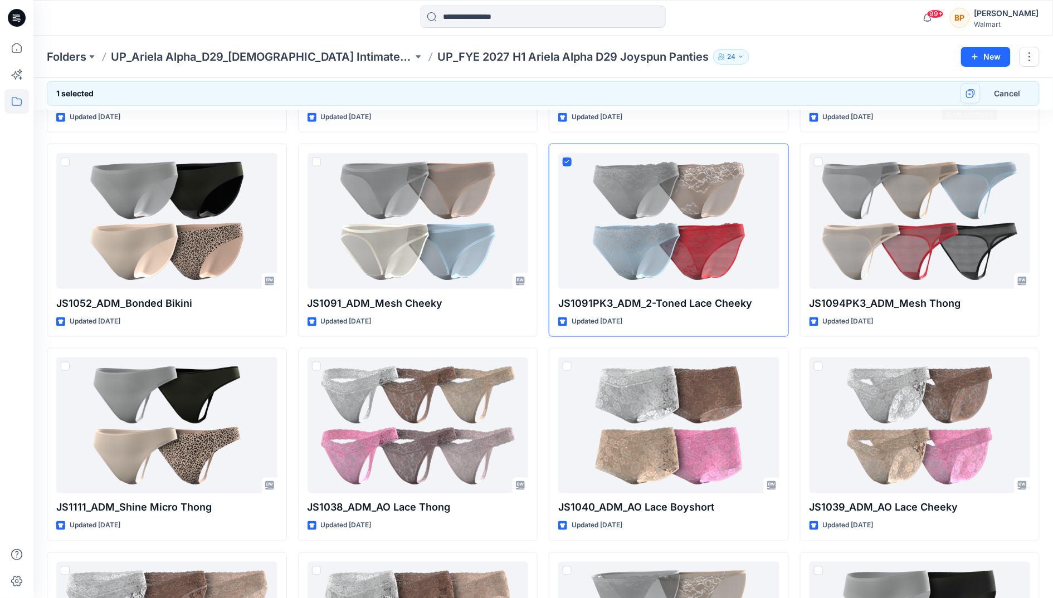
click at [964, 85] on button "button" at bounding box center [970, 94] width 20 height 20
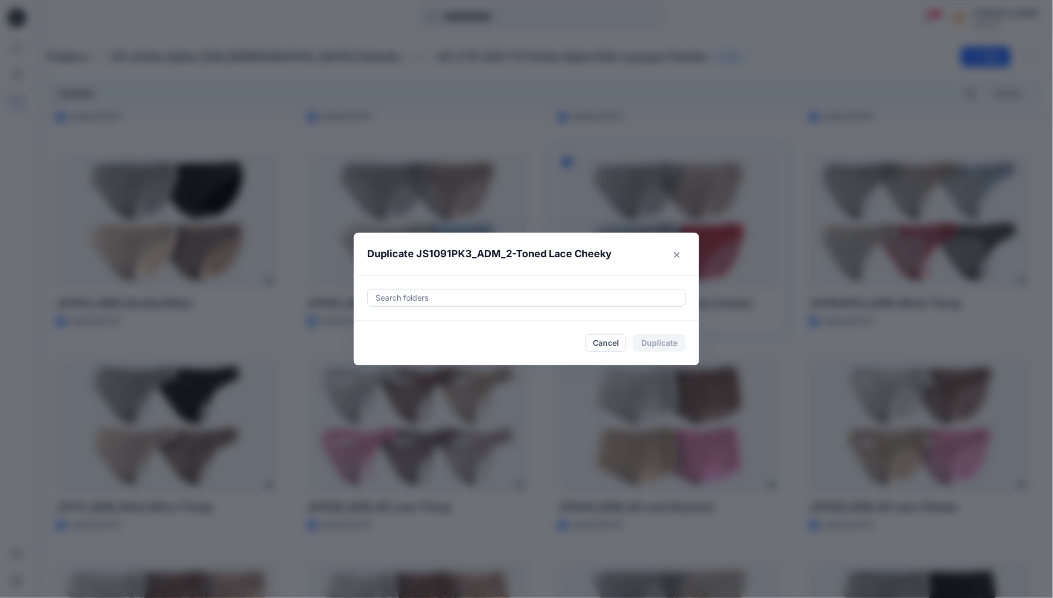
drag, startPoint x: 490, startPoint y: 279, endPoint x: 462, endPoint y: 298, distance: 34.0
click at [483, 284] on div "Search folders" at bounding box center [526, 298] width 345 height 46
click at [462, 298] on div at bounding box center [526, 297] width 304 height 13
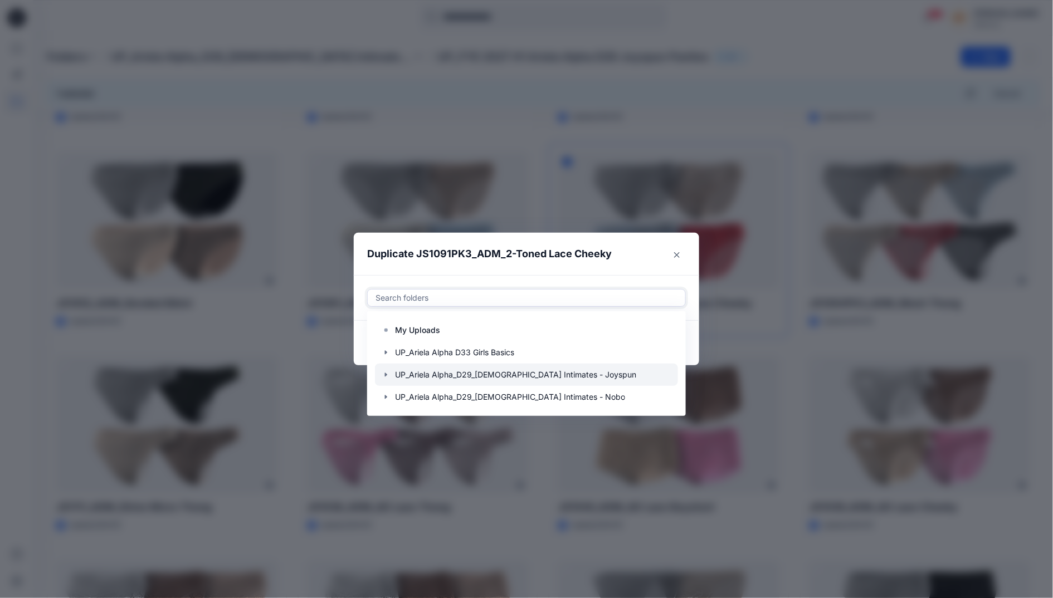
click at [390, 373] on icon "button" at bounding box center [386, 374] width 9 height 9
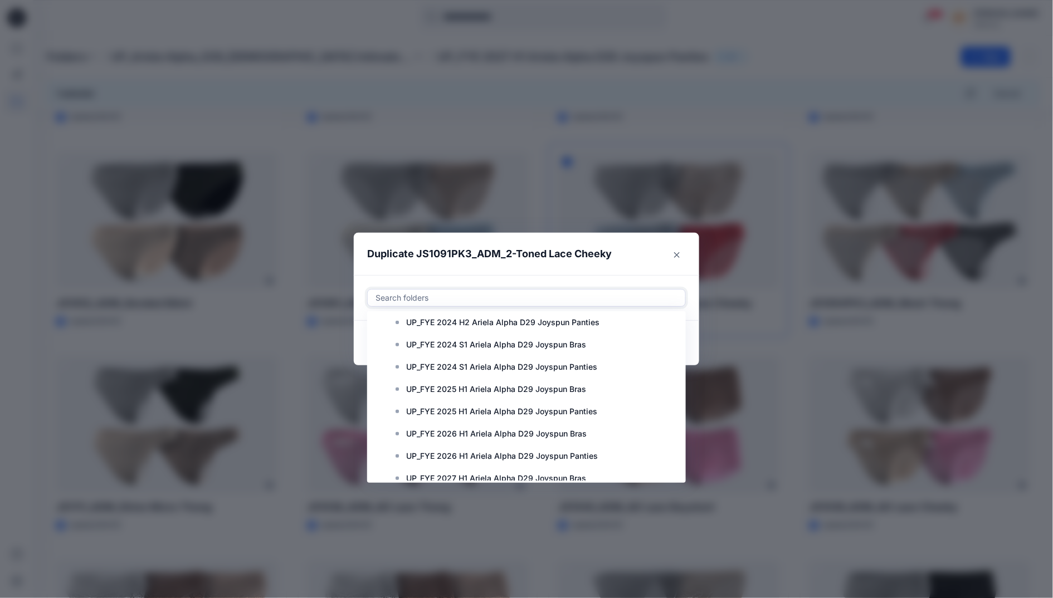
scroll to position [334, 0]
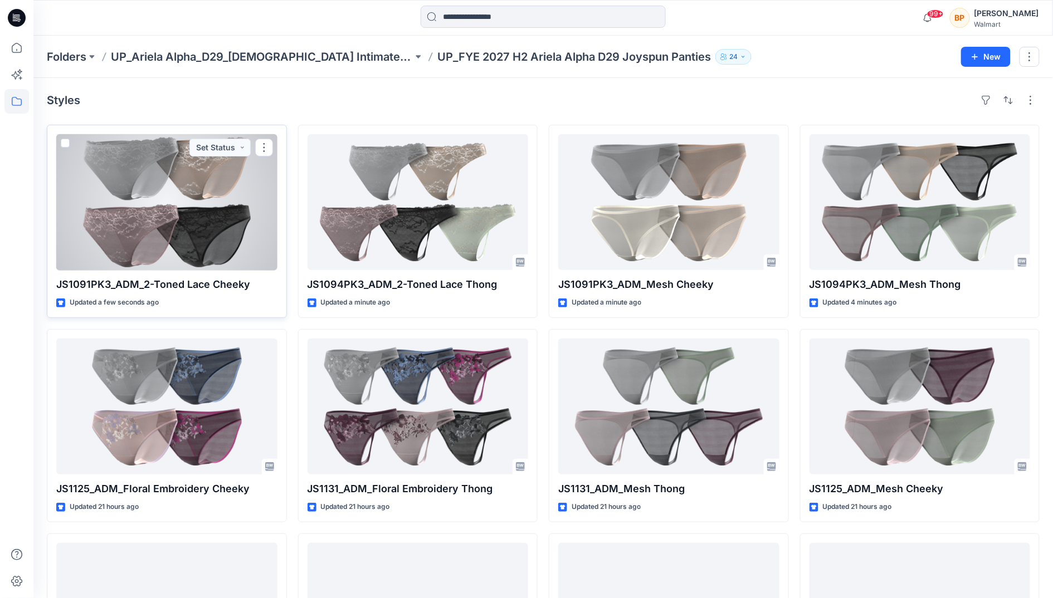
drag, startPoint x: 242, startPoint y: 279, endPoint x: 249, endPoint y: 258, distance: 21.1
click at [242, 281] on p "JS1091PK3_ADM_2-Toned Lace Cheeky" at bounding box center [166, 285] width 221 height 16
click at [251, 216] on div at bounding box center [166, 202] width 221 height 136
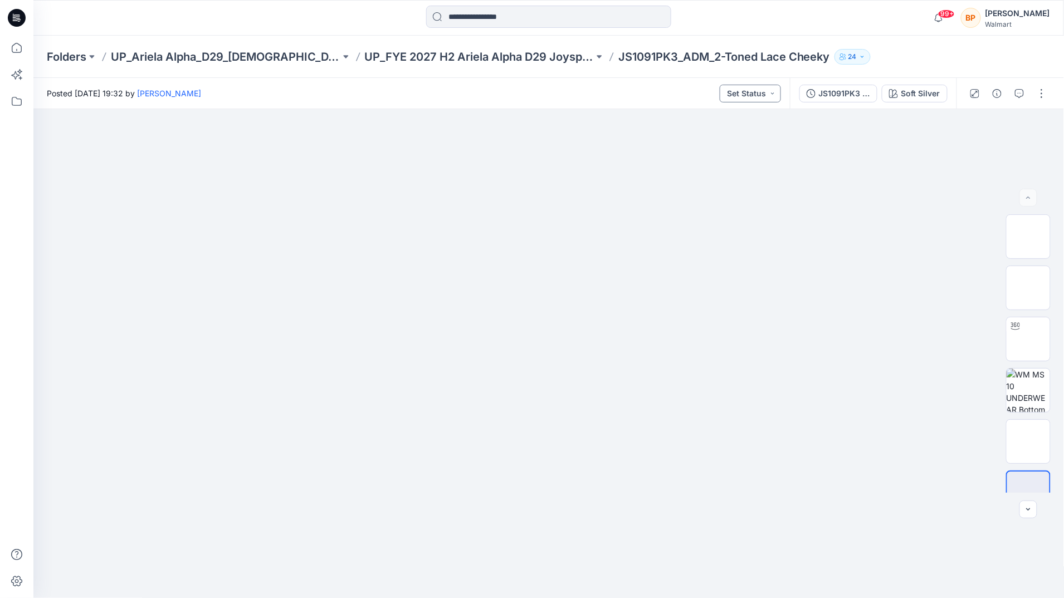
click at [755, 85] on button "Set Status" at bounding box center [750, 94] width 61 height 18
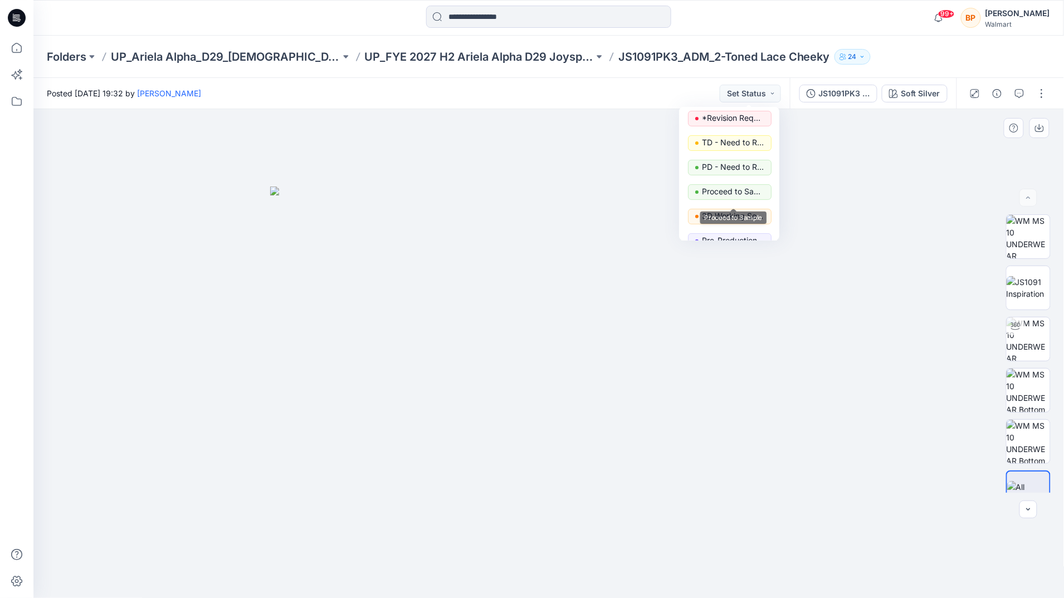
scroll to position [28, 0]
click at [734, 212] on p "3D Working Session - Need to Review" at bounding box center [733, 215] width 62 height 14
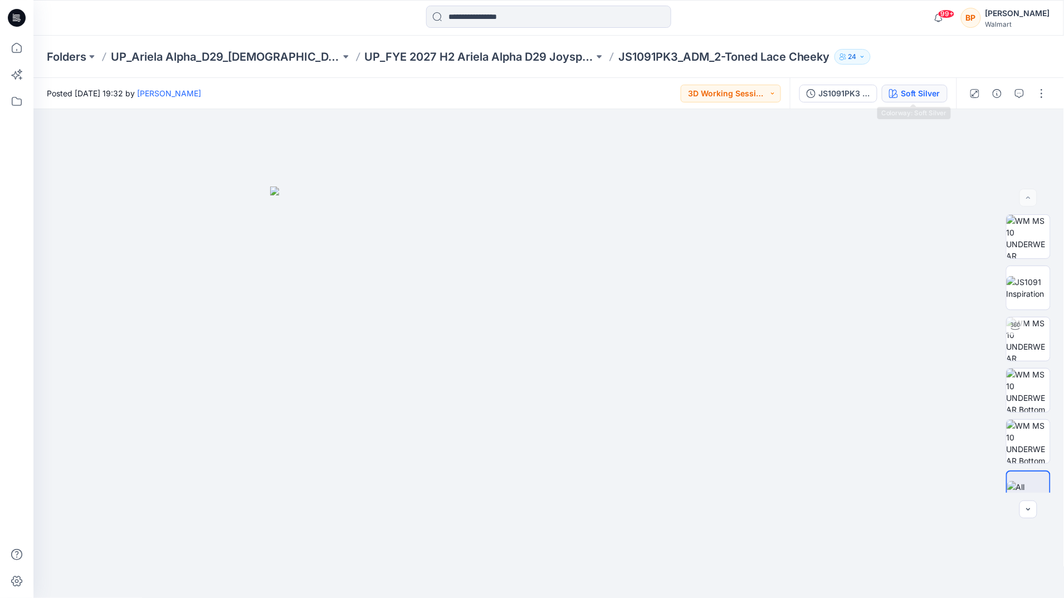
click at [925, 96] on div "Soft Silver" at bounding box center [920, 93] width 39 height 12
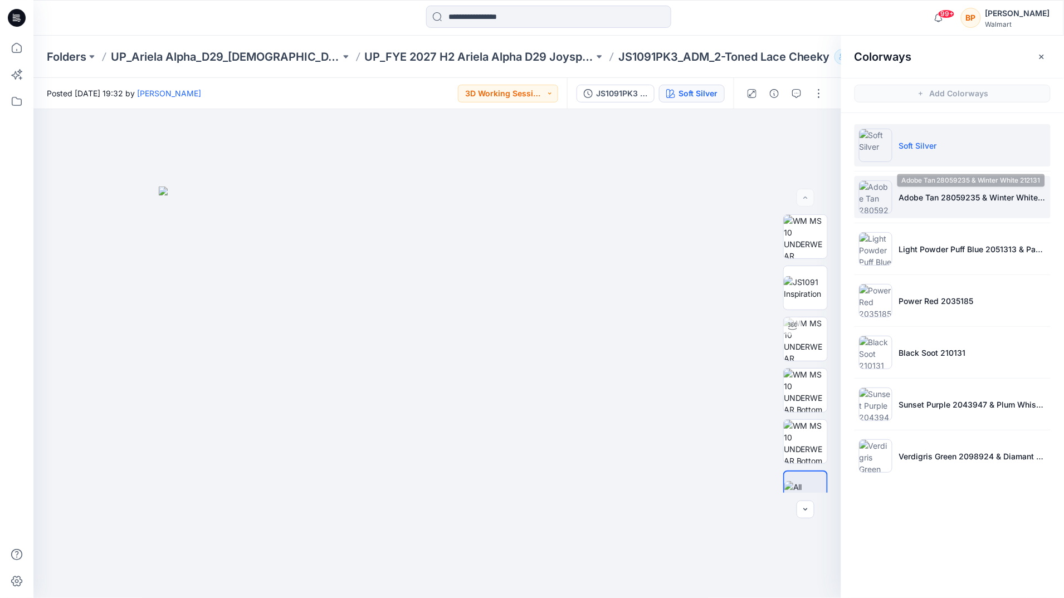
click at [992, 202] on p "Adobe Tan 28059235 & Winter White 212131" at bounding box center [972, 198] width 147 height 12
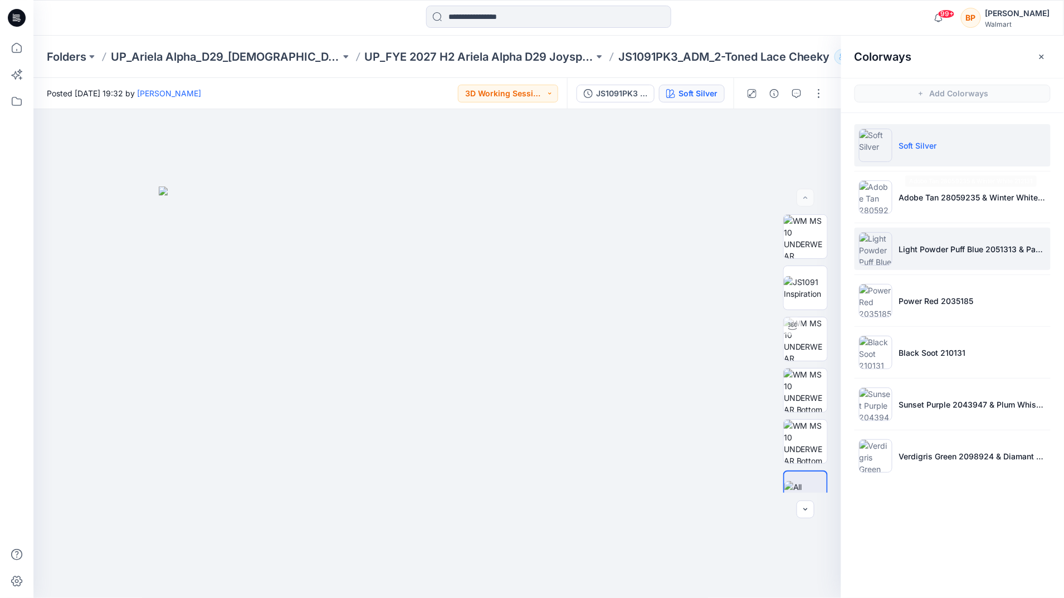
click at [990, 240] on li "Light Powder Puff Blue 2051313 & Paper Paile 3495J" at bounding box center [952, 249] width 196 height 42
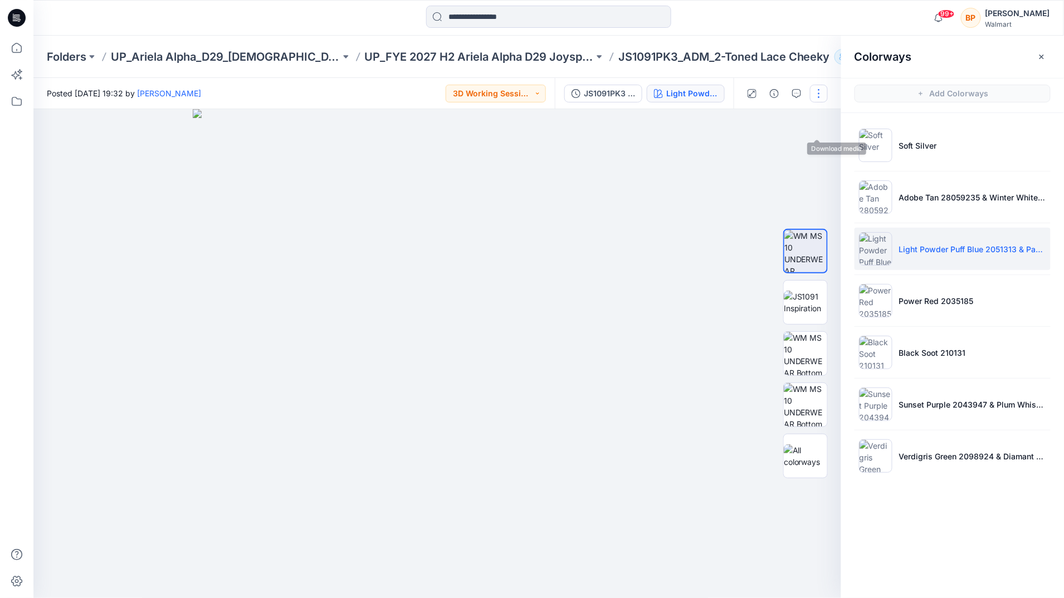
click at [818, 94] on button "button" at bounding box center [819, 94] width 18 height 18
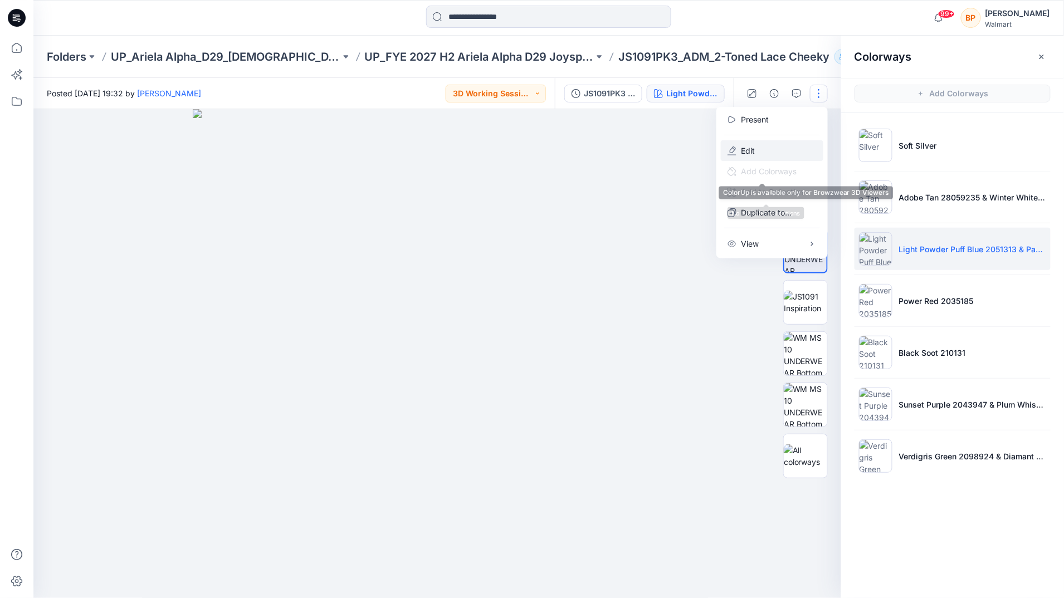
click at [767, 155] on button "Edit" at bounding box center [772, 150] width 102 height 21
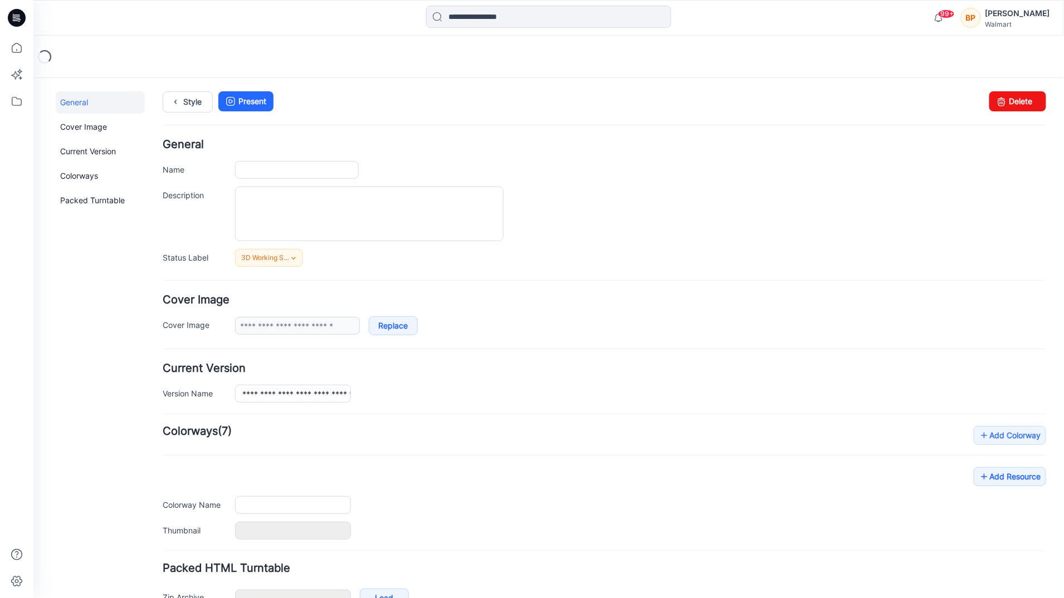
type input "**********"
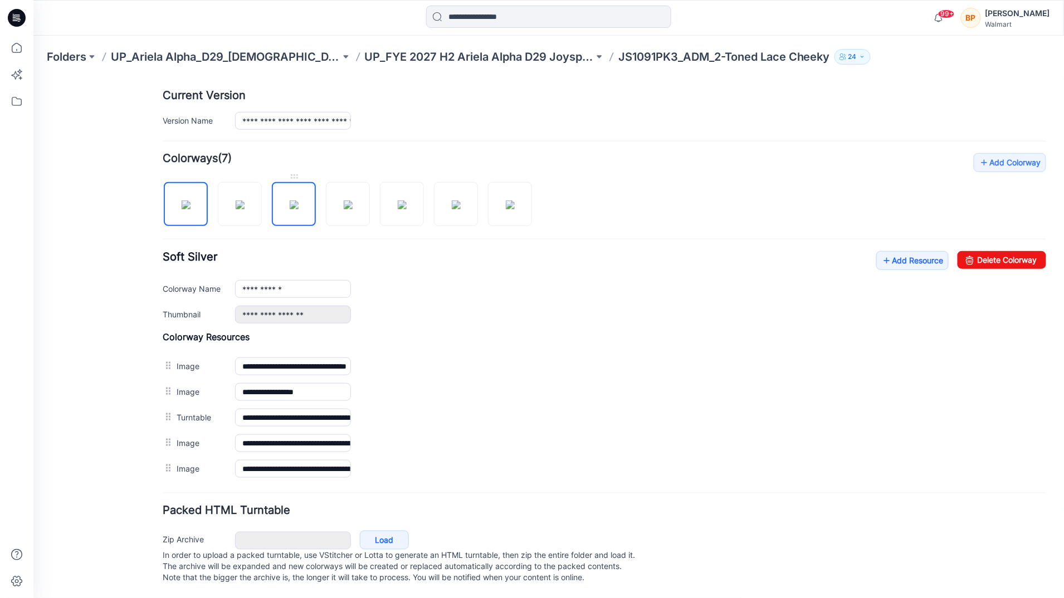
drag, startPoint x: 299, startPoint y: 206, endPoint x: 307, endPoint y: 208, distance: 8.1
click at [298, 207] on img at bounding box center [293, 204] width 9 height 9
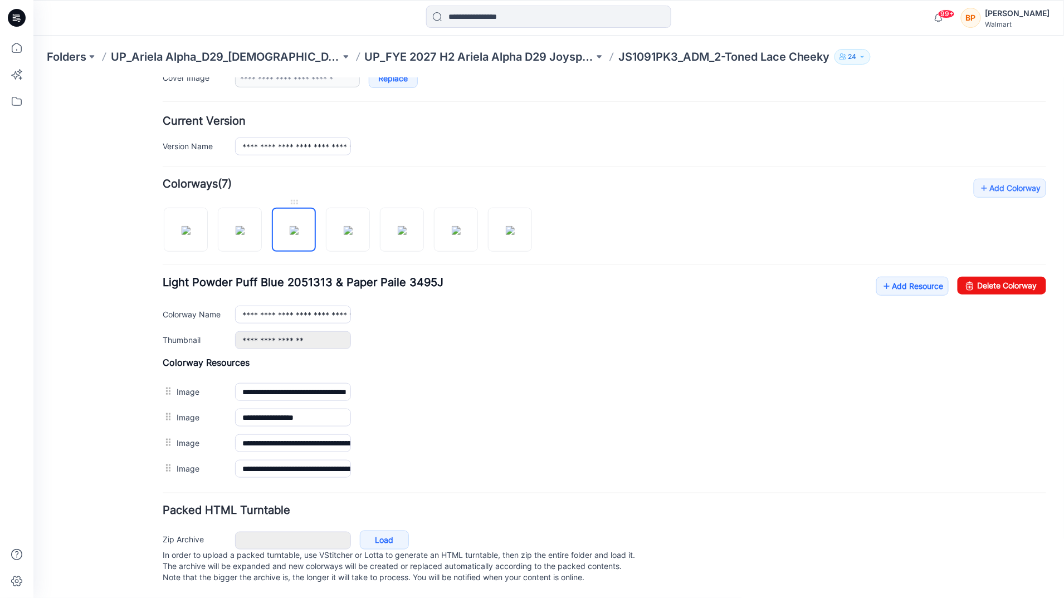
scroll to position [264, 0]
click at [975, 305] on div "**********" at bounding box center [640, 314] width 811 height 18
click at [977, 246] on div "Add Colorway Colorways (7) Light Powder Puff Blue 2051313 & Paper Paile 3495J A…" at bounding box center [603, 329] width 883 height 303
click at [979, 253] on div "Add Colorway Colorways (7) Light Powder Puff Blue 2051313 & Paper Paile 3495J A…" at bounding box center [603, 329] width 883 height 303
click at [980, 257] on div "Add Colorway Colorways (7) Light Powder Puff Blue 2051313 & Paper Paile 3495J A…" at bounding box center [603, 329] width 883 height 303
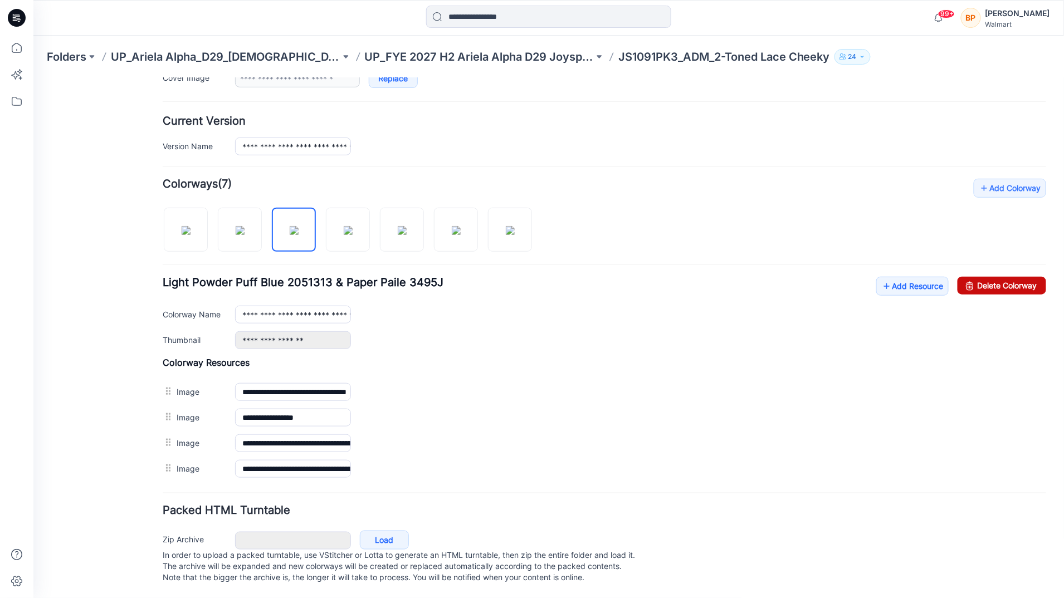
click at [988, 276] on link "Delete Colorway" at bounding box center [1001, 285] width 89 height 18
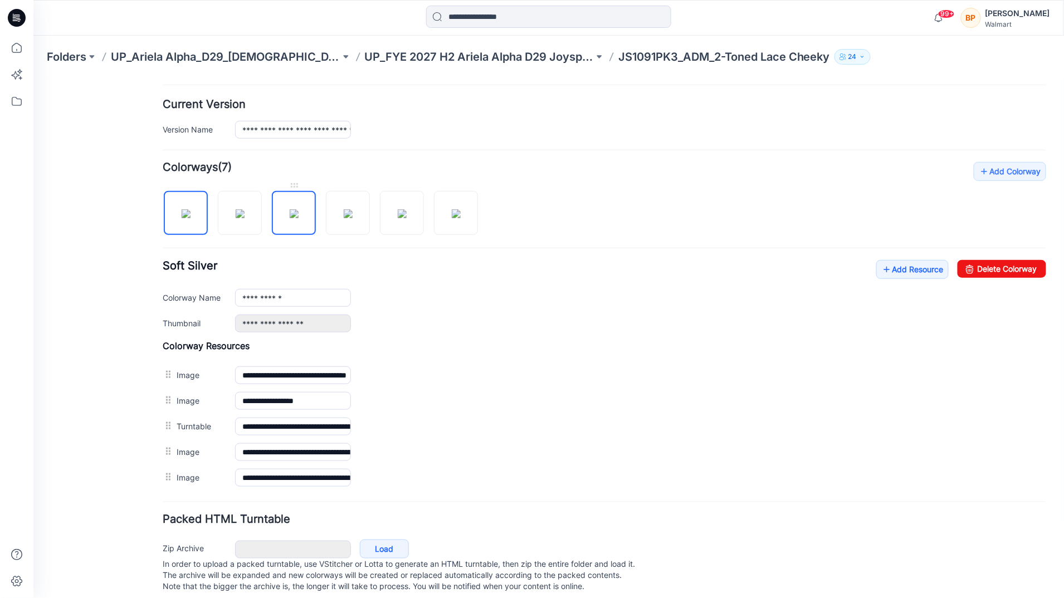
click at [289, 218] on img at bounding box center [293, 213] width 9 height 9
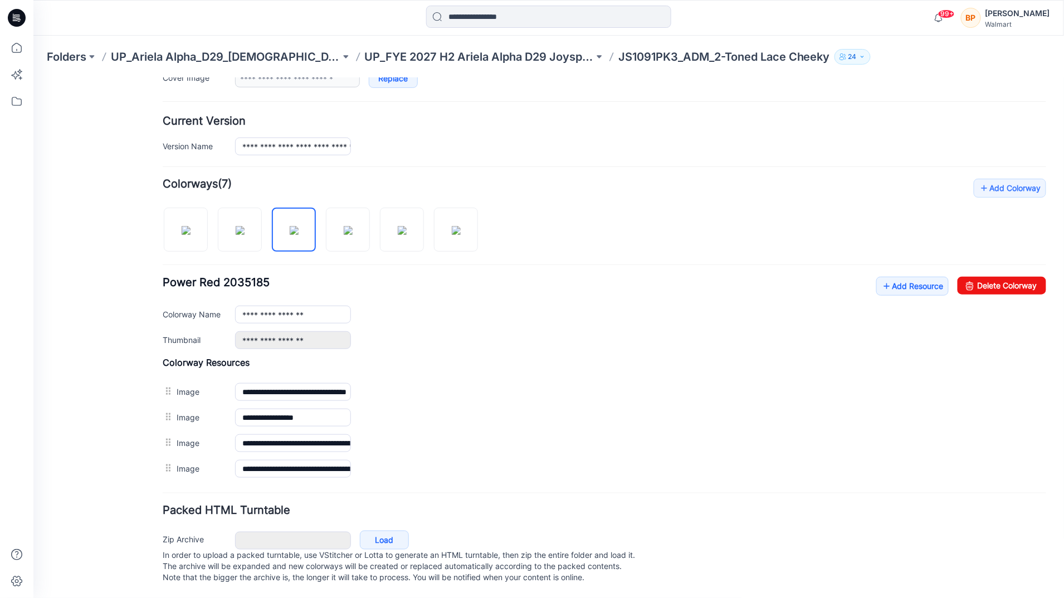
click at [1048, 275] on div "**********" at bounding box center [548, 214] width 1030 height 768
click at [1029, 276] on link "Delete Colorway" at bounding box center [1001, 285] width 89 height 18
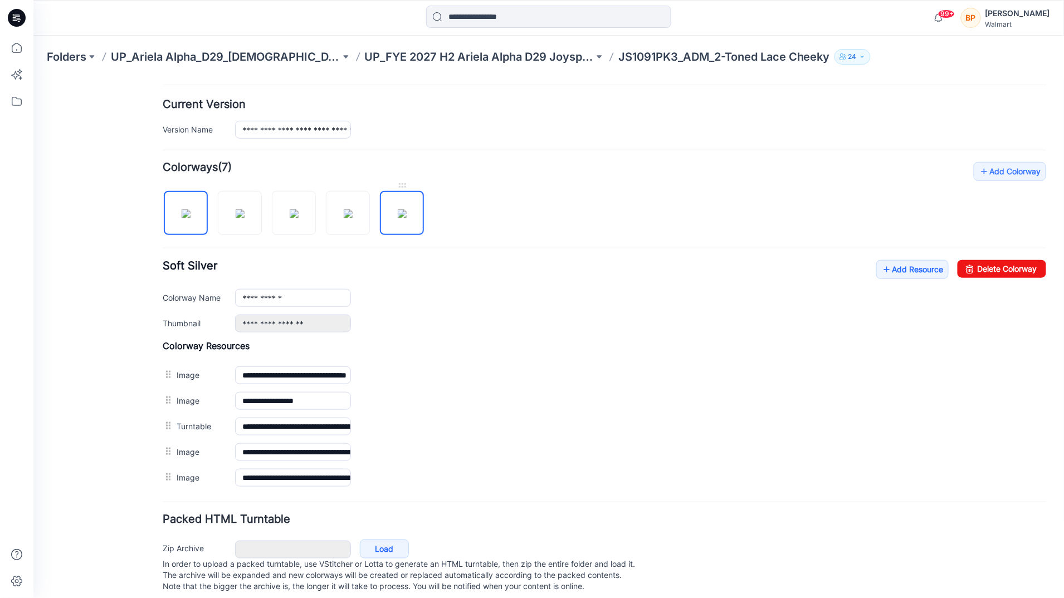
click at [406, 213] on img at bounding box center [401, 213] width 9 height 9
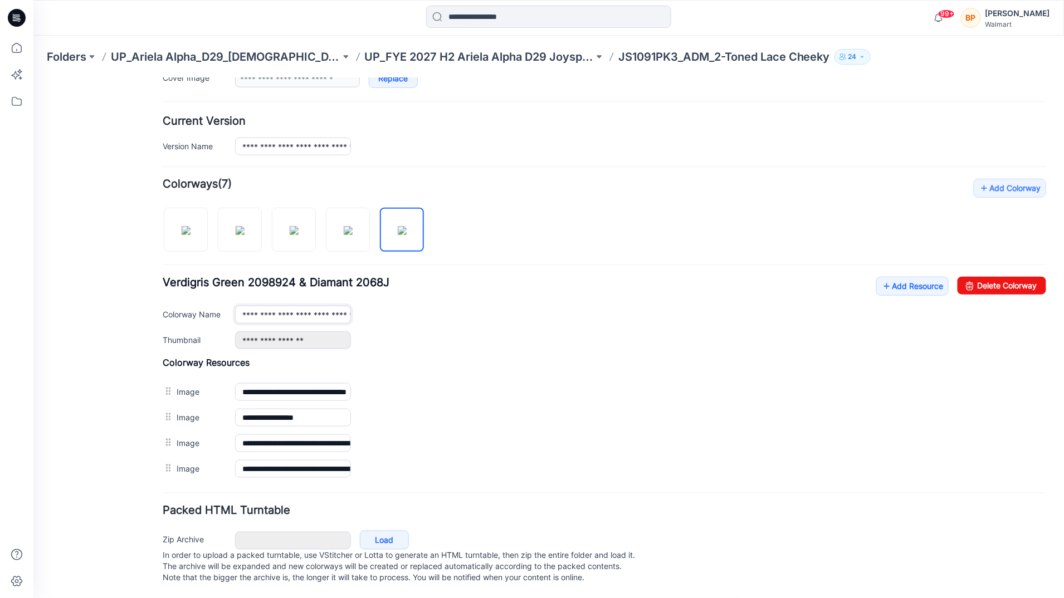
click at [292, 305] on input "**********" at bounding box center [293, 314] width 116 height 18
drag, startPoint x: 246, startPoint y: 301, endPoint x: 556, endPoint y: 300, distance: 310.8
click at [556, 305] on div "**********" at bounding box center [640, 314] width 811 height 18
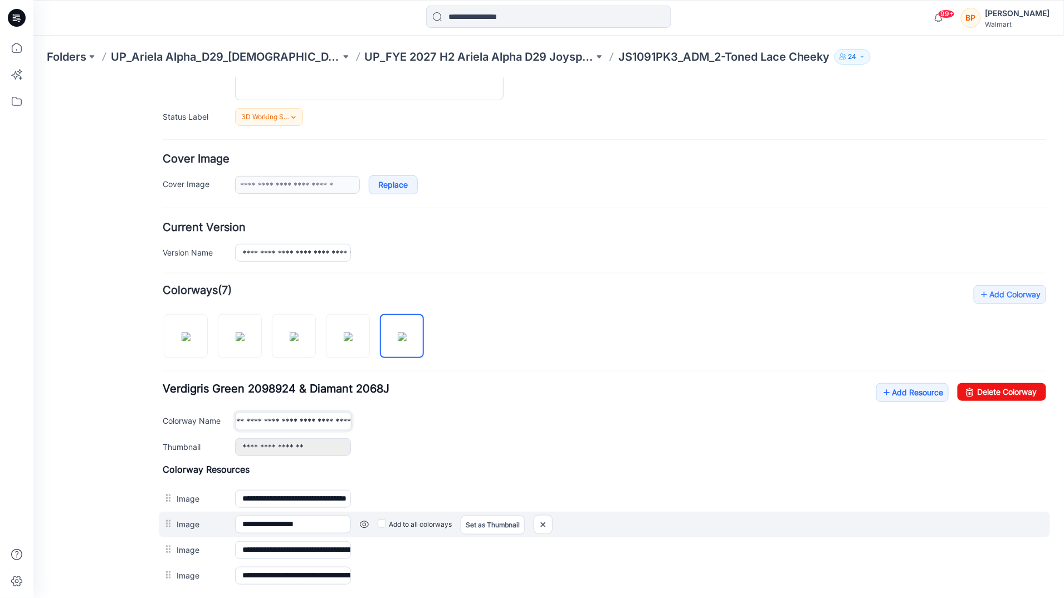
scroll to position [264, 0]
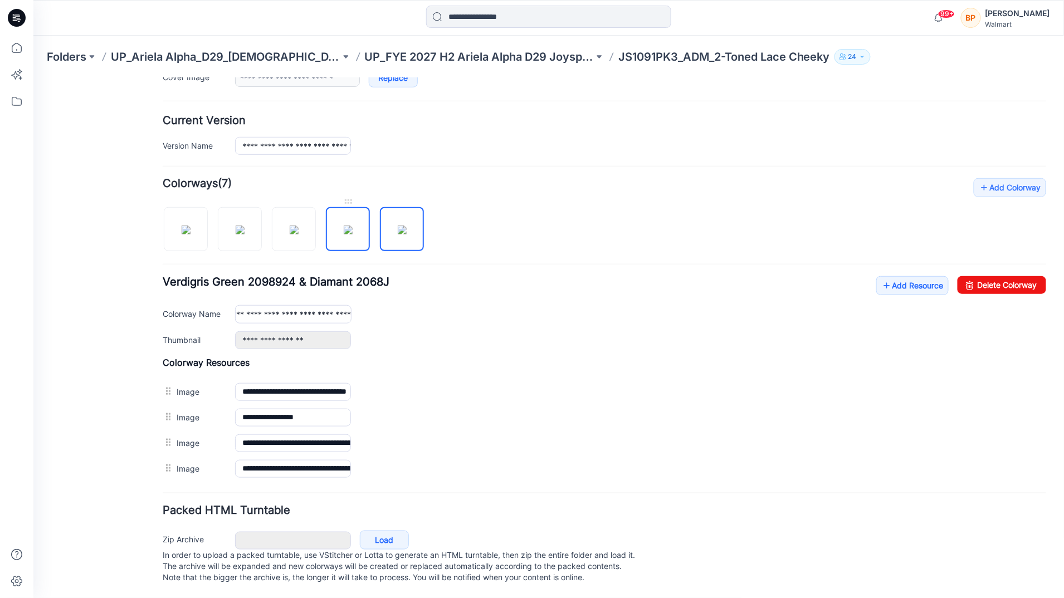
click at [352, 225] on img at bounding box center [347, 229] width 9 height 9
click at [294, 225] on img at bounding box center [293, 229] width 9 height 9
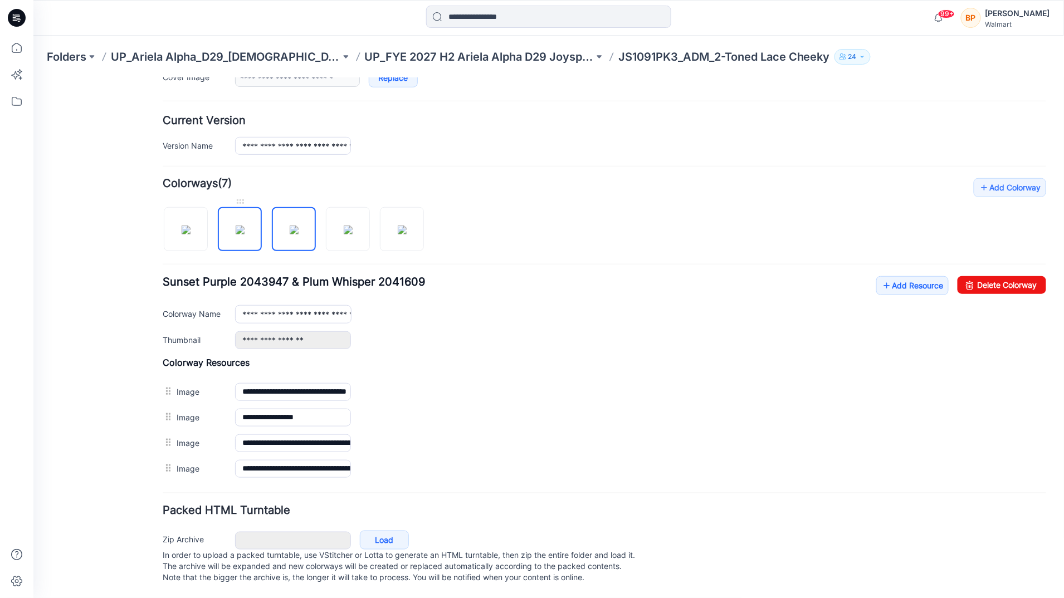
click at [242, 225] on img at bounding box center [239, 229] width 9 height 9
type input "**********"
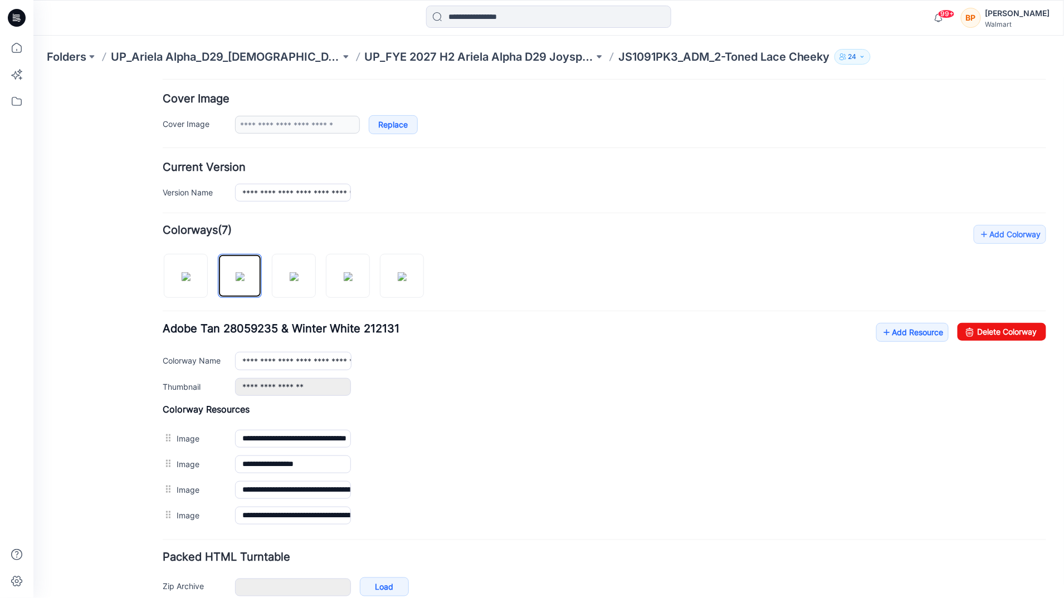
scroll to position [119, 0]
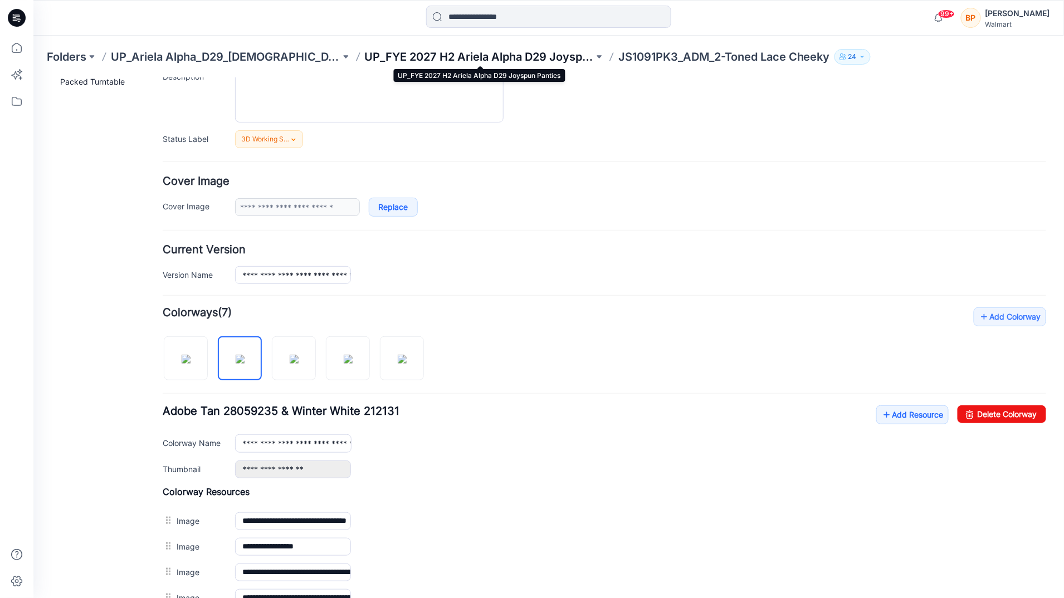
click at [519, 56] on p "UP_FYE 2027 H2 Ariela Alpha D29 Joyspun Panties" at bounding box center [479, 57] width 229 height 16
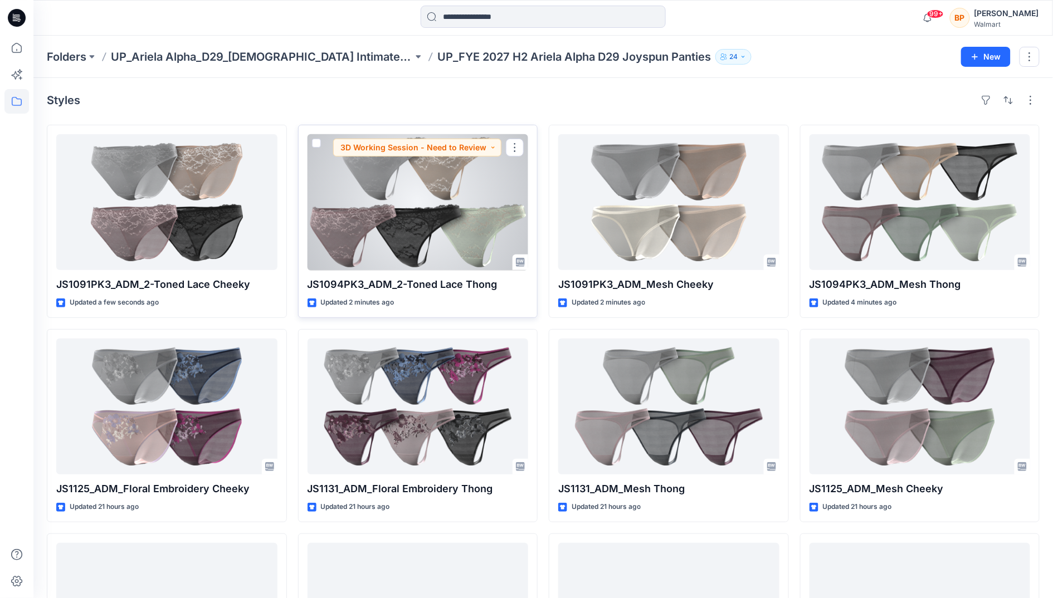
click at [411, 217] on div at bounding box center [417, 202] width 221 height 136
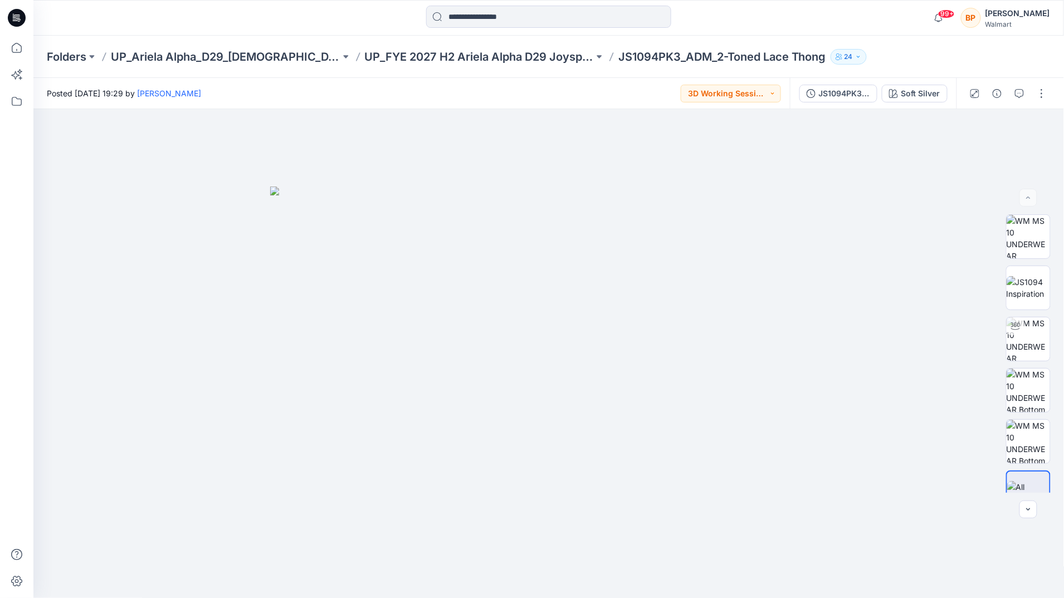
click at [1045, 82] on div at bounding box center [1007, 93] width 103 height 31
click at [1045, 100] on button "button" at bounding box center [1042, 94] width 18 height 18
click at [1002, 143] on button "Edit" at bounding box center [995, 150] width 102 height 21
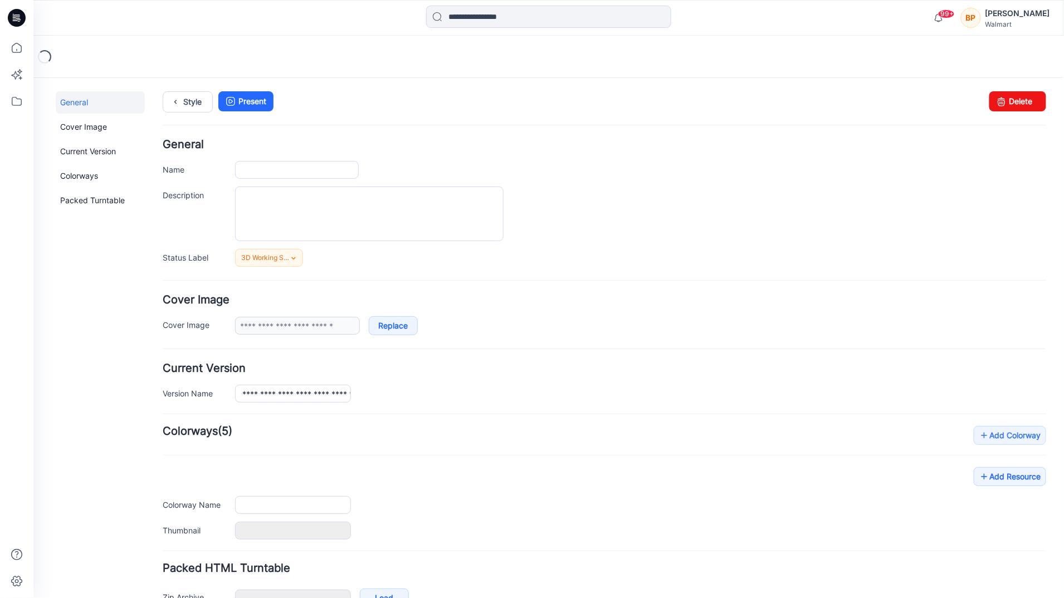
type input "**********"
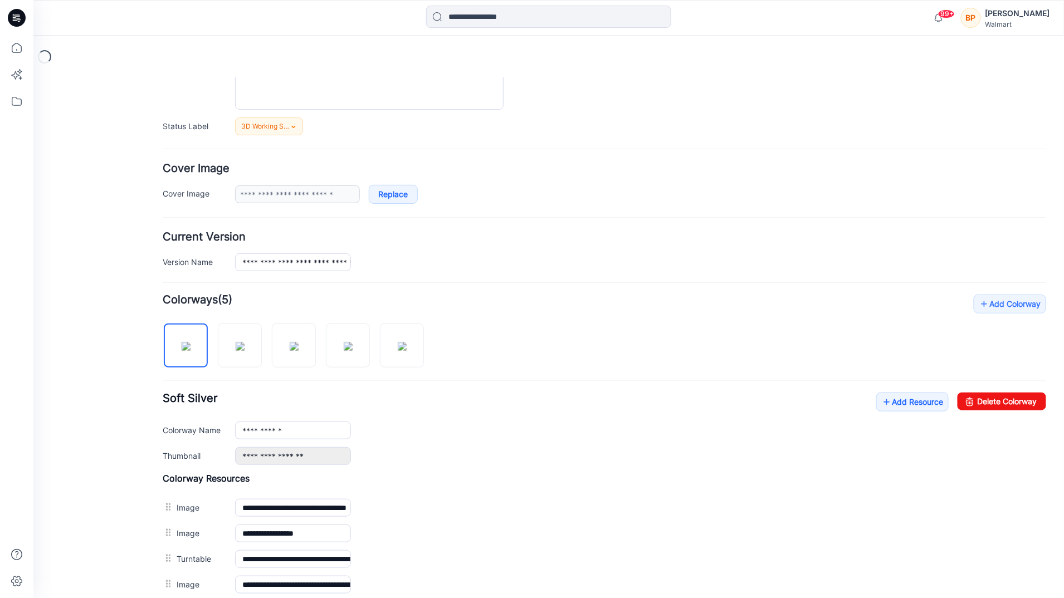
scroll to position [290, 0]
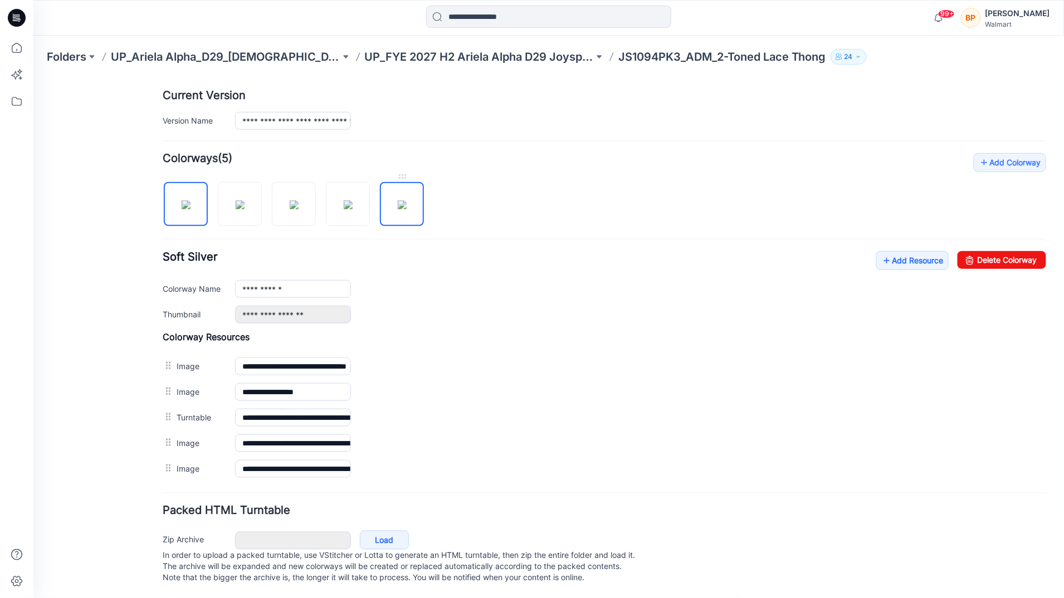
click at [397, 200] on img at bounding box center [401, 204] width 9 height 9
type input "**********"
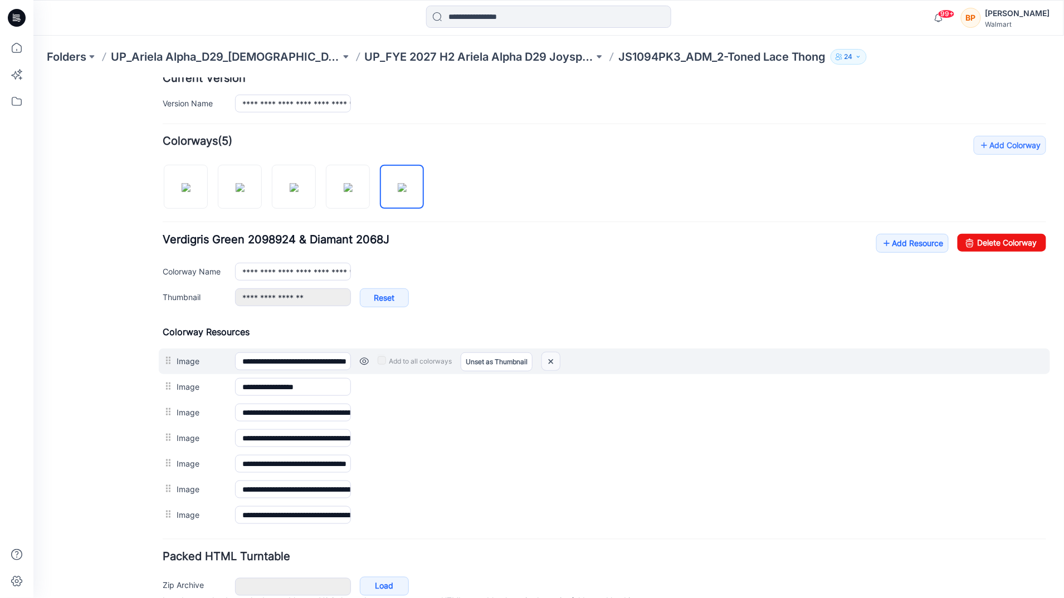
click at [547, 368] on img at bounding box center [550, 361] width 18 height 18
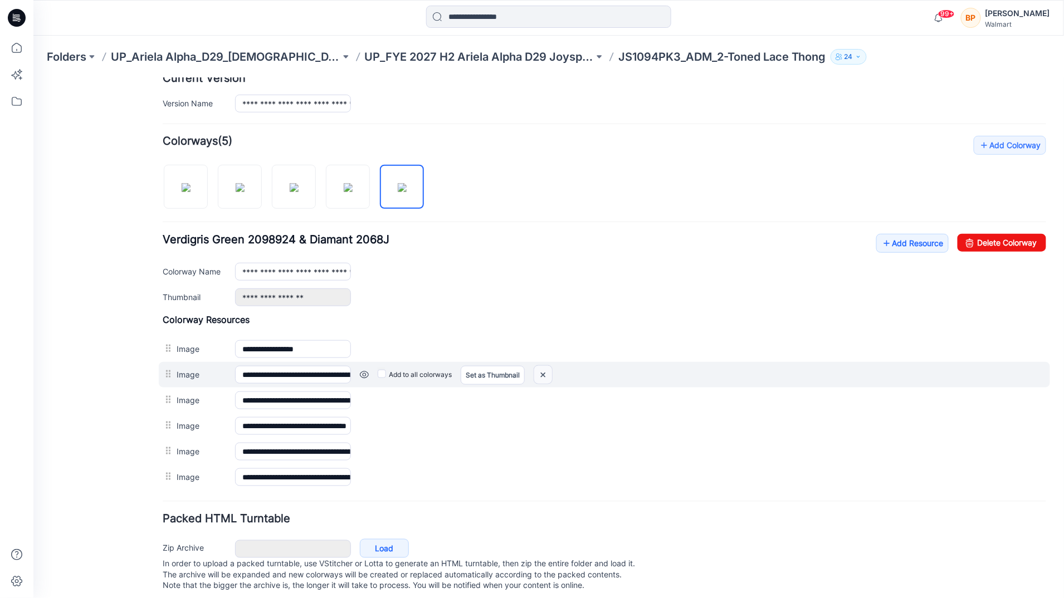
click at [545, 375] on img at bounding box center [543, 374] width 18 height 18
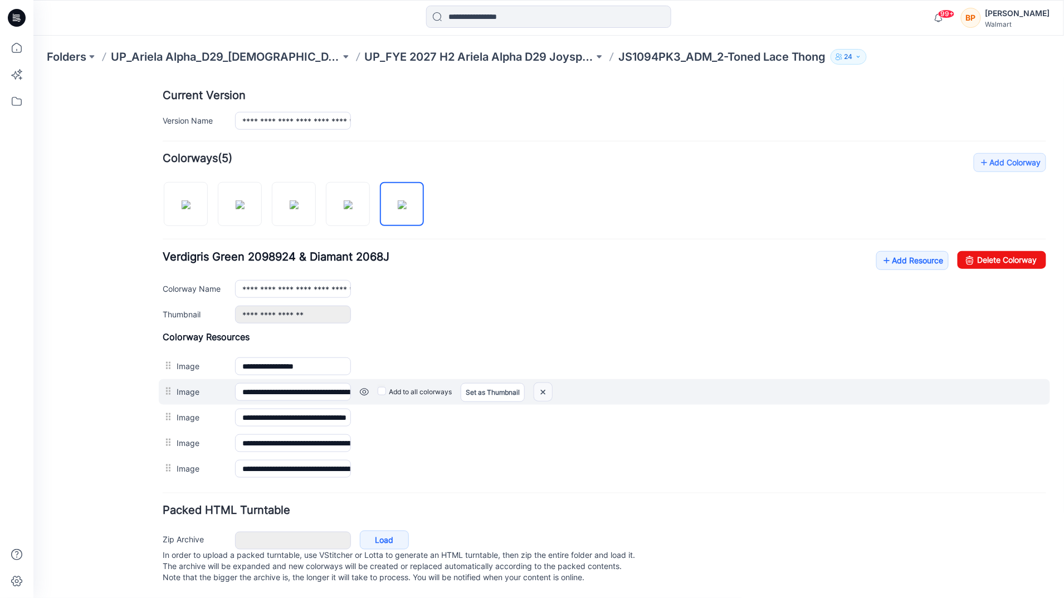
click at [541, 383] on img at bounding box center [543, 392] width 18 height 18
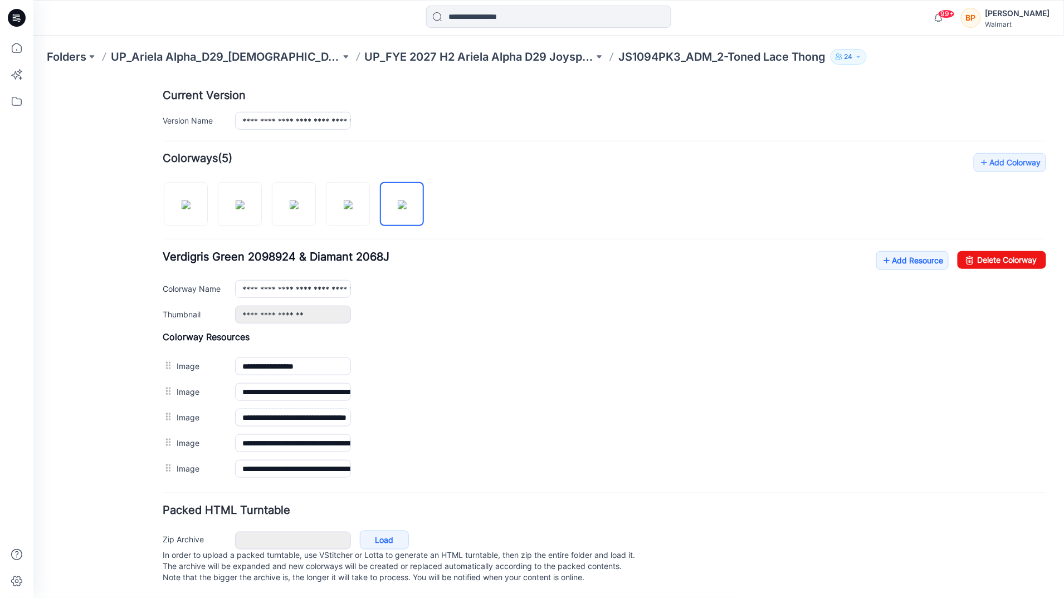
scroll to position [264, 0]
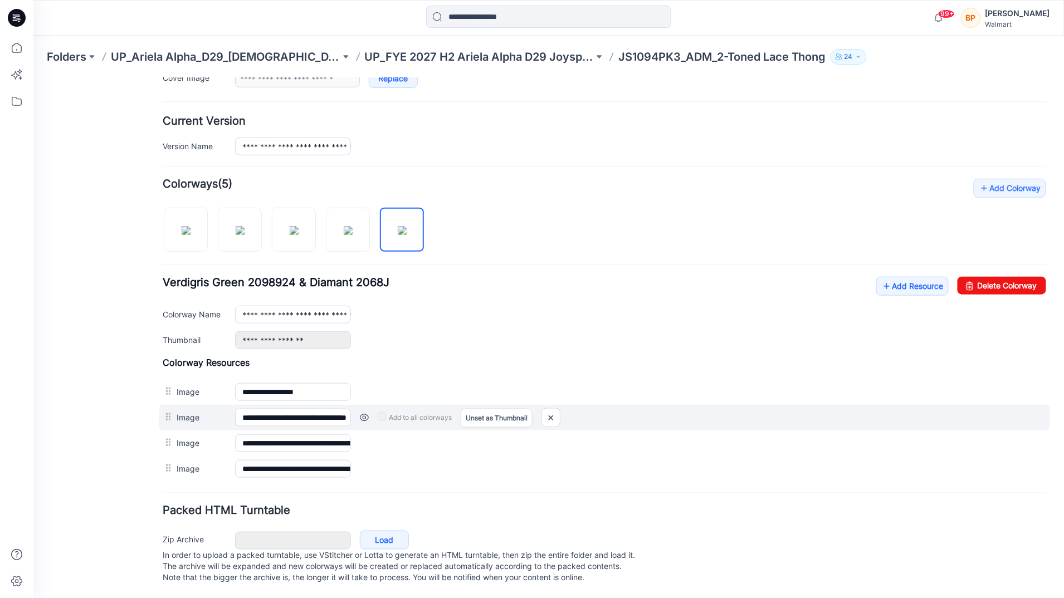
click at [174, 404] on div "**********" at bounding box center [603, 417] width 891 height 26
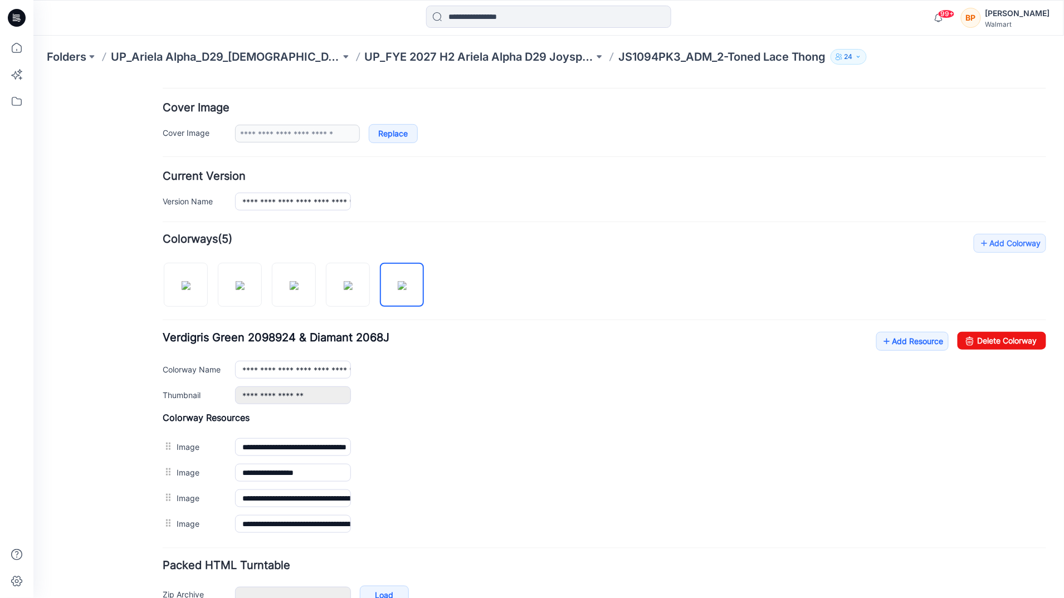
scroll to position [0, 0]
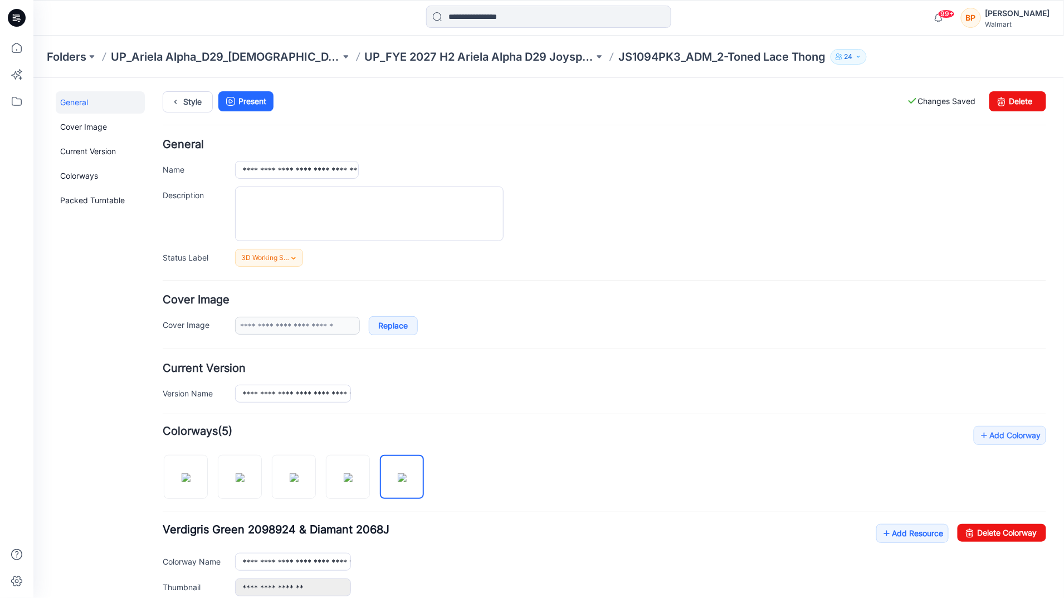
click at [184, 89] on div "**********" at bounding box center [541, 461] width 1017 height 768
click at [194, 114] on div "Style Present Changes Saved Delete" at bounding box center [603, 115] width 883 height 48
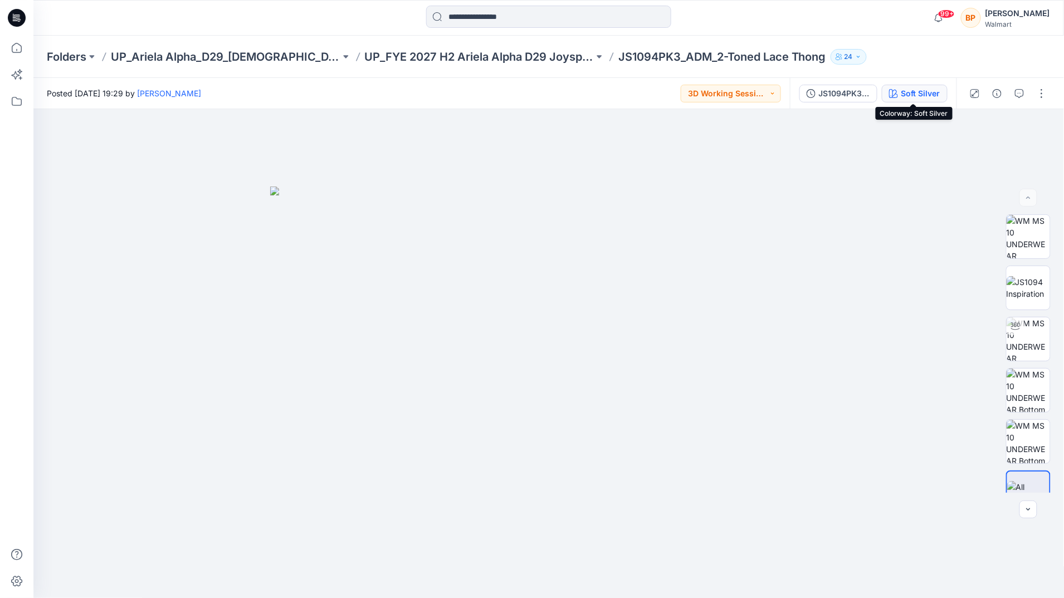
click at [932, 87] on div "Soft Silver" at bounding box center [920, 93] width 39 height 12
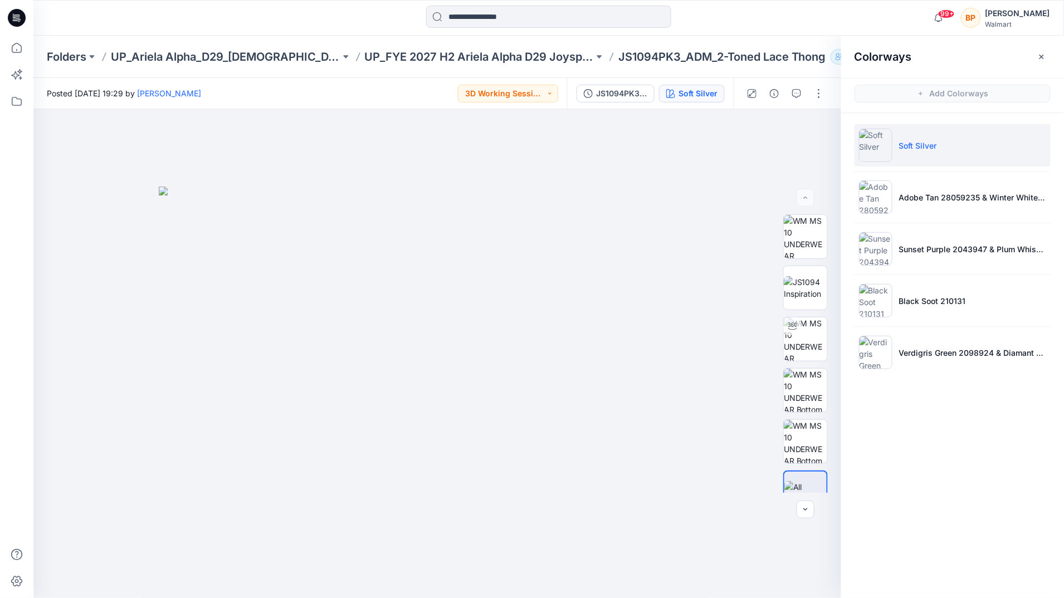
click at [957, 224] on ul "Soft Silver Adobe Tan 28059235 & Winter White 212131 Sunset Purple 2043947 & Pl…" at bounding box center [952, 249] width 223 height 272
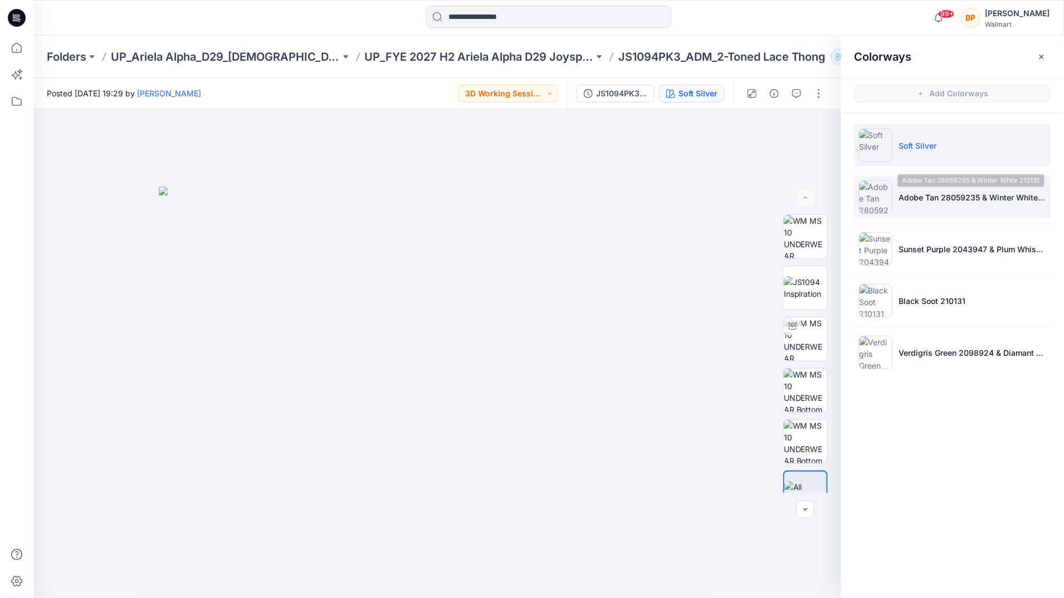
click at [956, 196] on p "Adobe Tan 28059235 & Winter White 212131" at bounding box center [972, 198] width 147 height 12
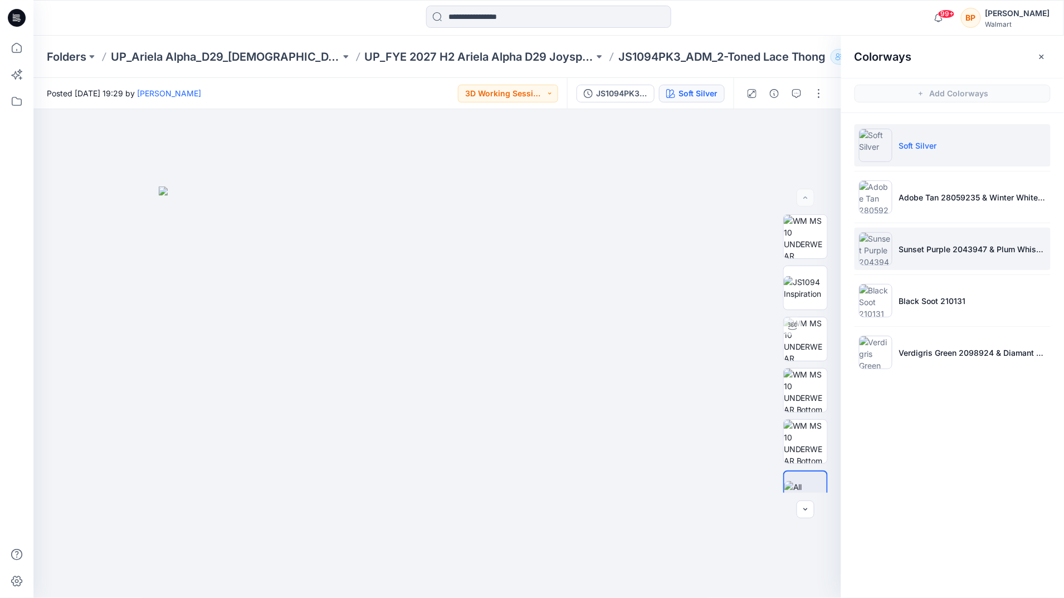
click at [954, 247] on p "Sunset Purple 2043947 & Plum Whisper 2041609" at bounding box center [972, 249] width 147 height 12
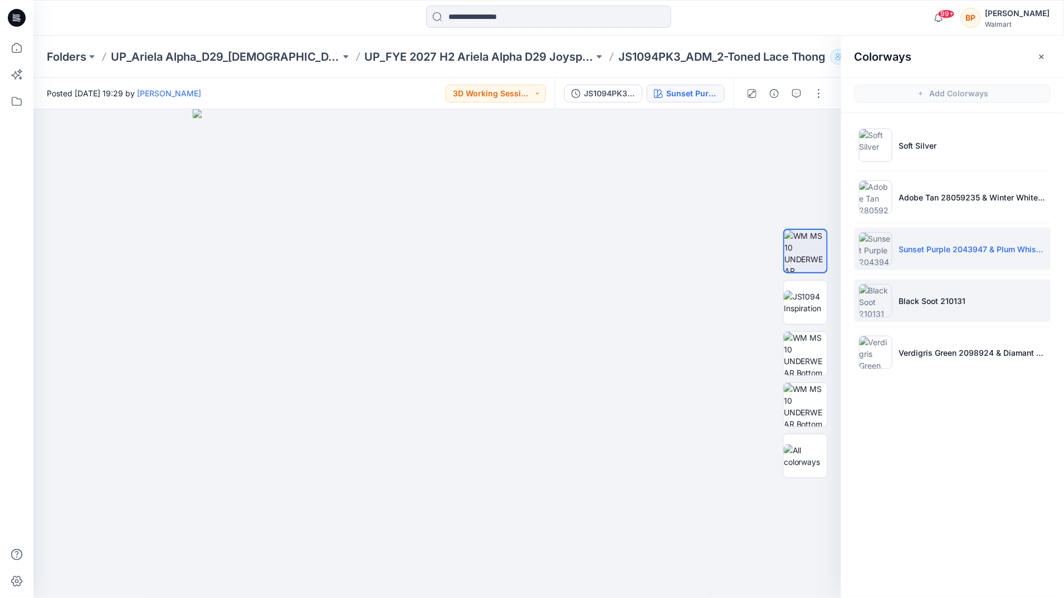
click at [957, 281] on li "Black Soot 210131" at bounding box center [952, 301] width 196 height 42
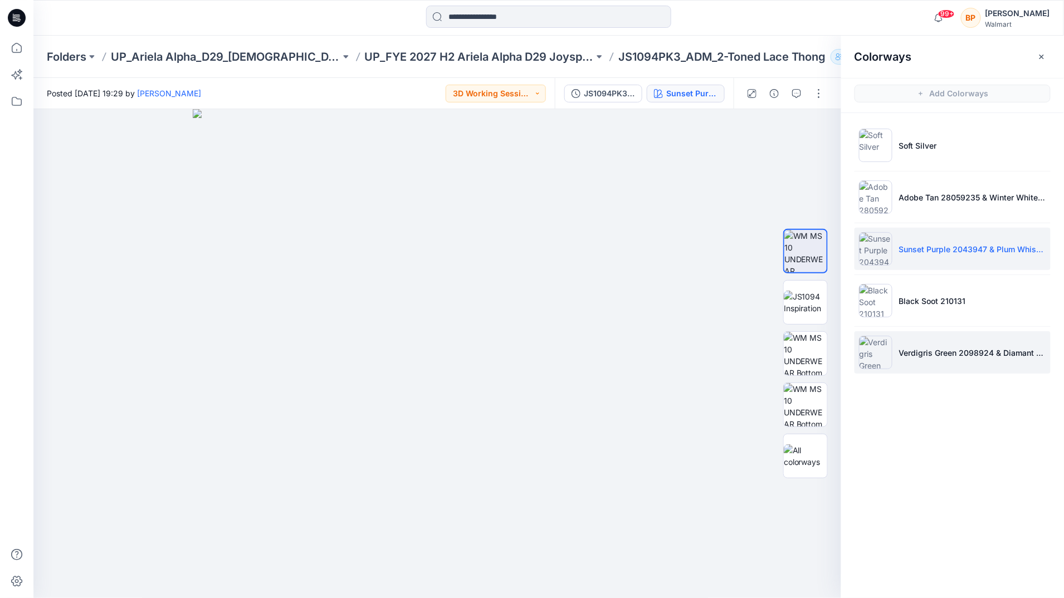
click at [939, 370] on li "Verdigris Green 2098924 & Diamant 2068J" at bounding box center [952, 352] width 196 height 42
click at [821, 91] on button "button" at bounding box center [819, 94] width 18 height 18
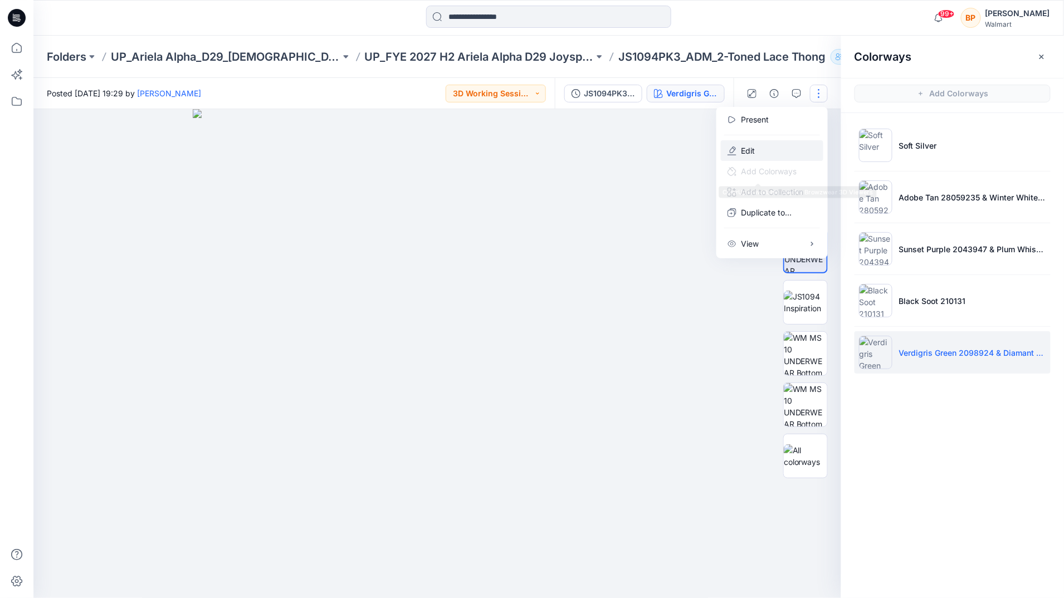
click at [799, 156] on button "Edit" at bounding box center [772, 150] width 102 height 21
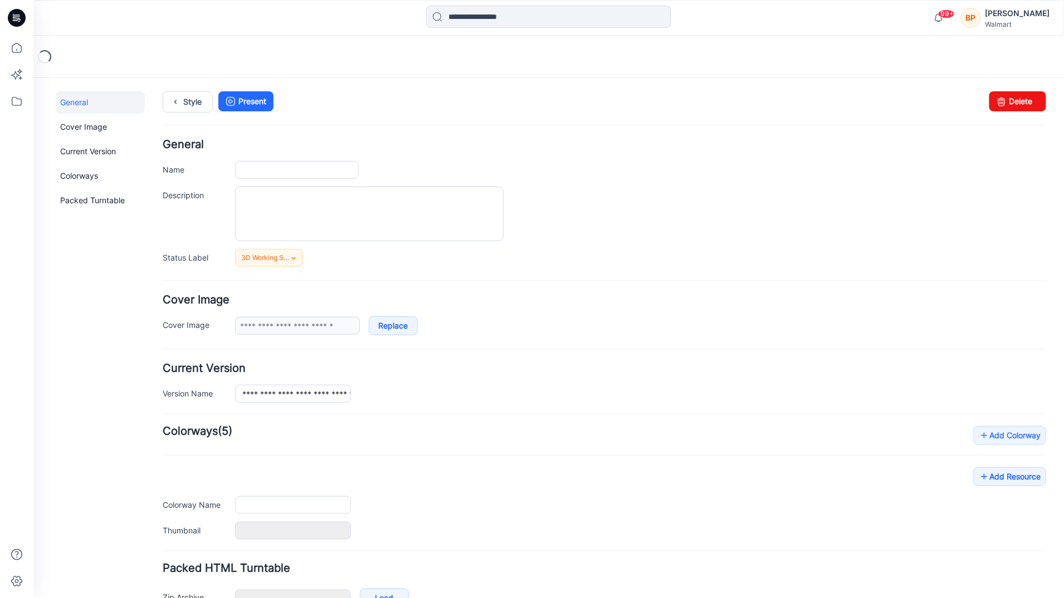
type input "**********"
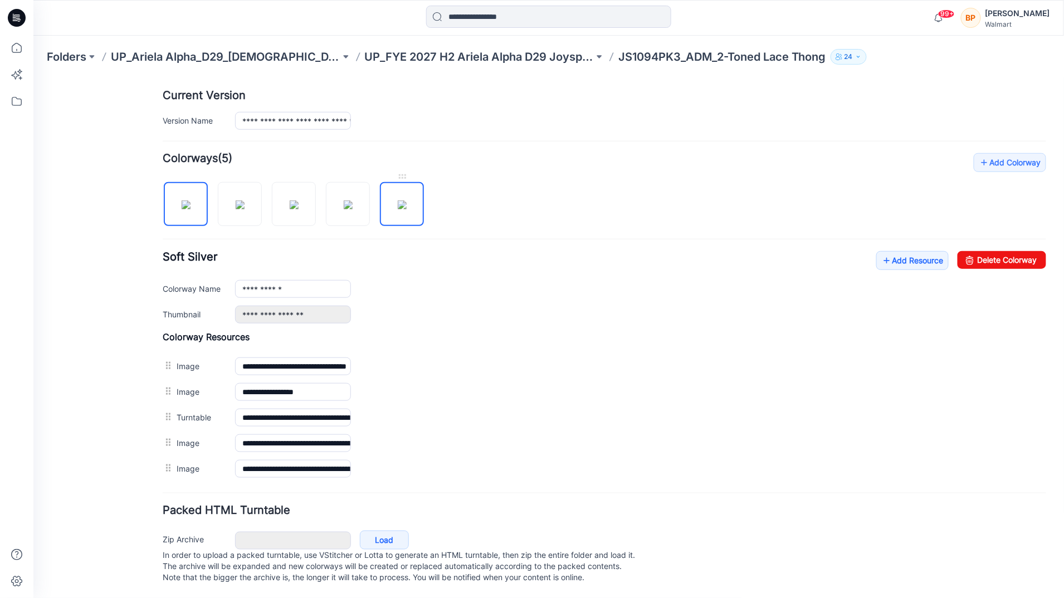
click at [406, 200] on img at bounding box center [401, 204] width 9 height 9
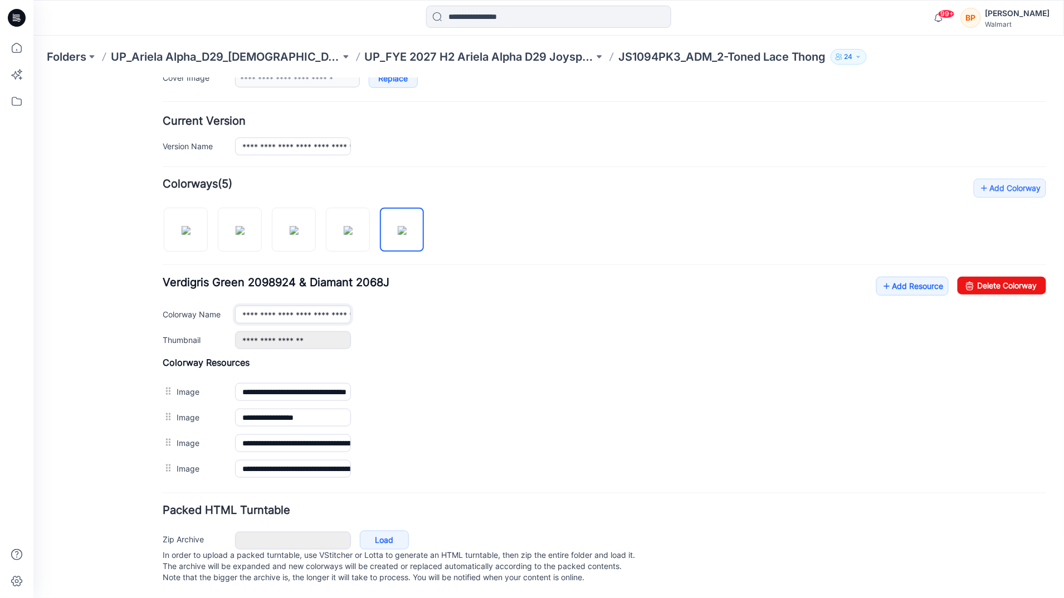
scroll to position [0, 50]
drag, startPoint x: 238, startPoint y: 302, endPoint x: 295, endPoint y: 302, distance: 56.8
click at [295, 305] on input "**********" at bounding box center [293, 314] width 116 height 18
type input "**********"
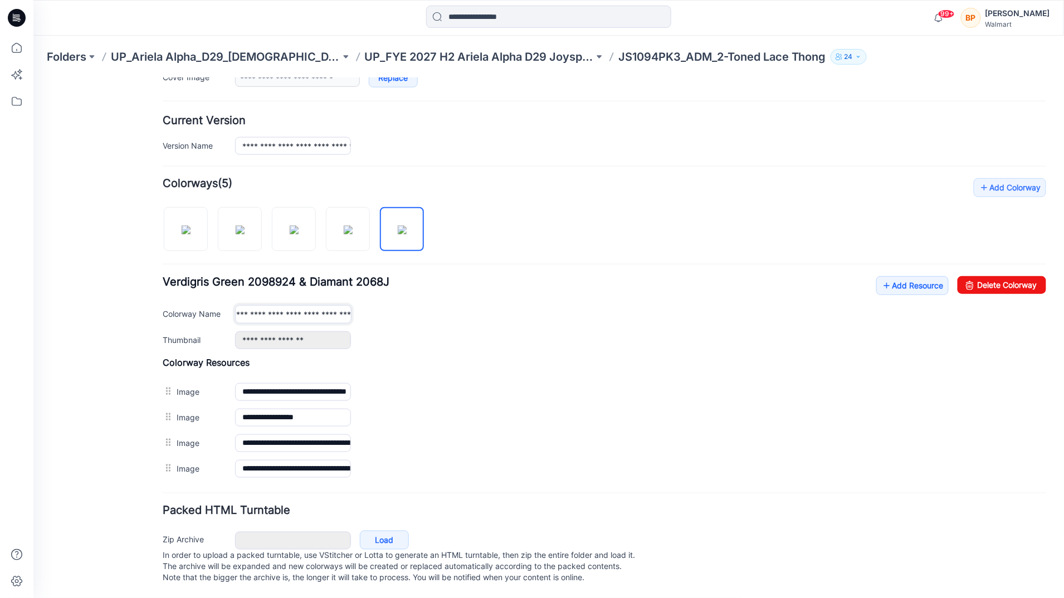
scroll to position [0, 0]
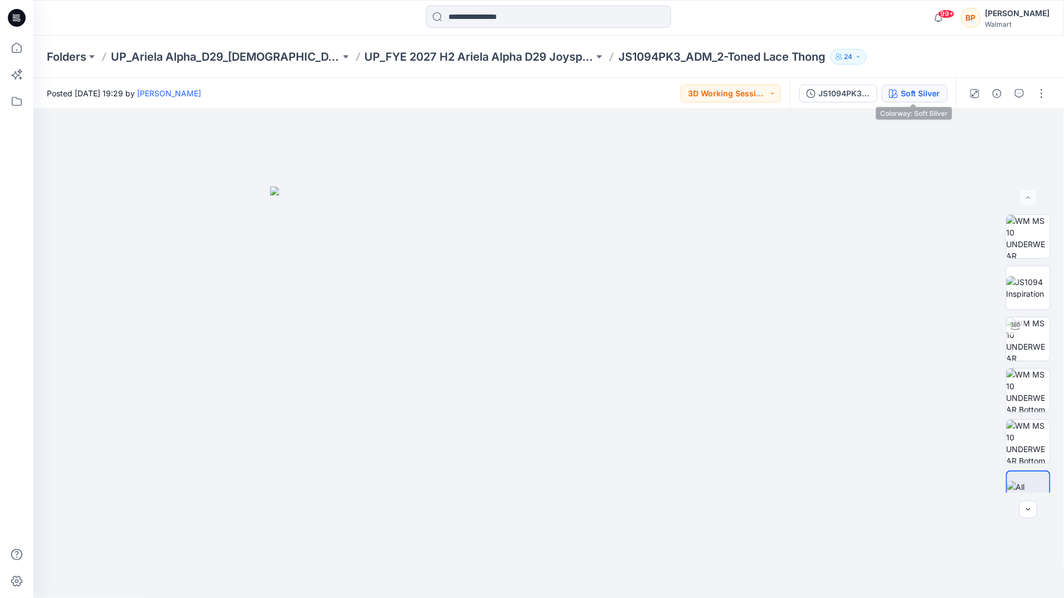
click at [916, 100] on button "Soft Silver" at bounding box center [915, 94] width 66 height 18
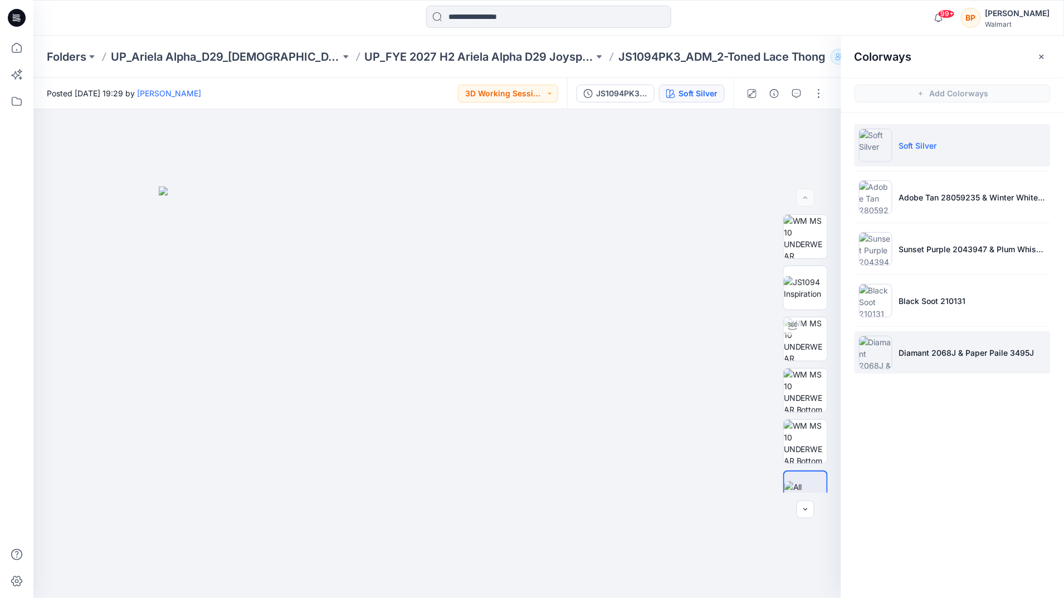
click at [960, 333] on li "Diamant 2068J & Paper Paile 3495J" at bounding box center [952, 352] width 196 height 42
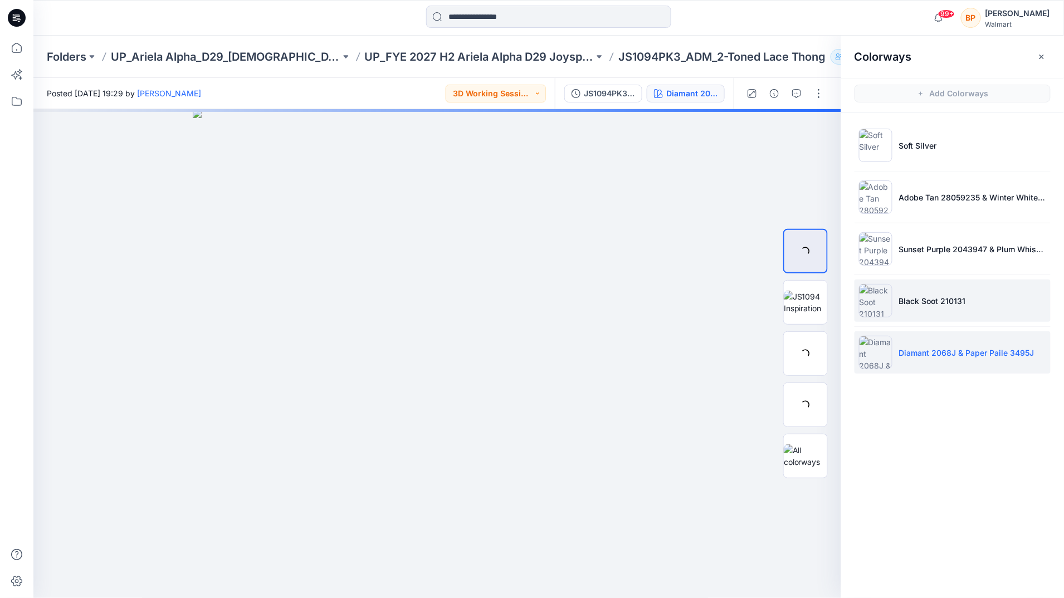
click at [973, 300] on li "Black Soot 210131" at bounding box center [952, 301] width 196 height 42
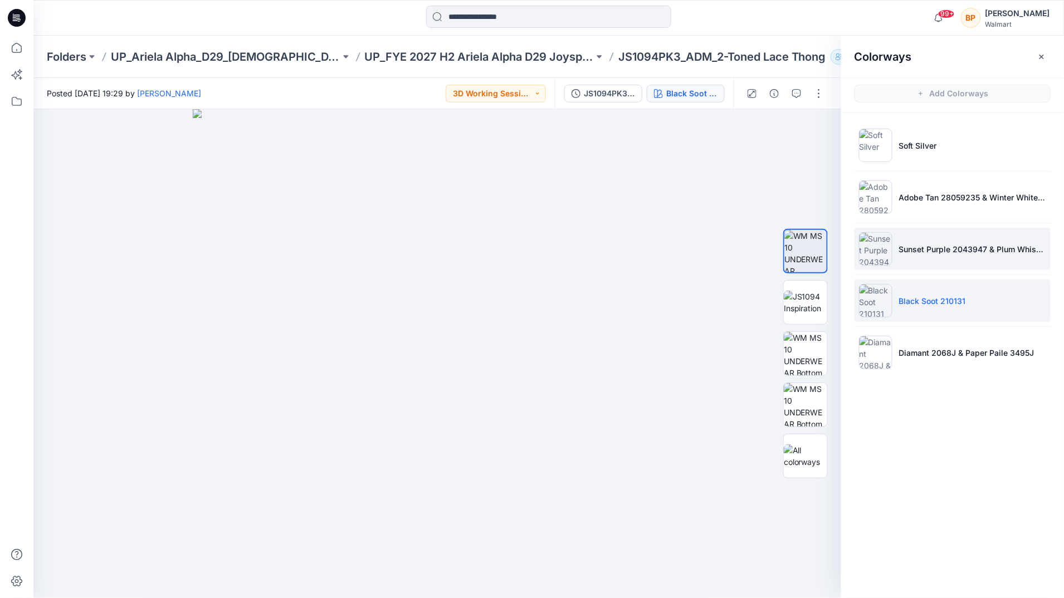
click at [972, 235] on li "Sunset Purple 2043947 & Plum Whisper 2041609" at bounding box center [952, 249] width 196 height 42
click at [970, 173] on ul "Soft Silver Adobe Tan 28059235 & Winter White 212131 Sunset Purple 2043947 & Pl…" at bounding box center [952, 249] width 223 height 272
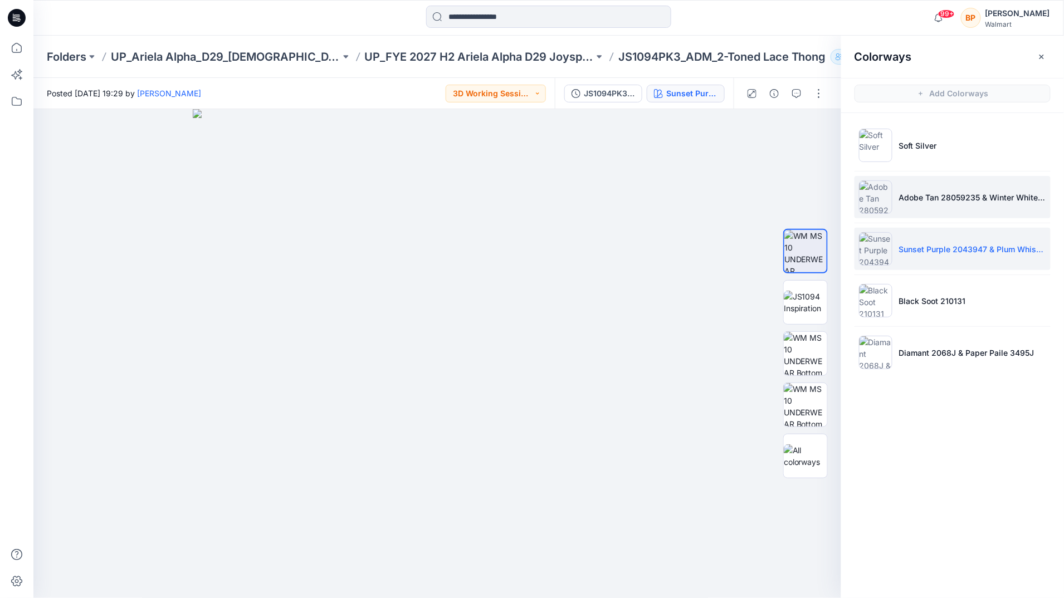
click at [965, 189] on li "Adobe Tan 28059235 & Winter White 212131" at bounding box center [952, 197] width 196 height 42
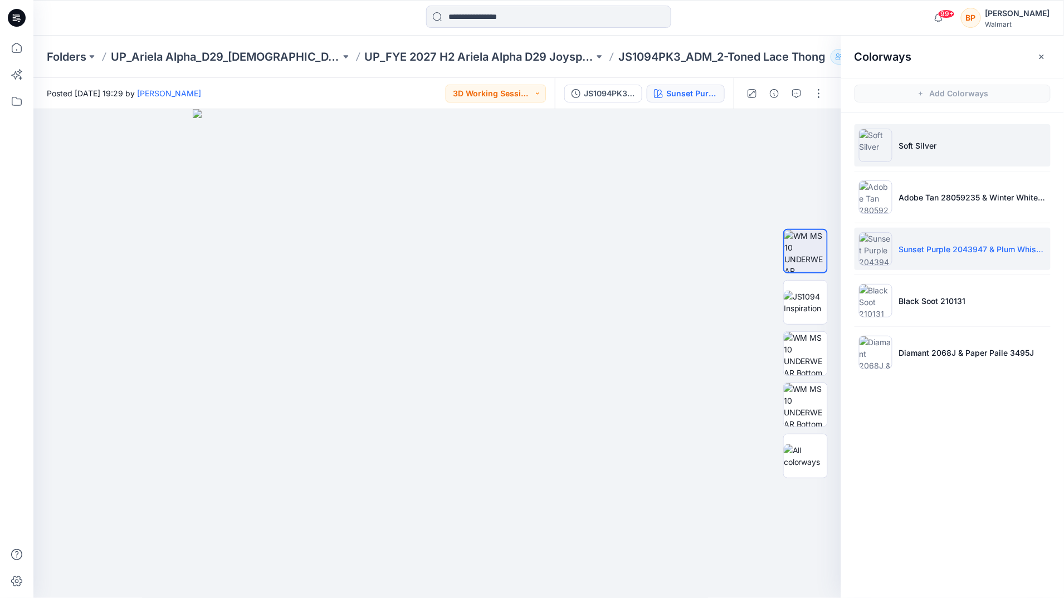
click at [950, 128] on li "Soft Silver" at bounding box center [952, 145] width 196 height 42
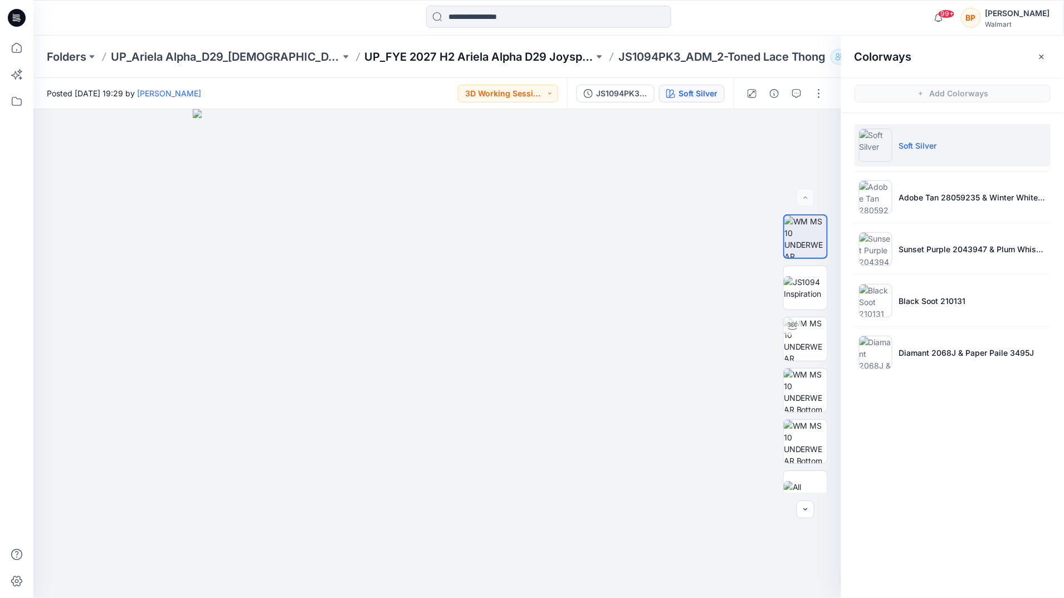
click at [393, 61] on p "UP_FYE 2027 H2 Ariela Alpha D29 Joyspun Panties" at bounding box center [479, 57] width 229 height 16
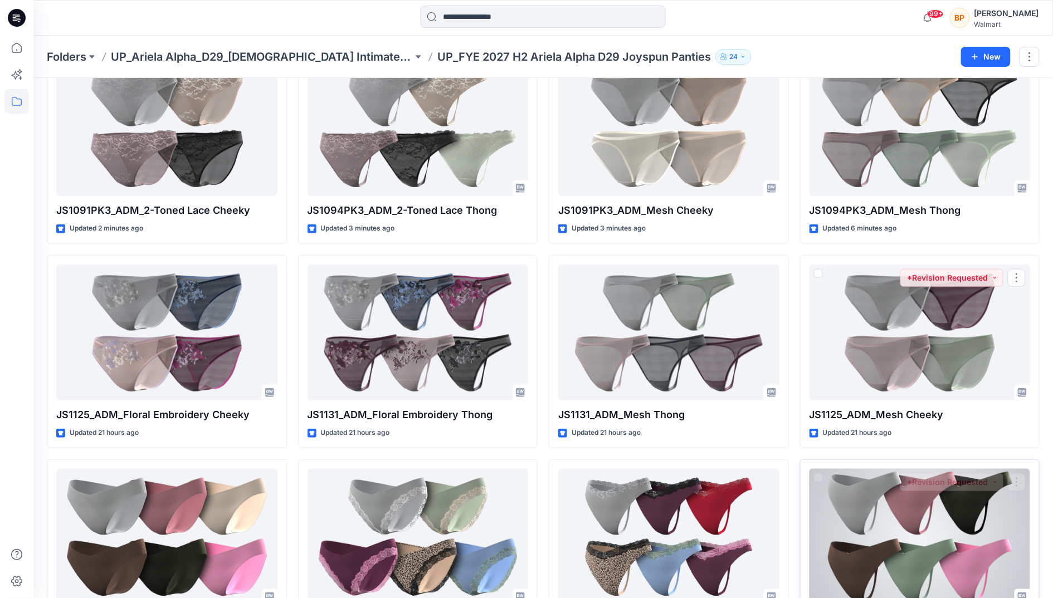
scroll to position [183, 0]
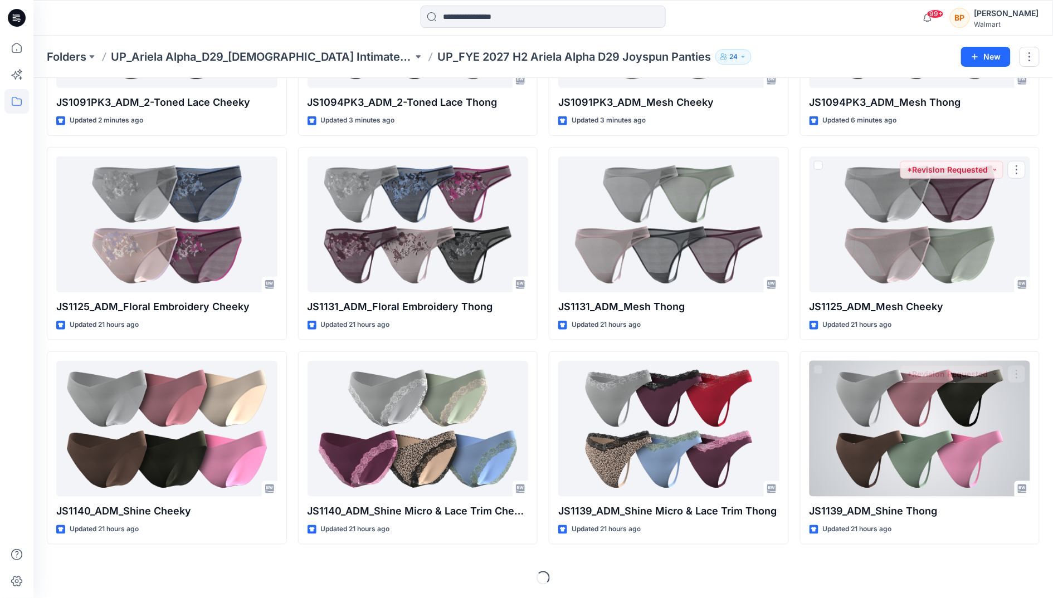
click at [939, 363] on div at bounding box center [919, 429] width 221 height 136
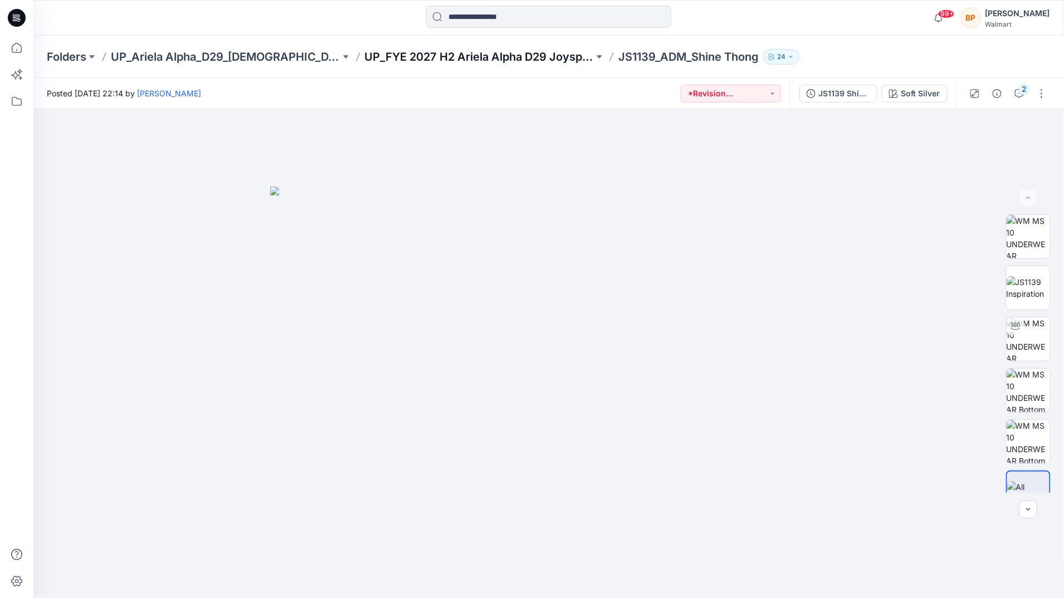
click at [411, 64] on p "UP_FYE 2027 H2 Ariela Alpha D29 Joyspun Panties" at bounding box center [479, 57] width 229 height 16
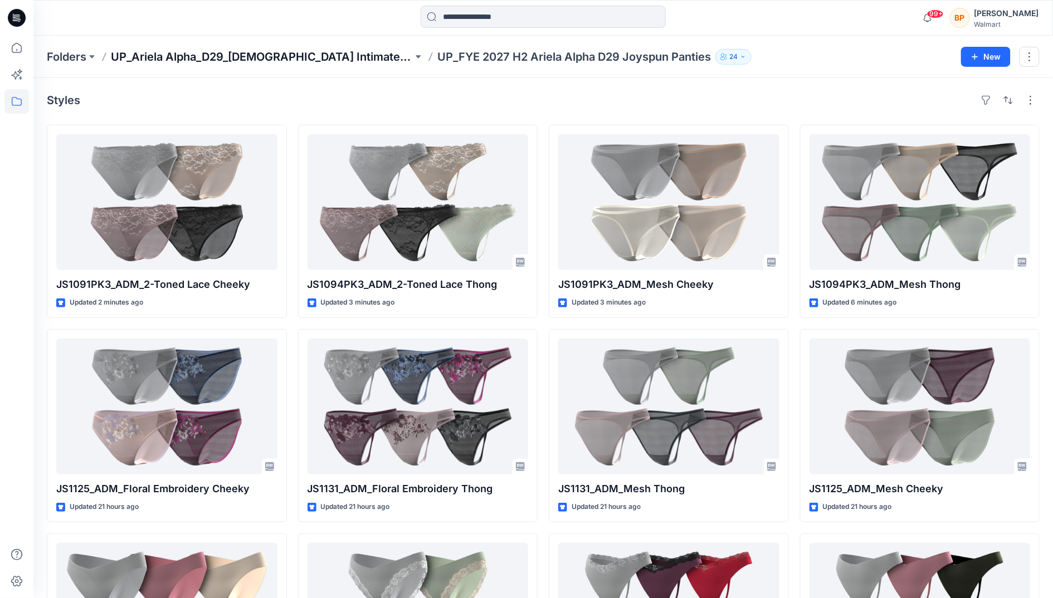
click at [299, 54] on p "UP_Ariela Alpha_D29_[DEMOGRAPHIC_DATA] Intimates - Joyspun" at bounding box center [262, 57] width 302 height 16
